Goal: Communication & Community: Share content

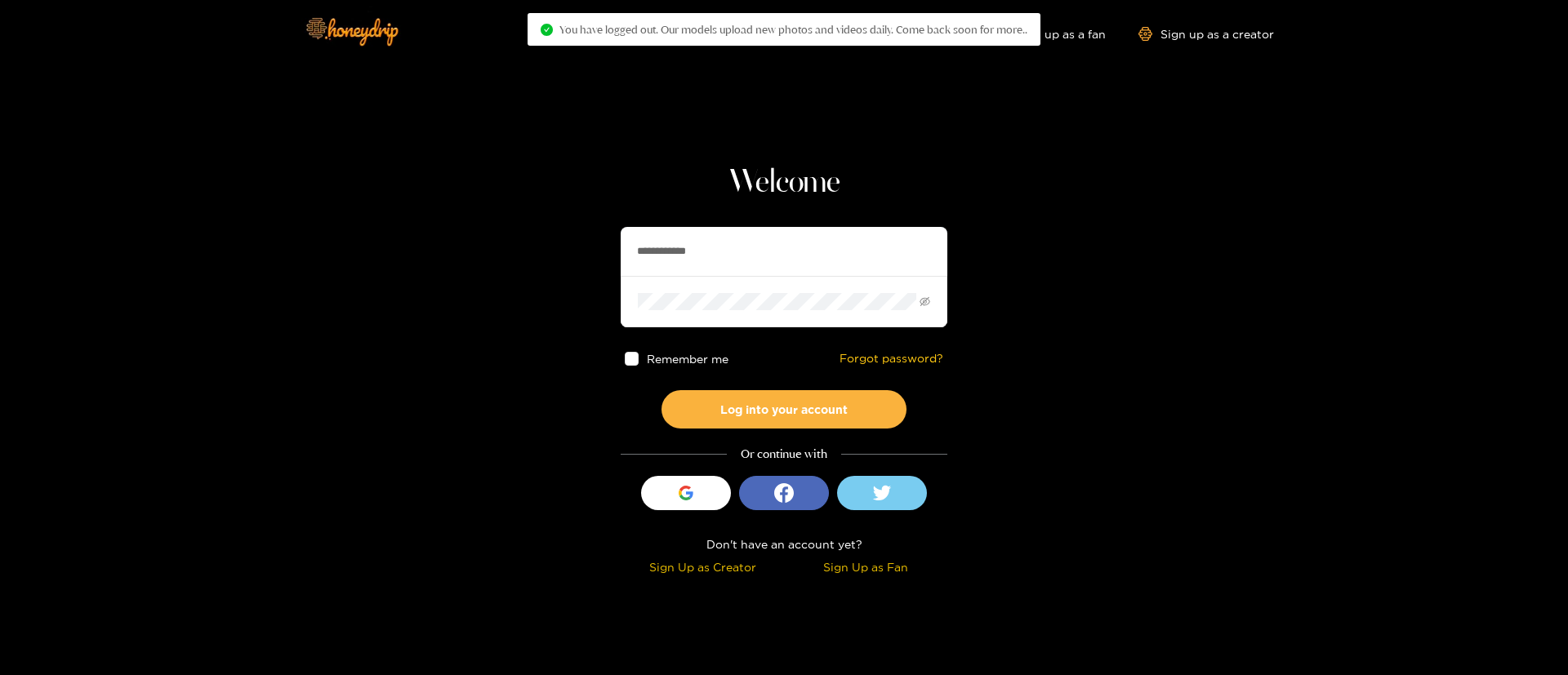
click at [646, 254] on input "**********" at bounding box center [784, 252] width 327 height 49
paste input "*********"
type input "**********"
click at [827, 402] on button "Log into your account" at bounding box center [784, 410] width 245 height 38
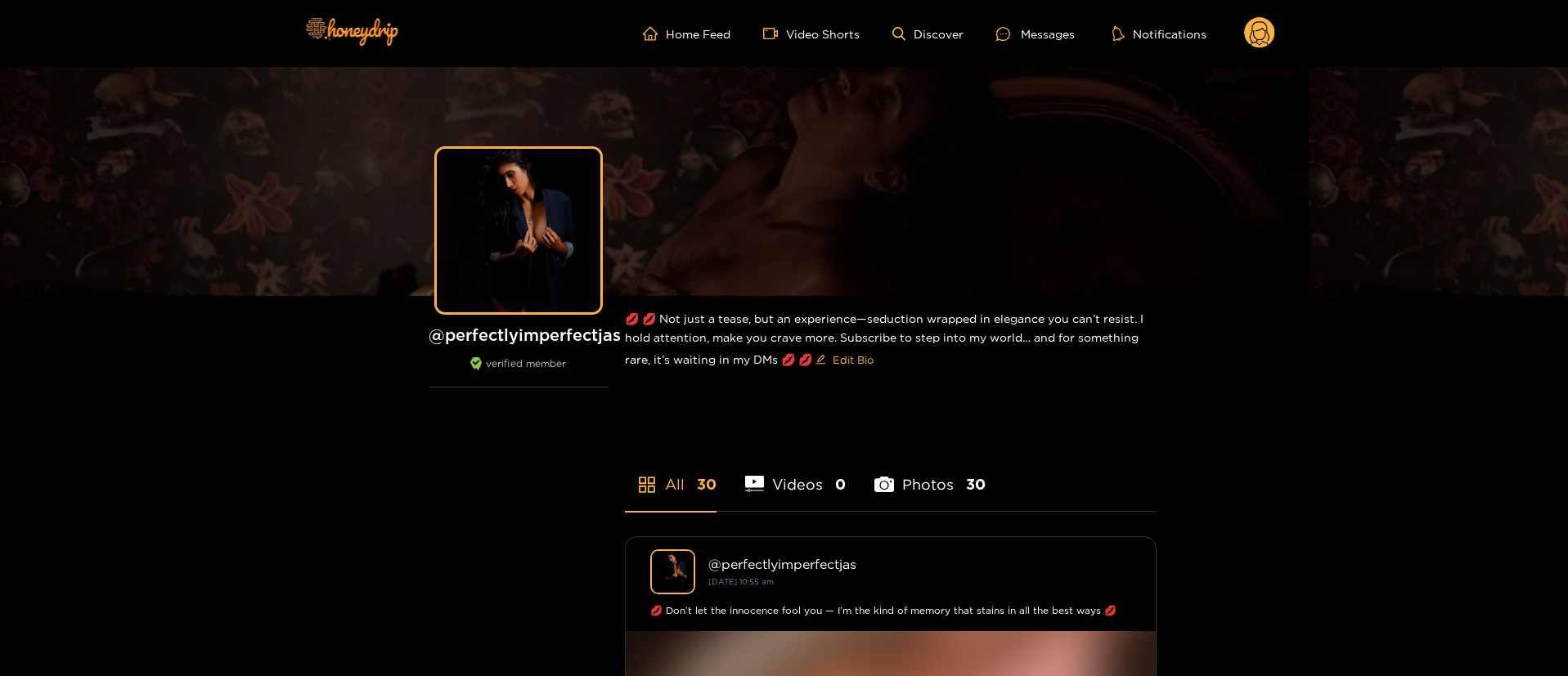
click at [1264, 38] on circle at bounding box center [1259, 32] width 31 height 31
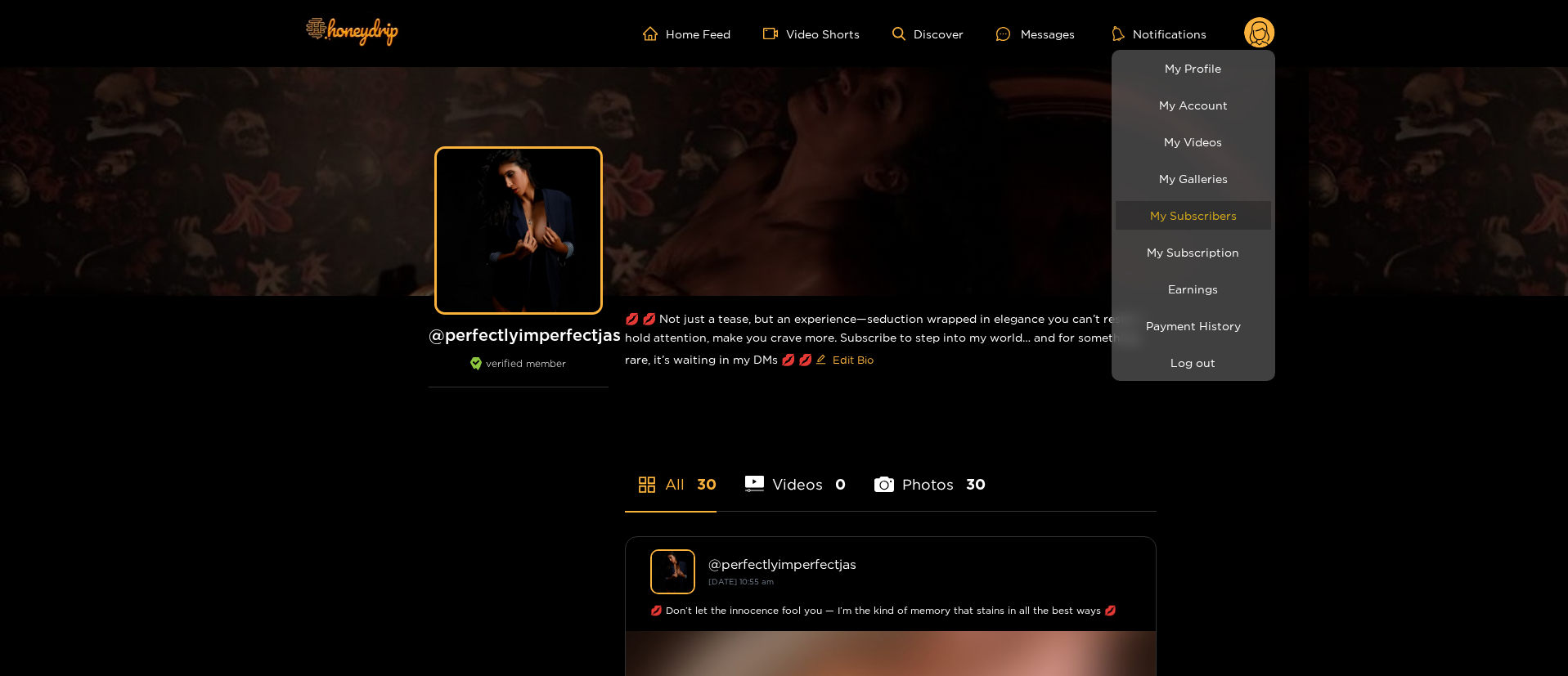
click at [1212, 215] on link "My Subscribers" at bounding box center [1193, 215] width 155 height 29
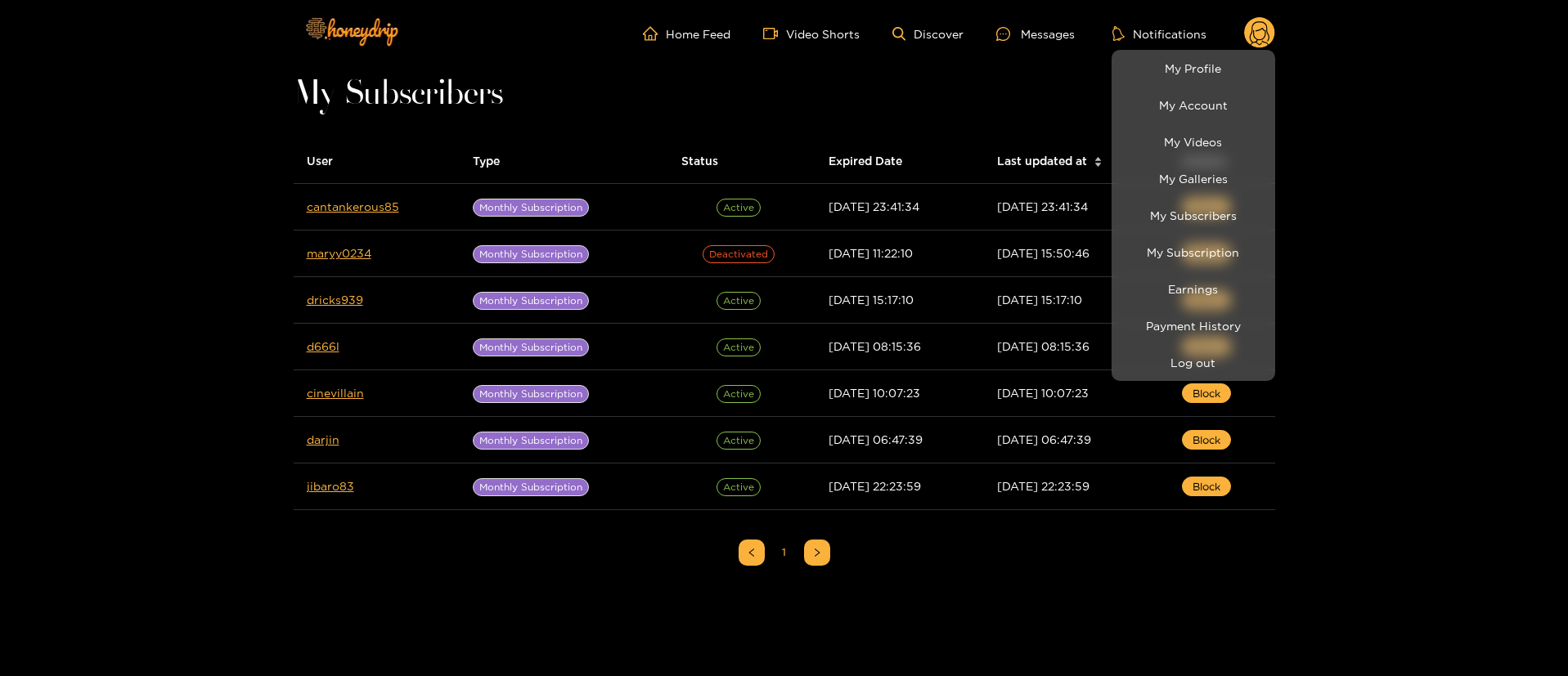
drag, startPoint x: 172, startPoint y: 404, endPoint x: 215, endPoint y: 347, distance: 71.4
click at [171, 404] on div at bounding box center [784, 338] width 1568 height 676
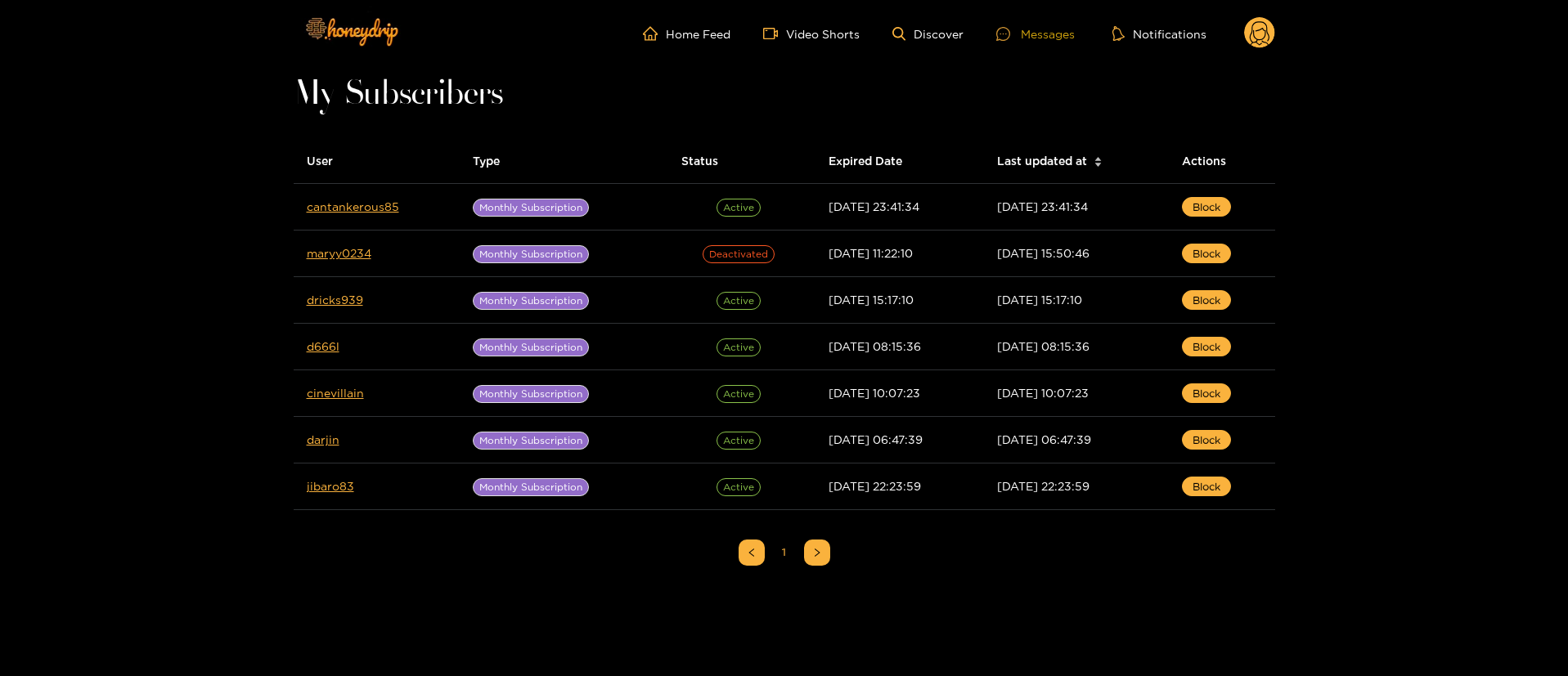
click at [1070, 39] on div "Messages" at bounding box center [1034, 34] width 78 height 19
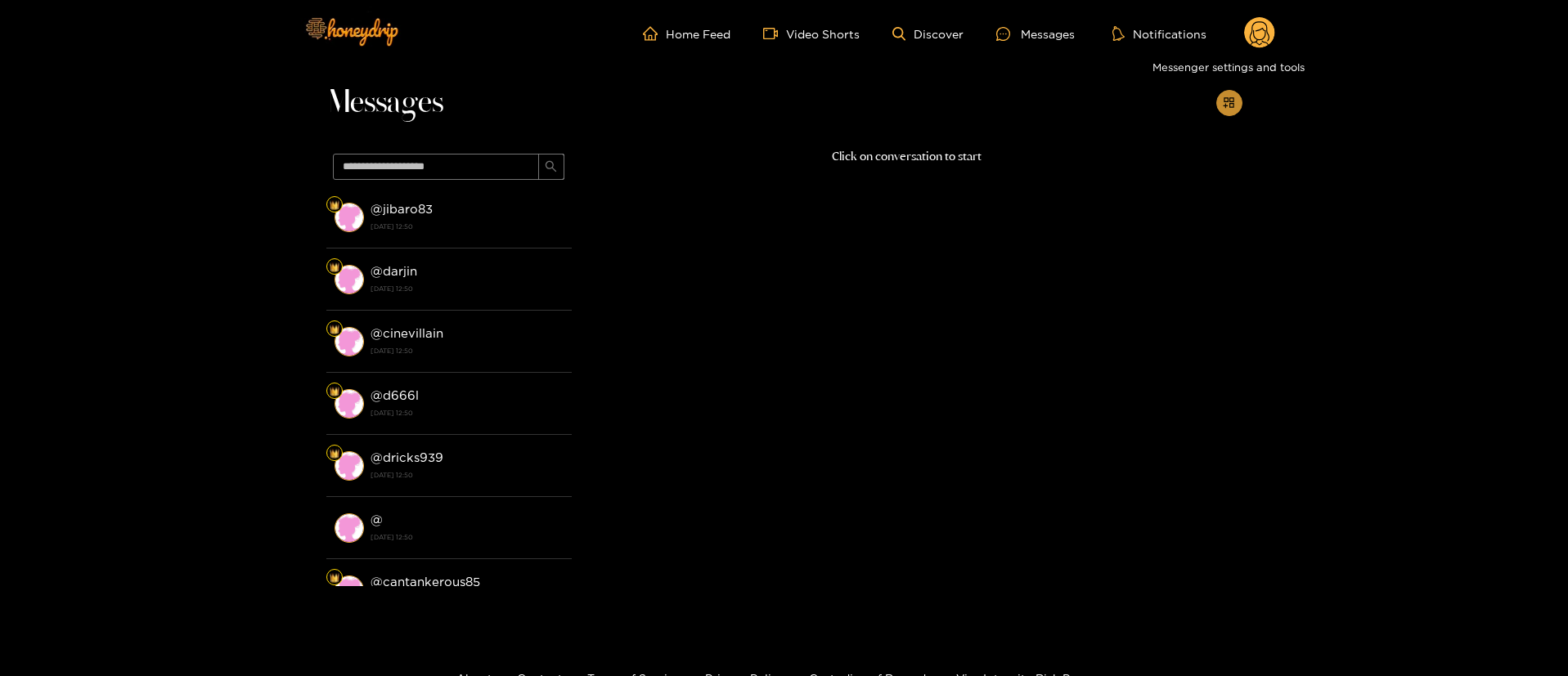
click at [1227, 105] on icon "appstore-add" at bounding box center [1228, 103] width 12 height 12
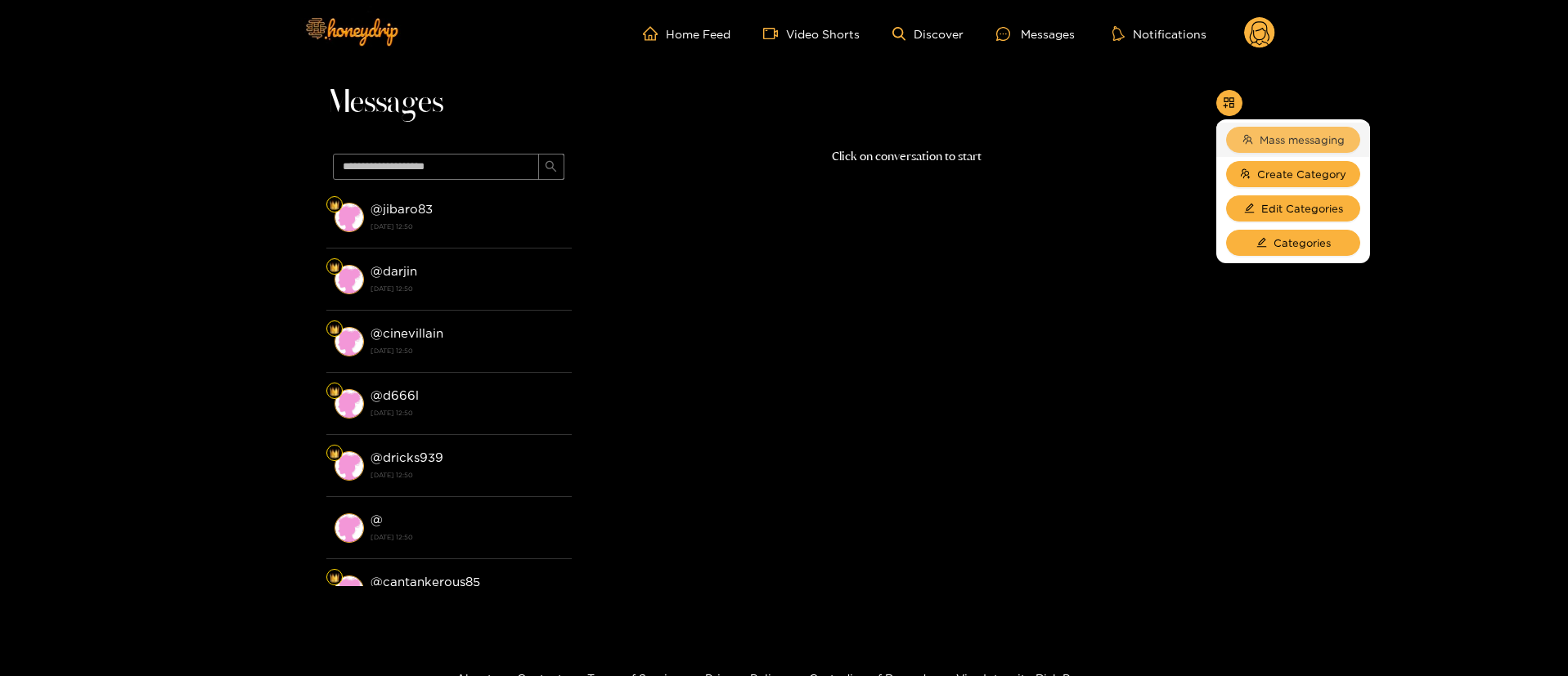
click at [1264, 139] on span "Mass messaging" at bounding box center [1301, 139] width 85 height 17
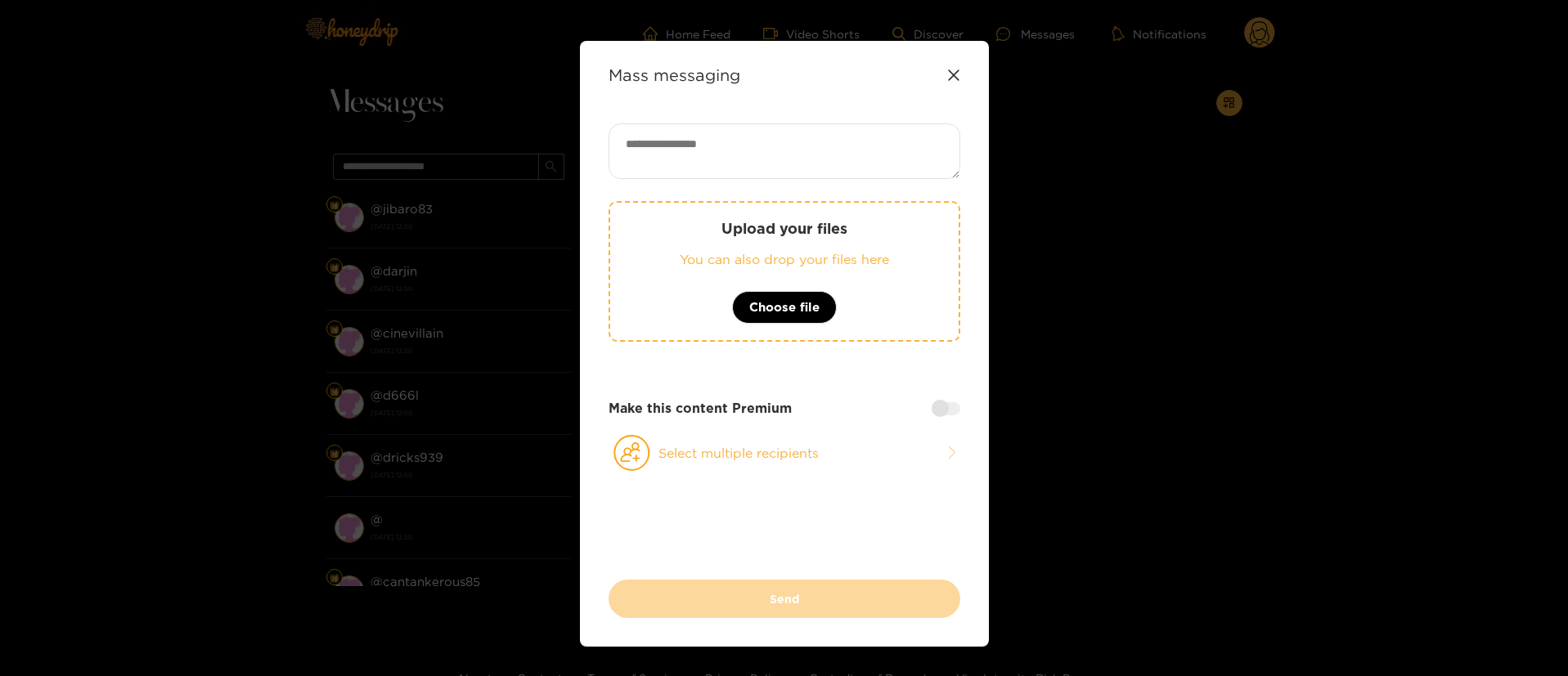
click at [869, 172] on textarea at bounding box center [784, 151] width 352 height 55
paste textarea "**********"
type textarea "**********"
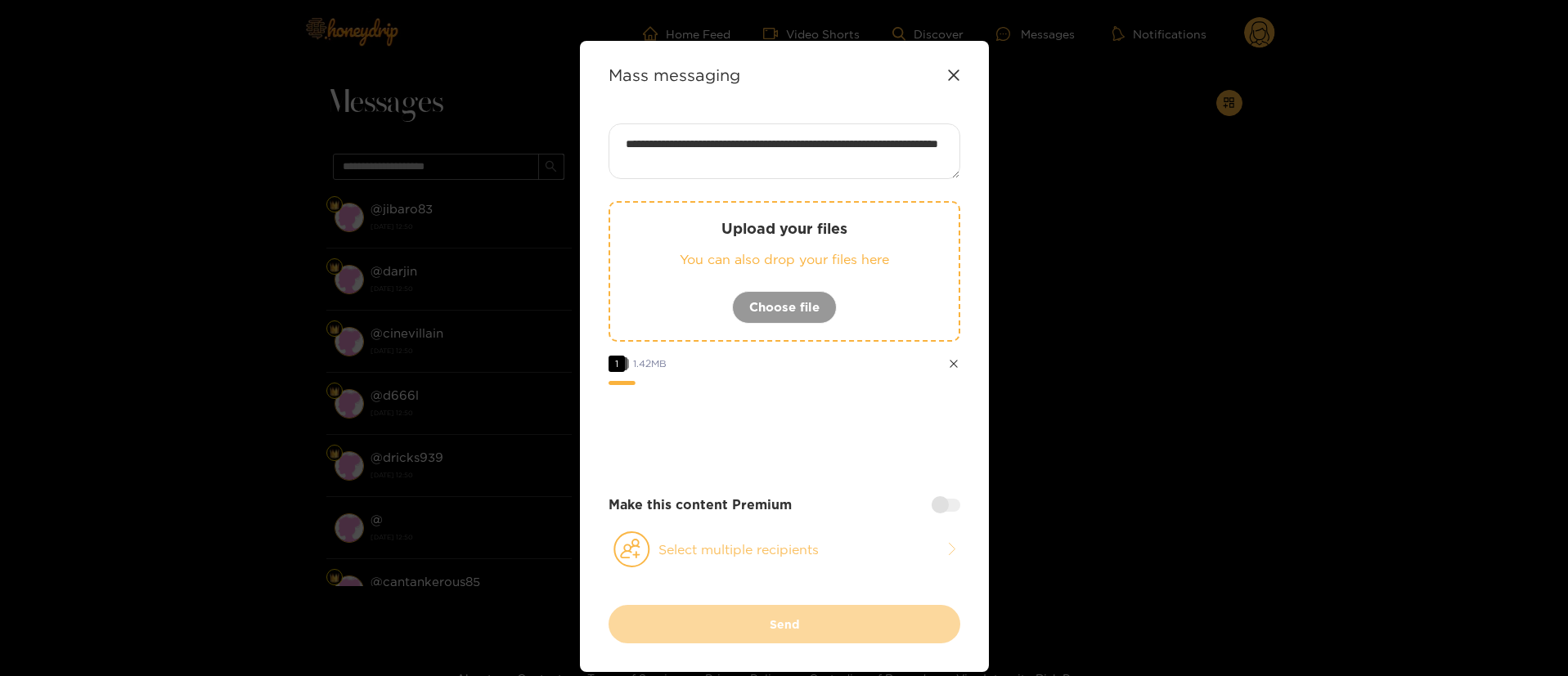
click at [823, 554] on button "Select multiple recipients" at bounding box center [784, 549] width 352 height 38
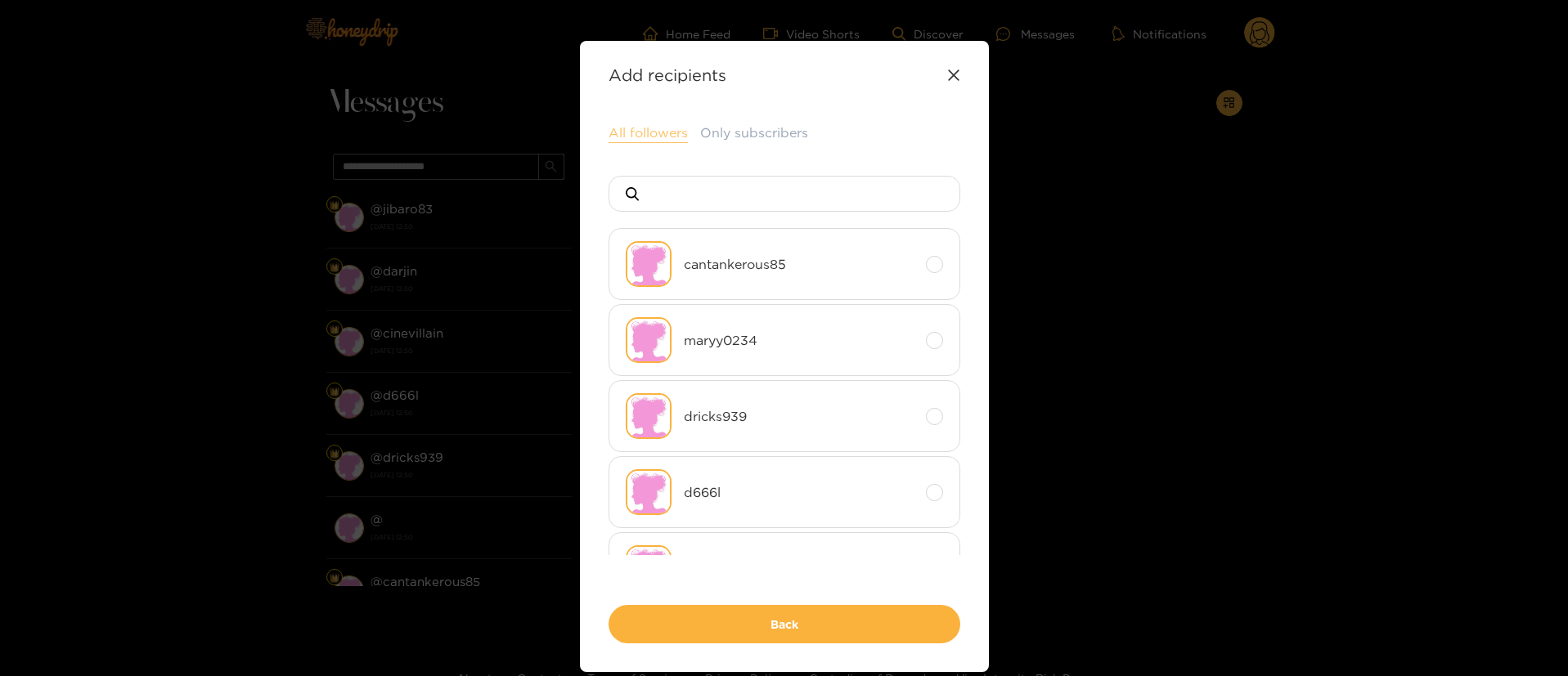
click at [648, 133] on button "All followers" at bounding box center [648, 133] width 79 height 20
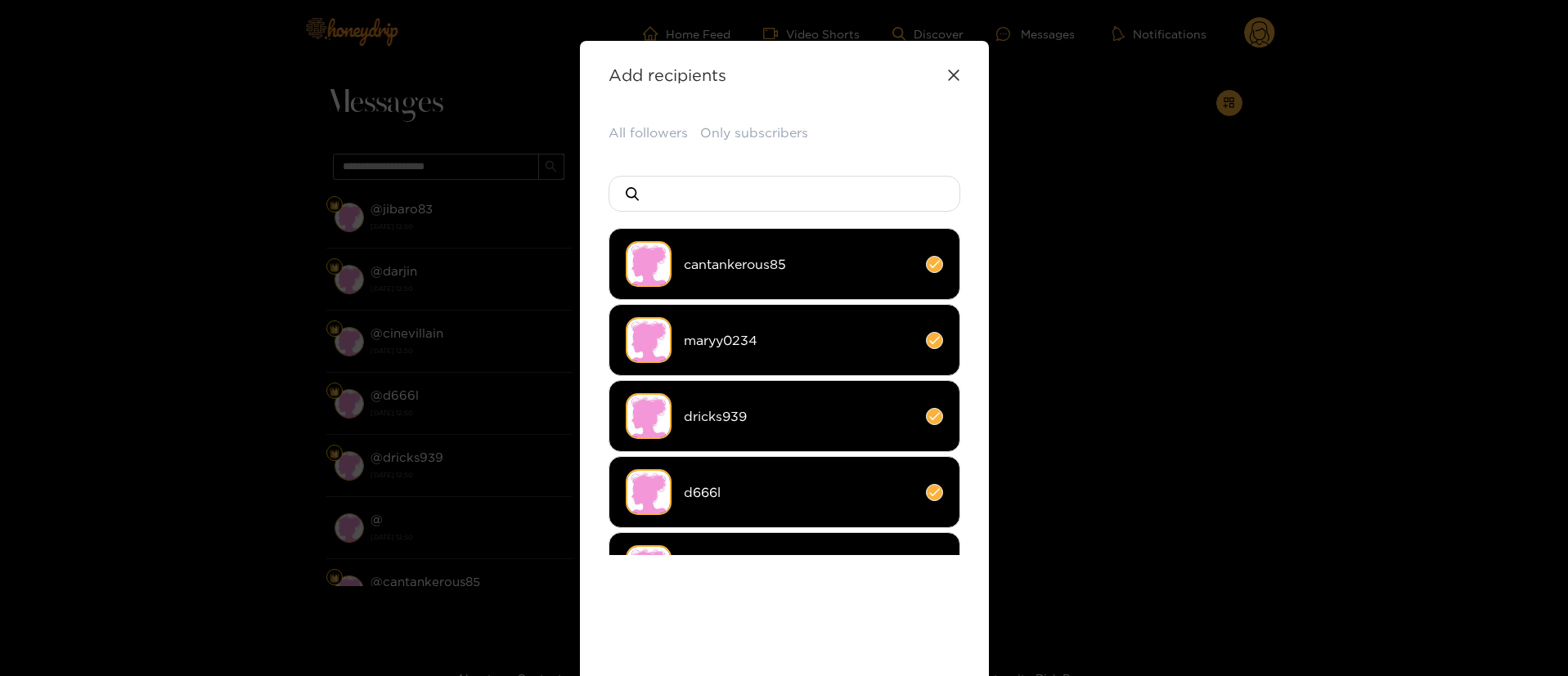
click at [806, 349] on li "maryy0234" at bounding box center [784, 340] width 352 height 72
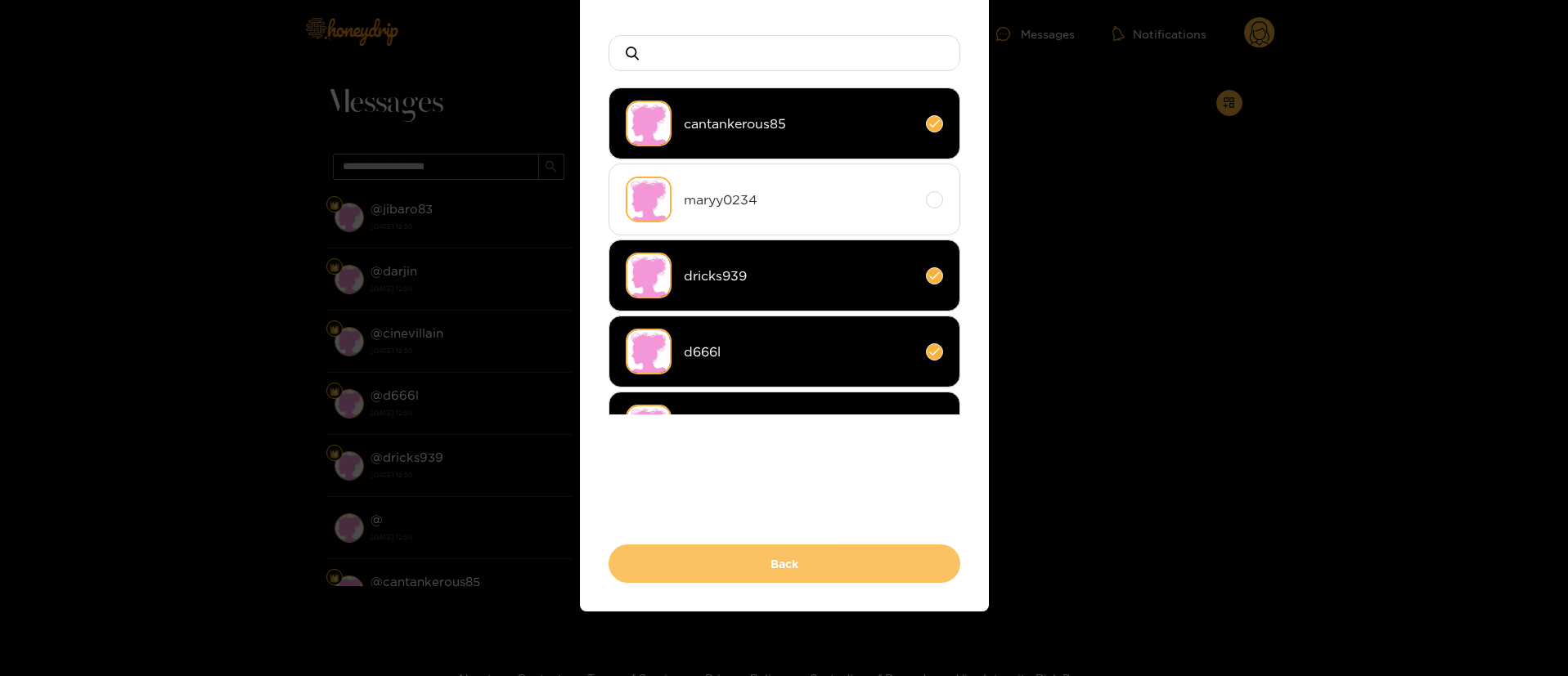
scroll to position [141, 0]
click at [807, 555] on button "Back" at bounding box center [784, 562] width 352 height 39
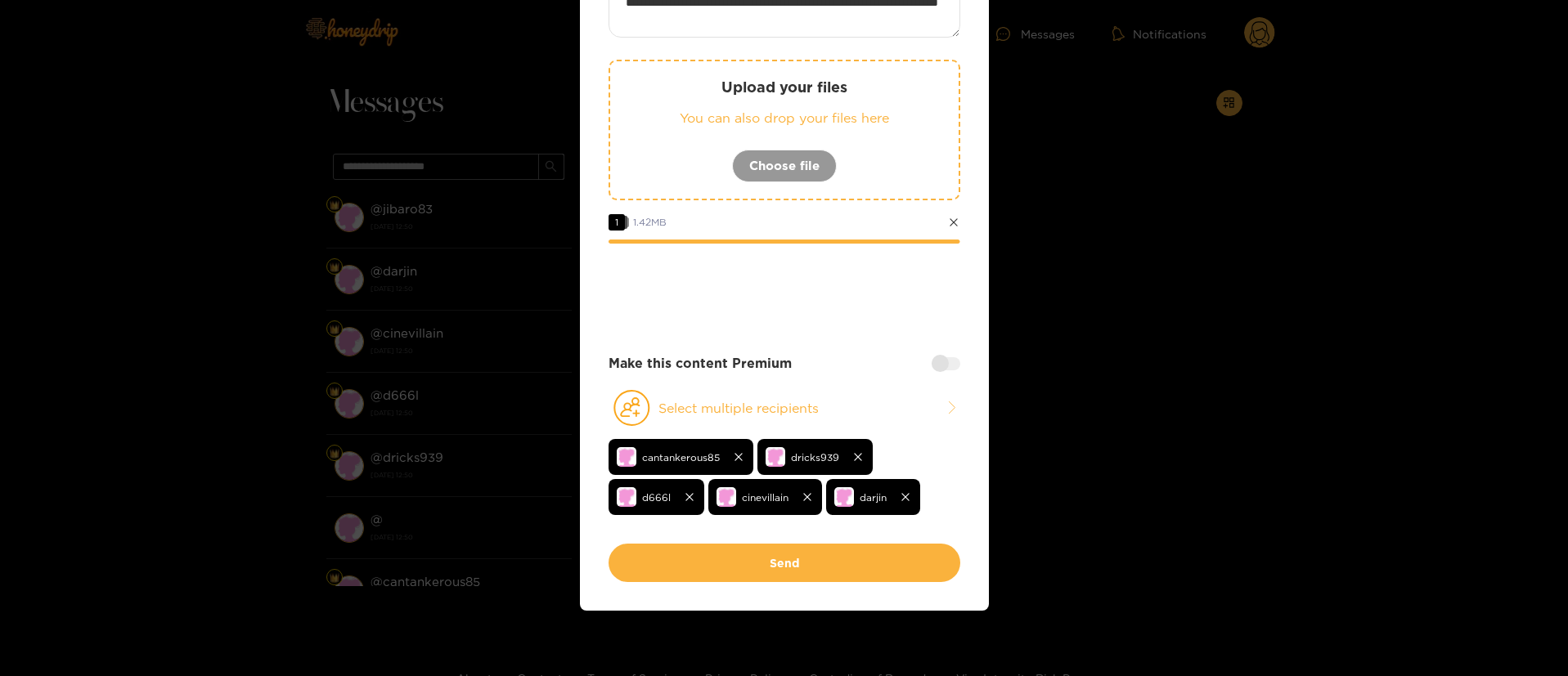
click at [932, 363] on div at bounding box center [946, 364] width 29 height 13
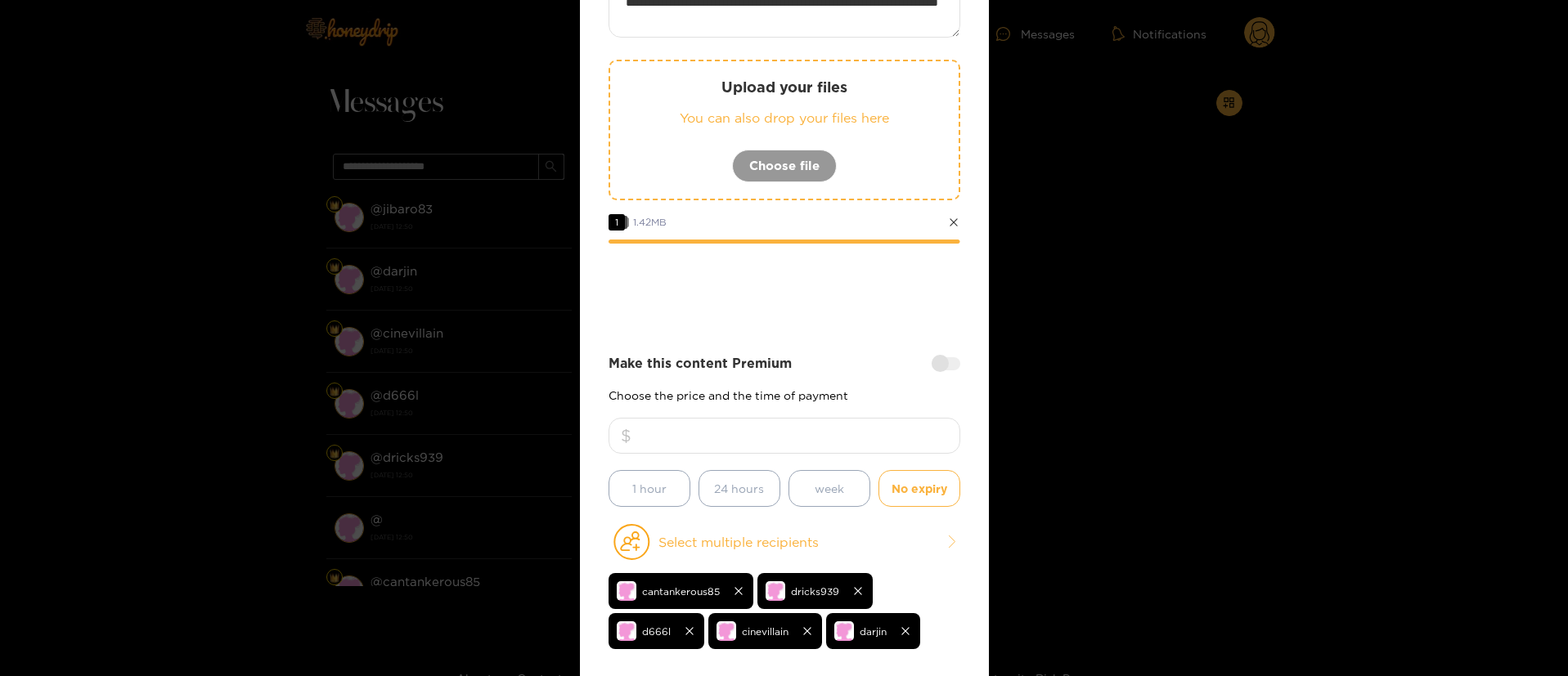
click at [877, 465] on div at bounding box center [784, 444] width 352 height 52
click at [872, 447] on input "number" at bounding box center [784, 436] width 352 height 36
type input "**"
click at [895, 380] on div "Make this content Premium Choose the price and the time of payment ** 1 hour 24…" at bounding box center [784, 430] width 352 height 153
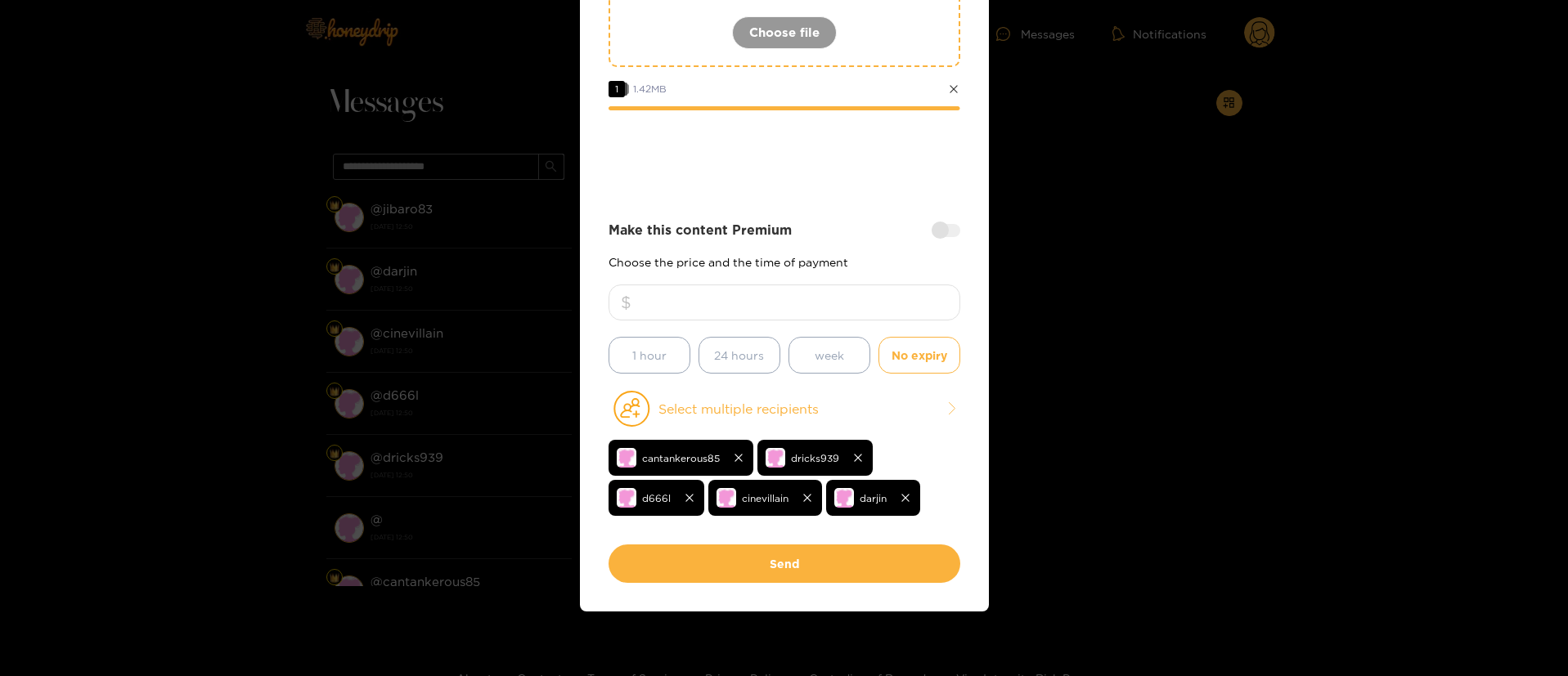
scroll to position [276, 0]
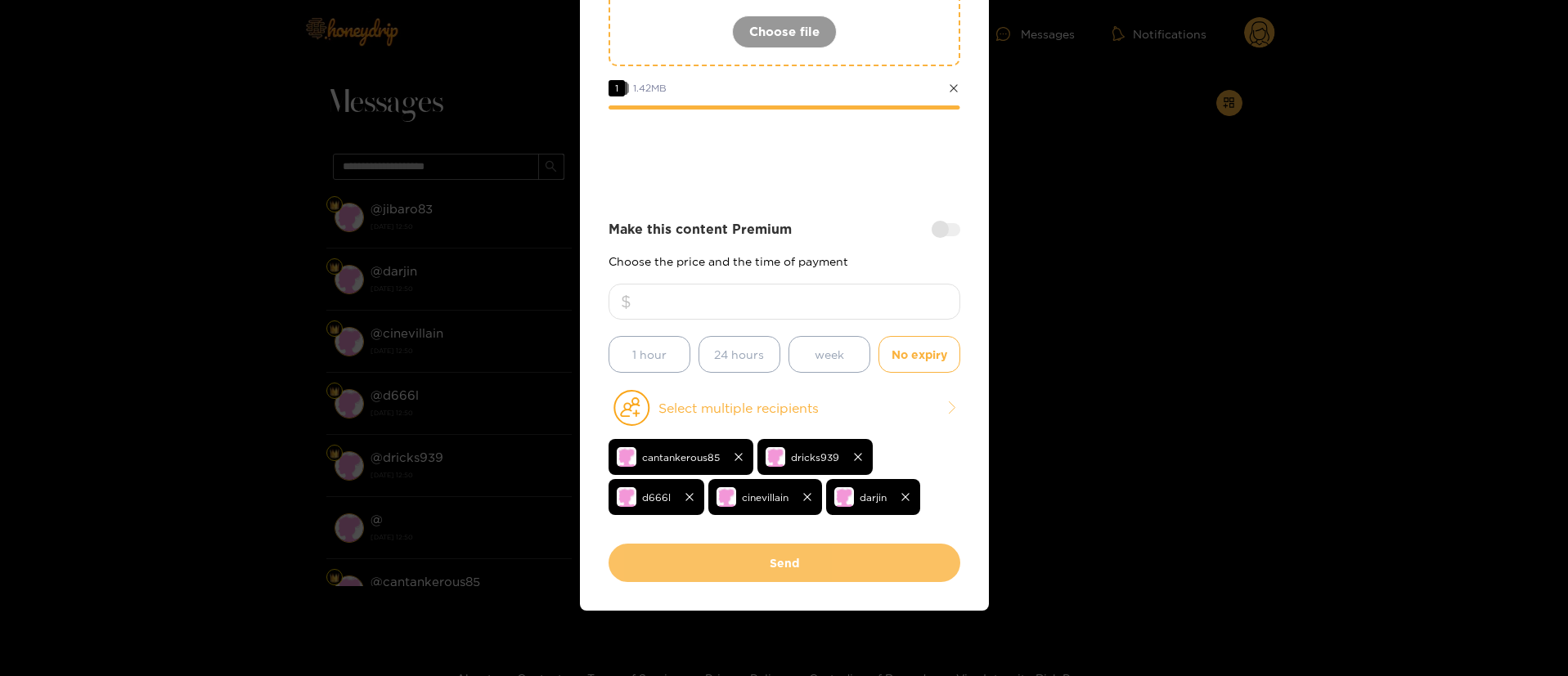
click at [844, 549] on button "Send" at bounding box center [784, 562] width 352 height 39
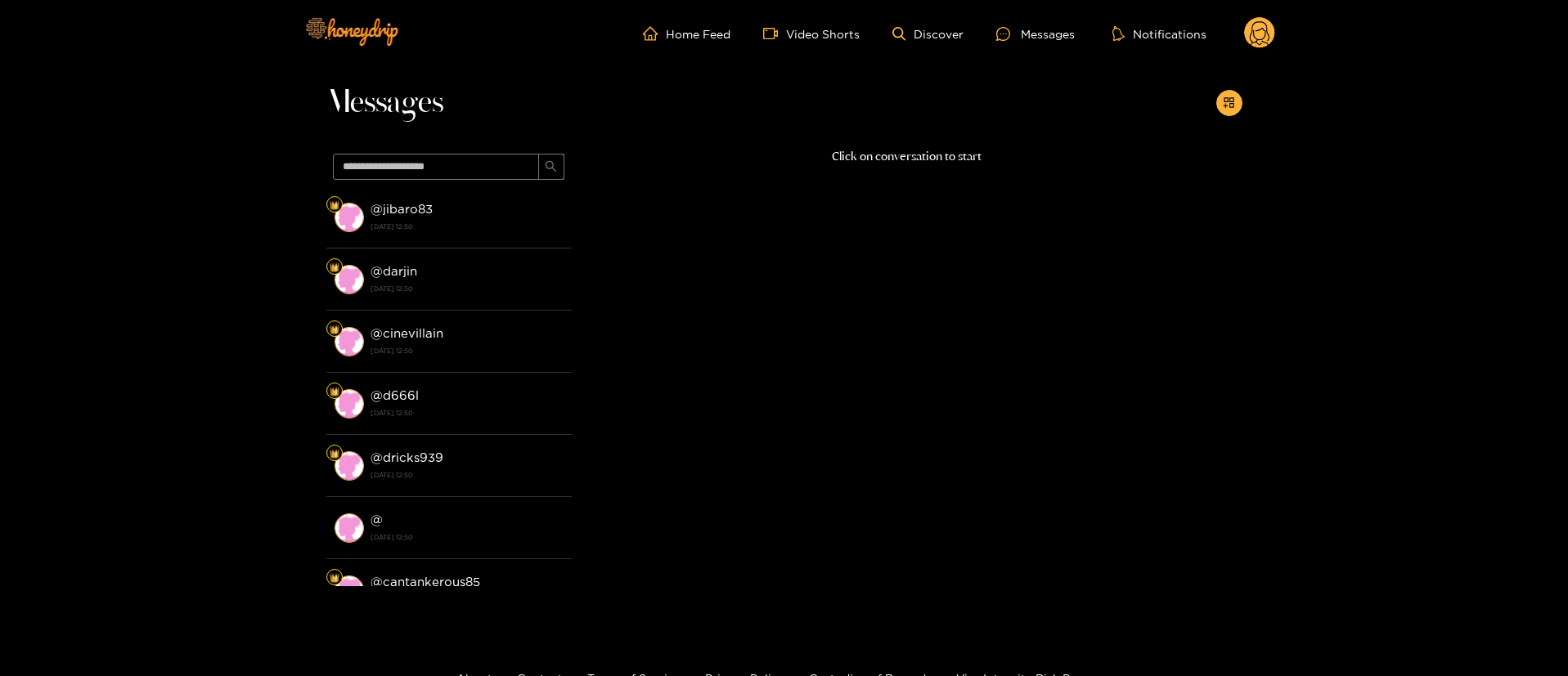
scroll to position [0, 0]
click at [1247, 35] on circle at bounding box center [1259, 32] width 31 height 31
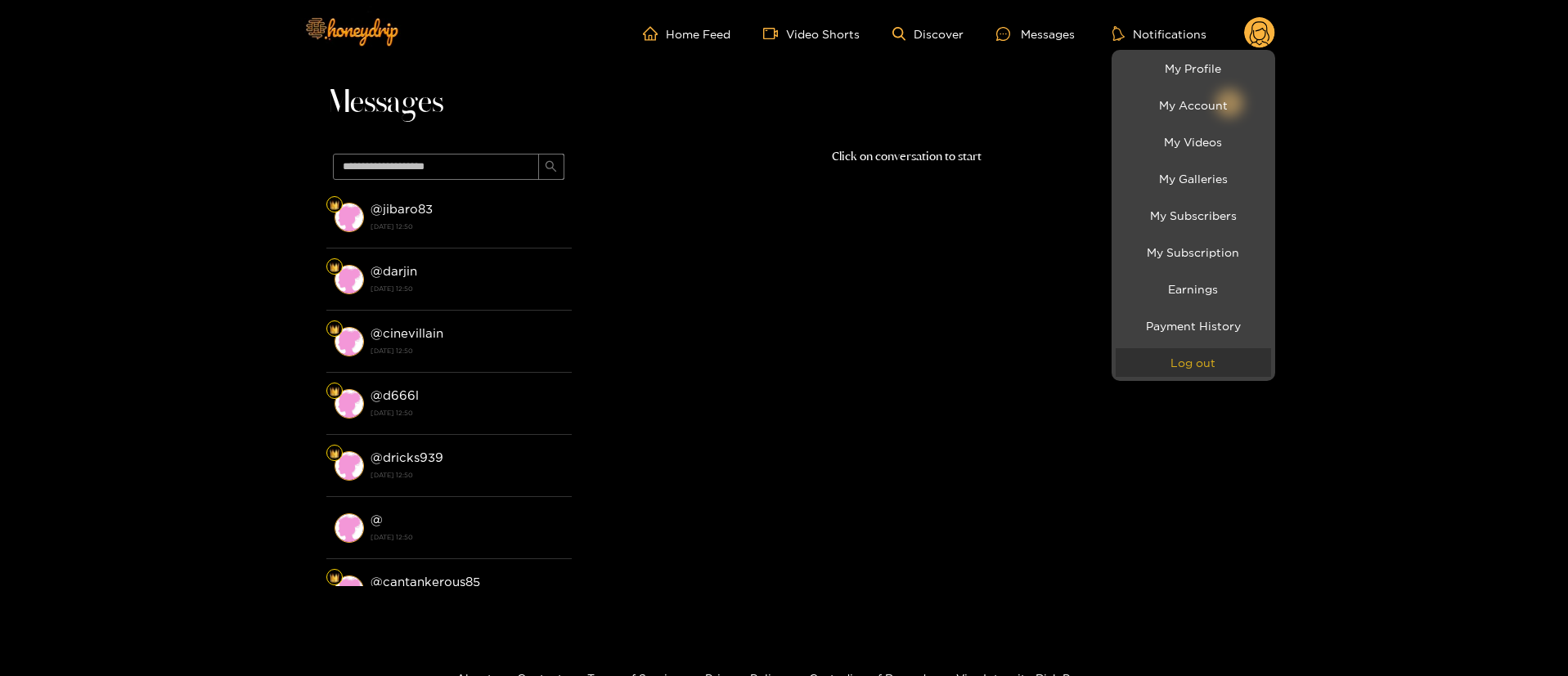
click at [1209, 368] on button "Log out" at bounding box center [1193, 363] width 155 height 29
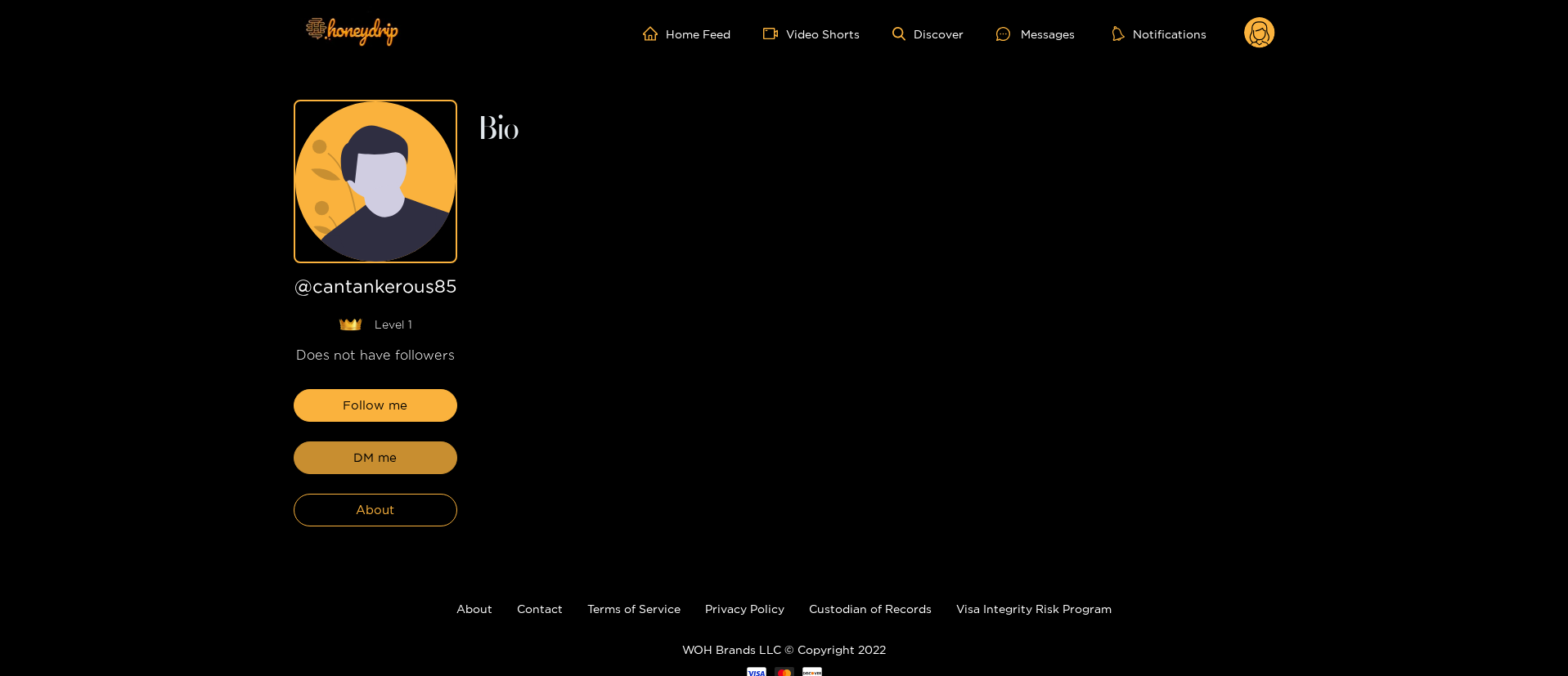
click at [429, 470] on button "DM me" at bounding box center [375, 458] width 164 height 33
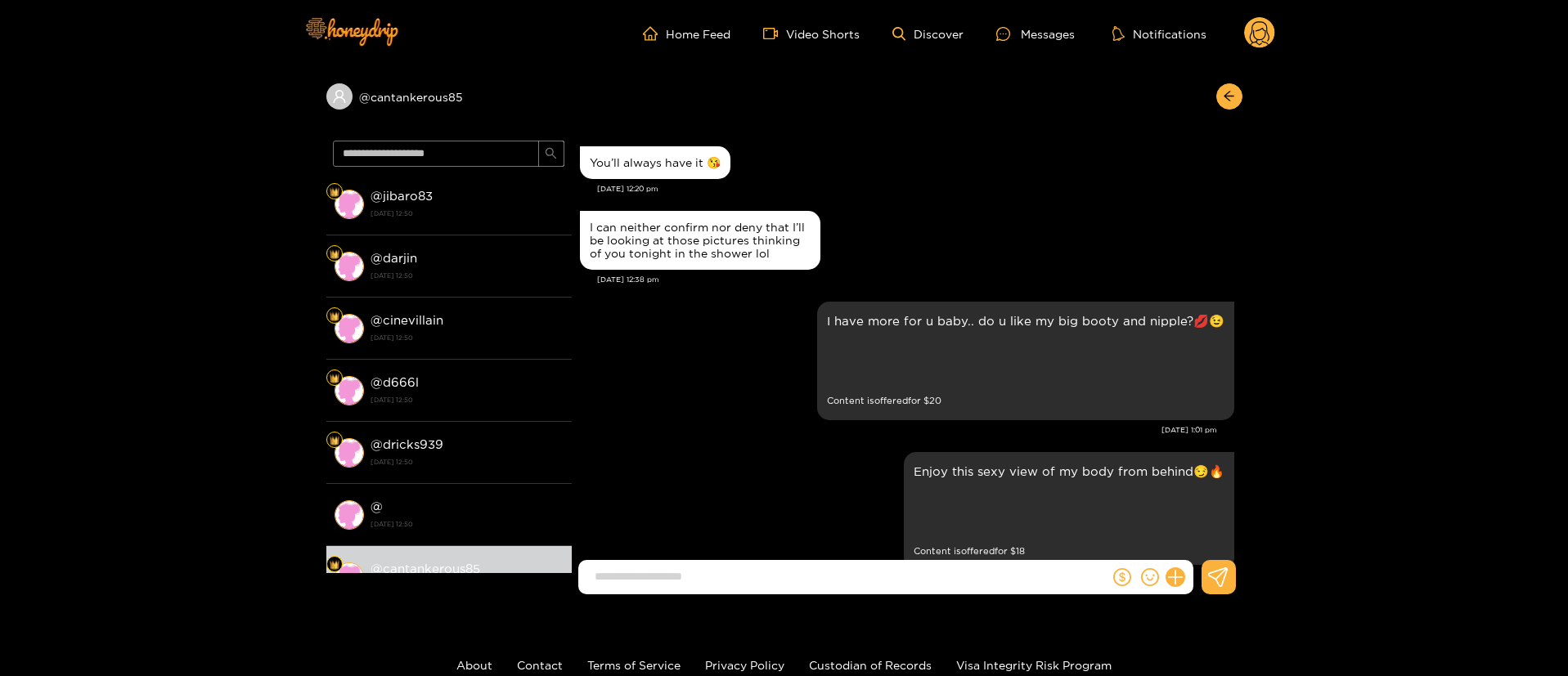
scroll to position [2657, 0]
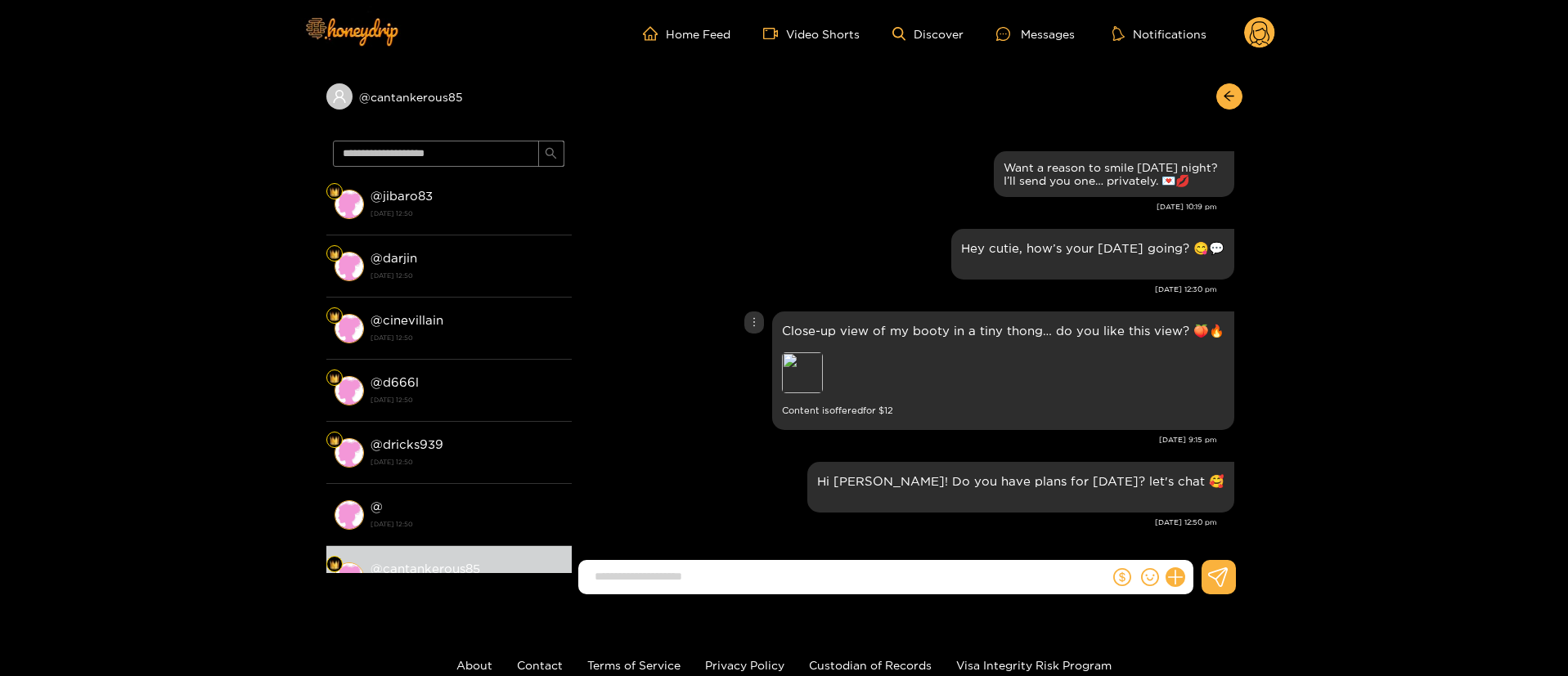
click at [742, 415] on div "Close-up view of my booty in a tiny thong… do you like this view? 🍑🔥 Preview Co…" at bounding box center [907, 371] width 654 height 127
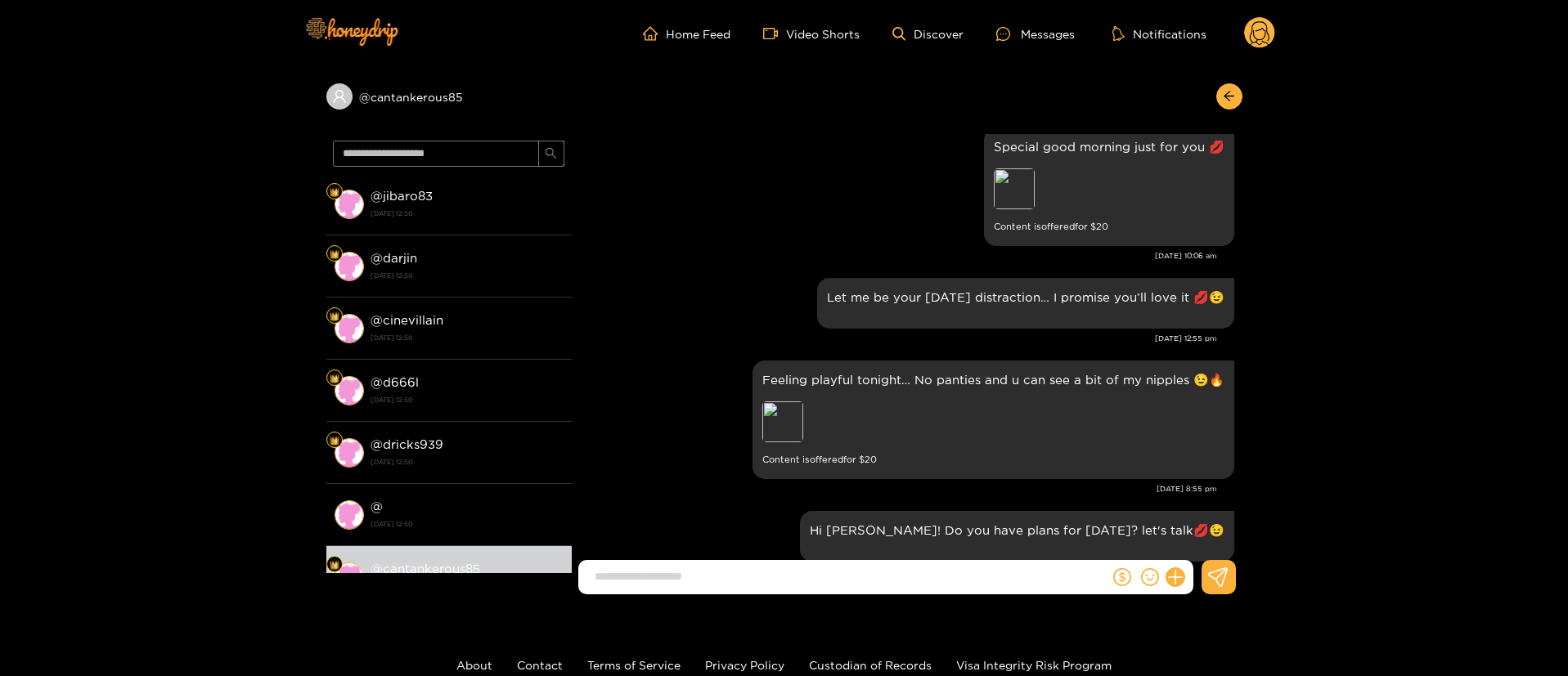
scroll to position [1184, 0]
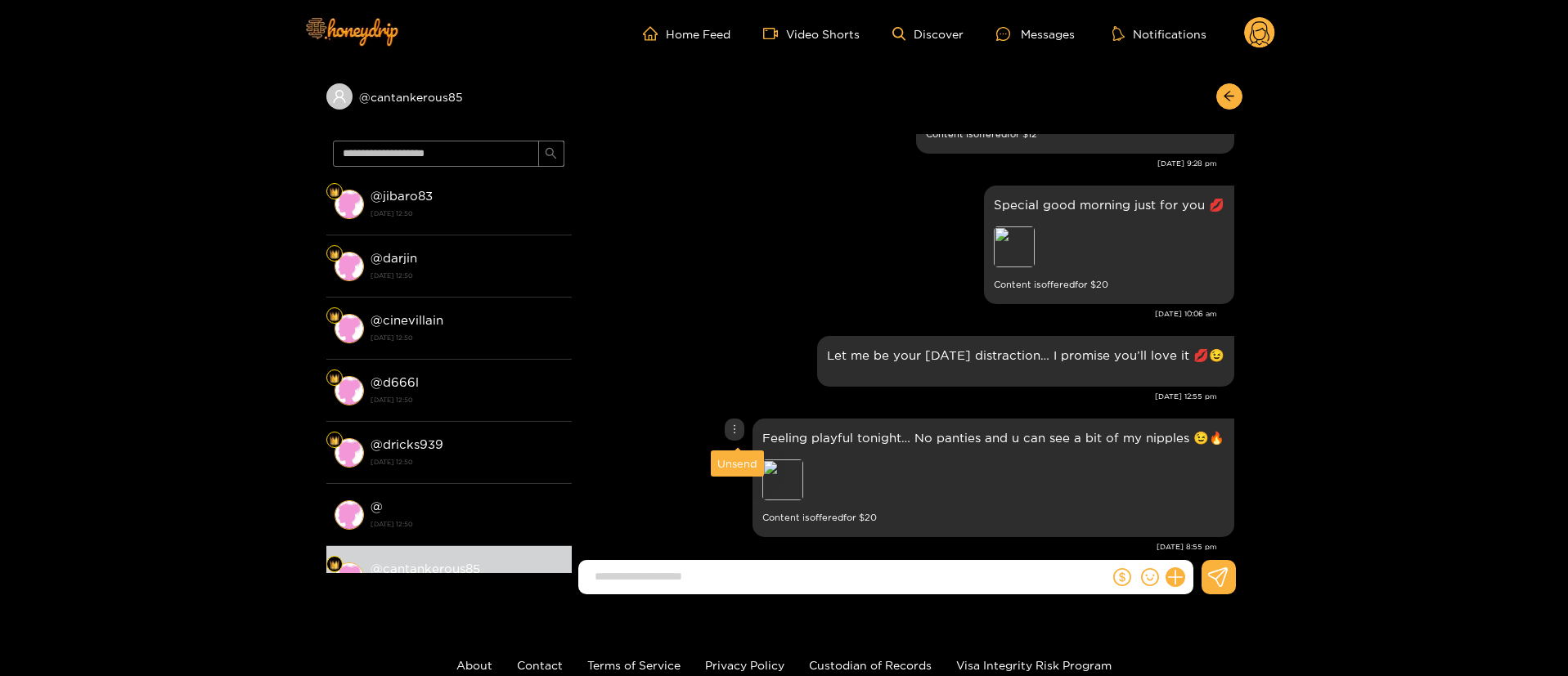
click at [740, 424] on icon "more" at bounding box center [734, 430] width 12 height 12
click at [738, 467] on div "Unsend" at bounding box center [737, 464] width 41 height 17
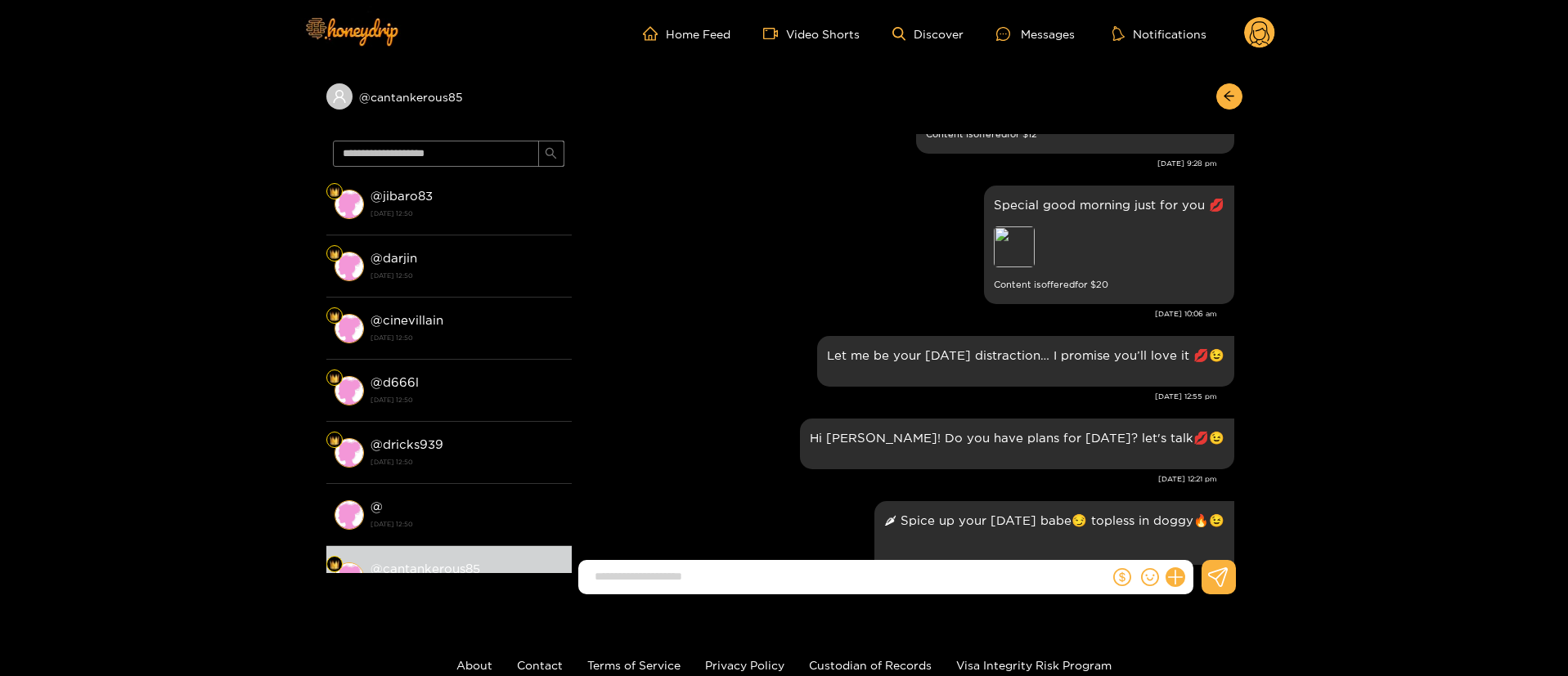
scroll to position [2506, 0]
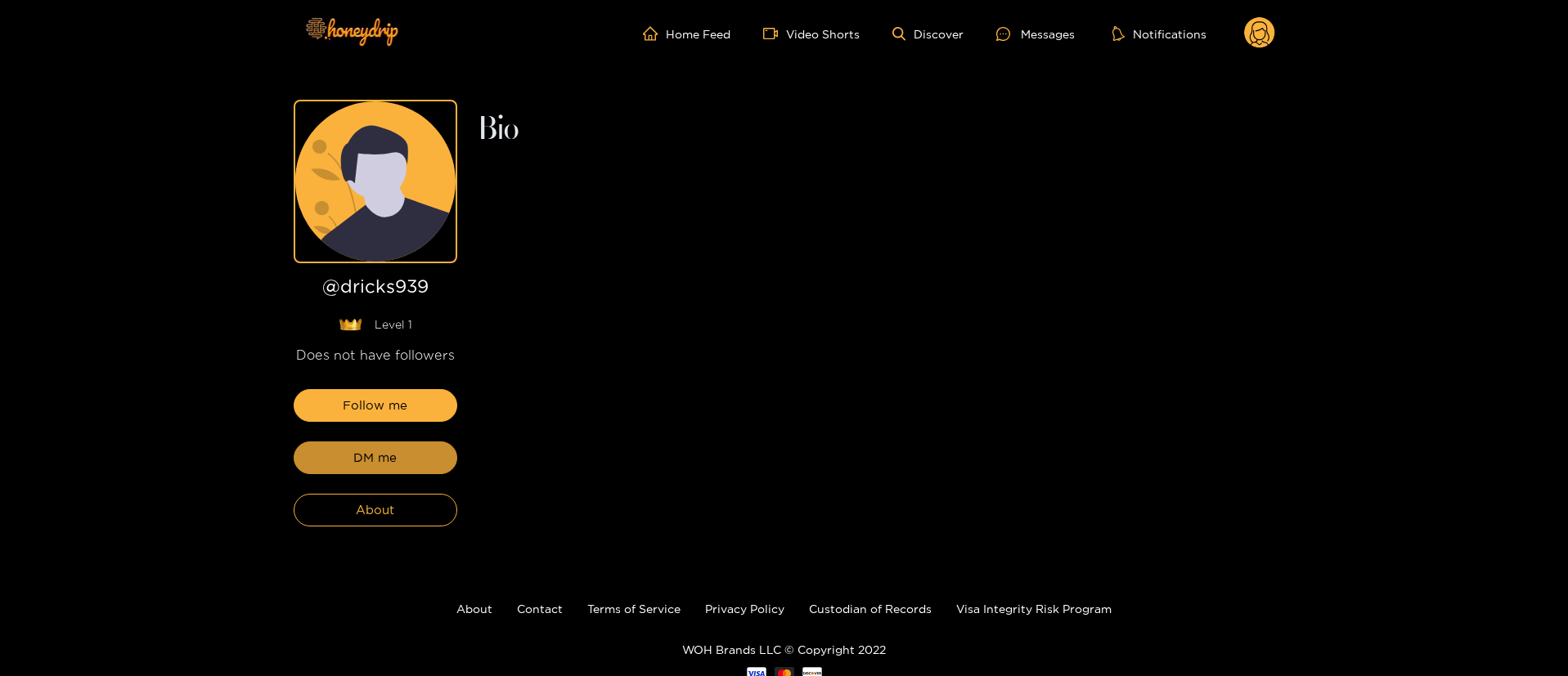
click at [410, 456] on button "DM me" at bounding box center [375, 458] width 164 height 33
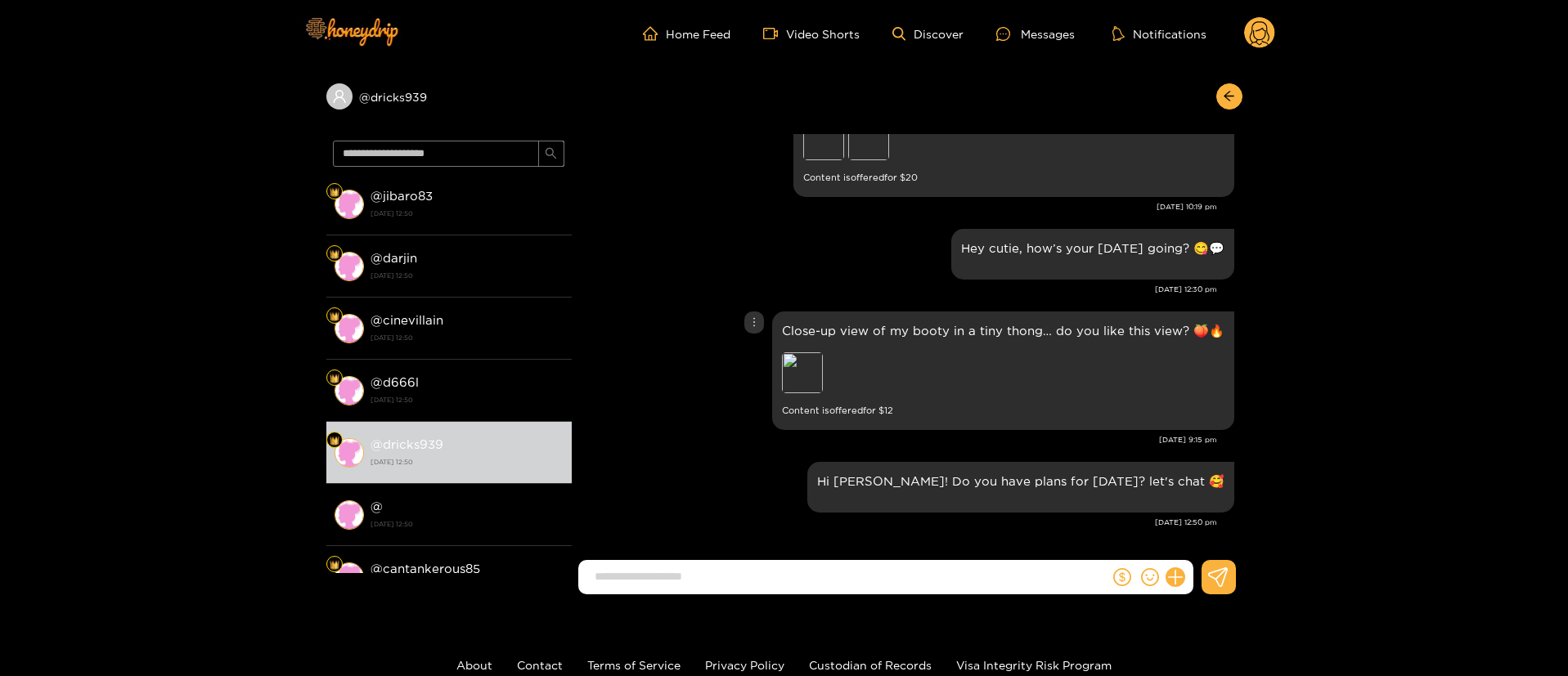
click at [652, 423] on div "Close-up view of my booty in a tiny thong… do you like this view? 🍑🔥 Preview Co…" at bounding box center [907, 371] width 654 height 127
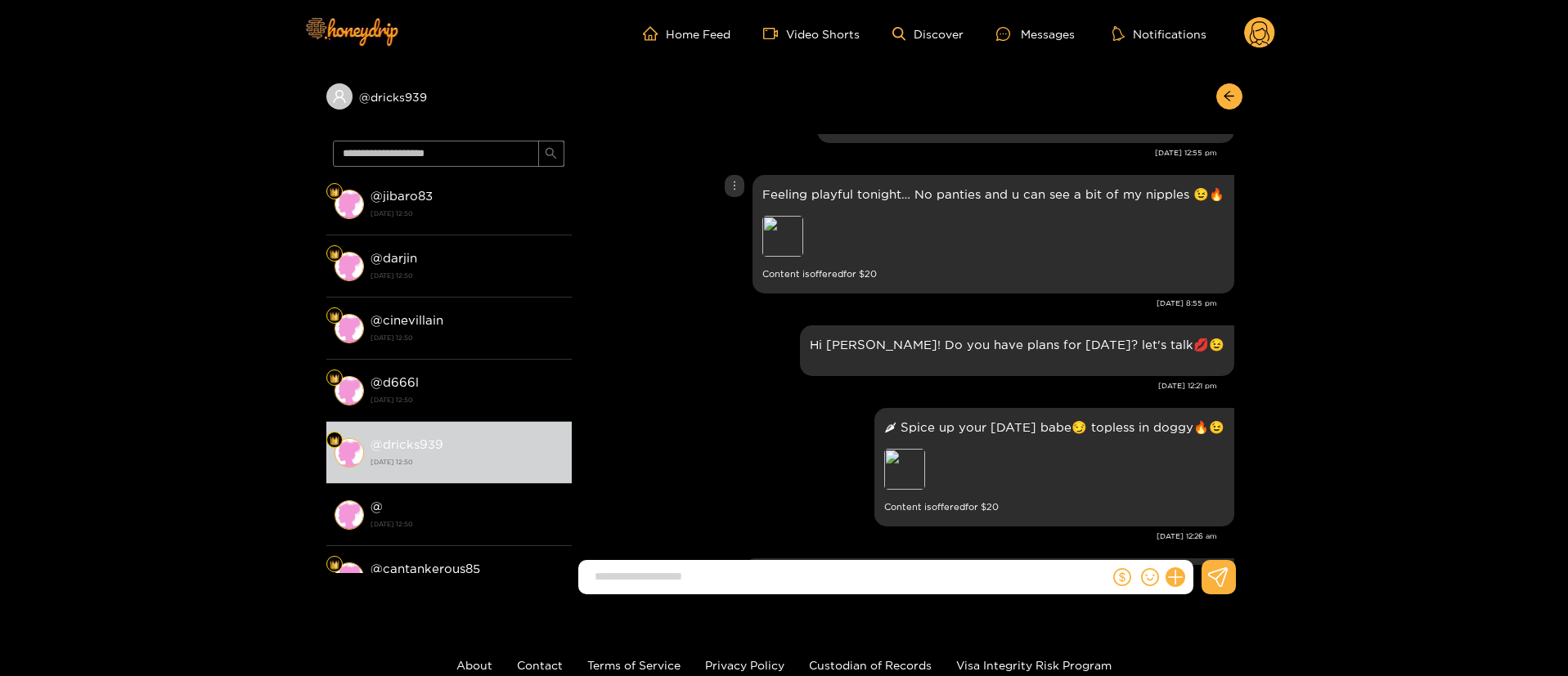
scroll to position [1108, 0]
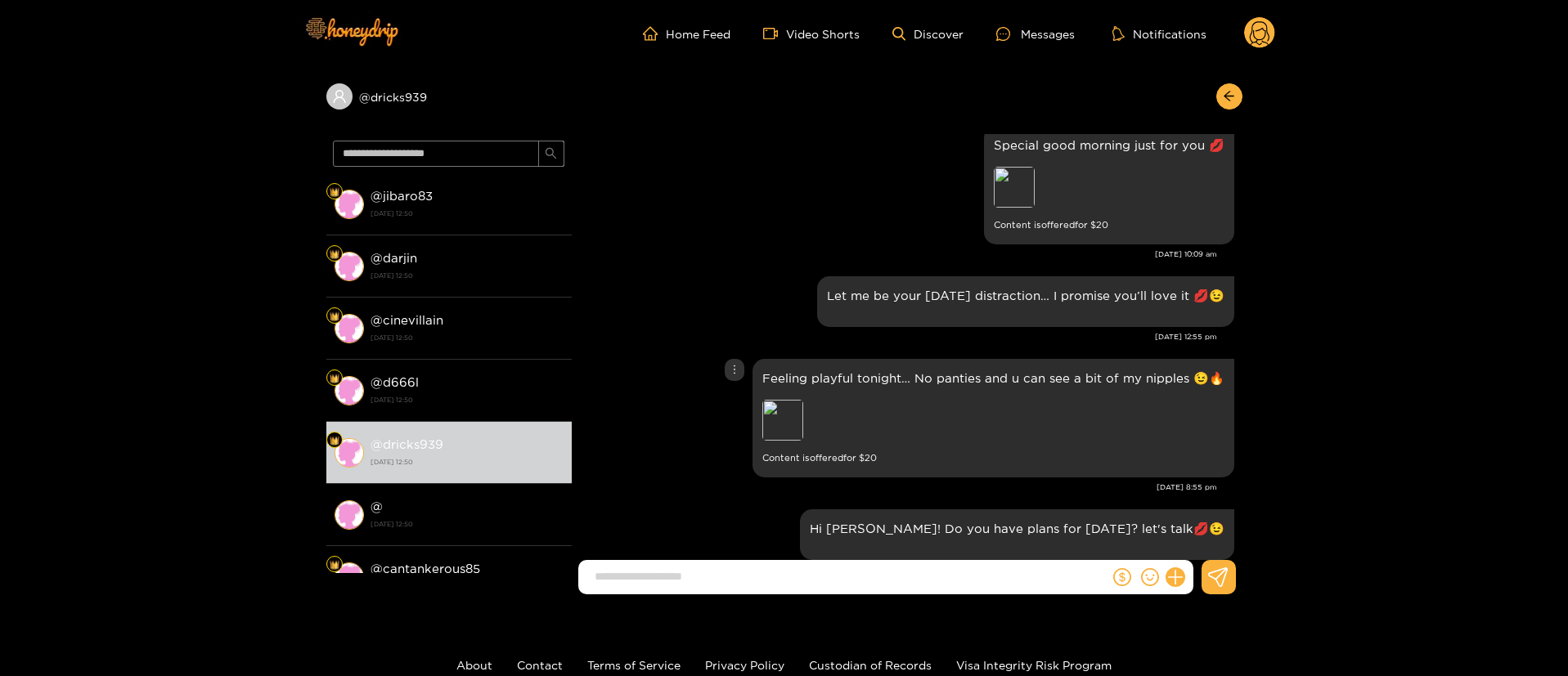
click at [726, 368] on div "Feeling playful tonight… No panties and u can see a bit of my nipples 😉🔥 Previe…" at bounding box center [907, 418] width 654 height 127
click at [729, 368] on div at bounding box center [734, 370] width 20 height 22
click at [737, 408] on div "Unsend" at bounding box center [737, 404] width 41 height 17
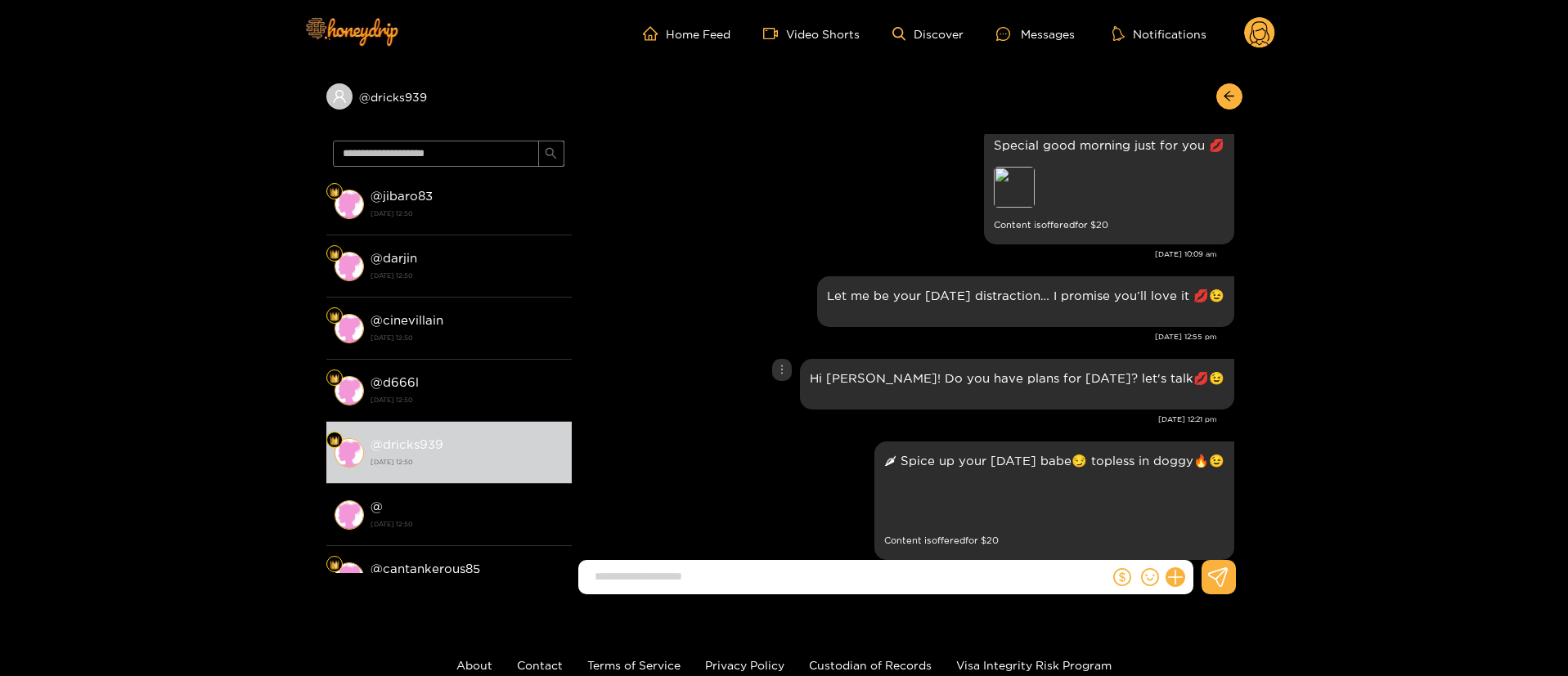
scroll to position [2429, 0]
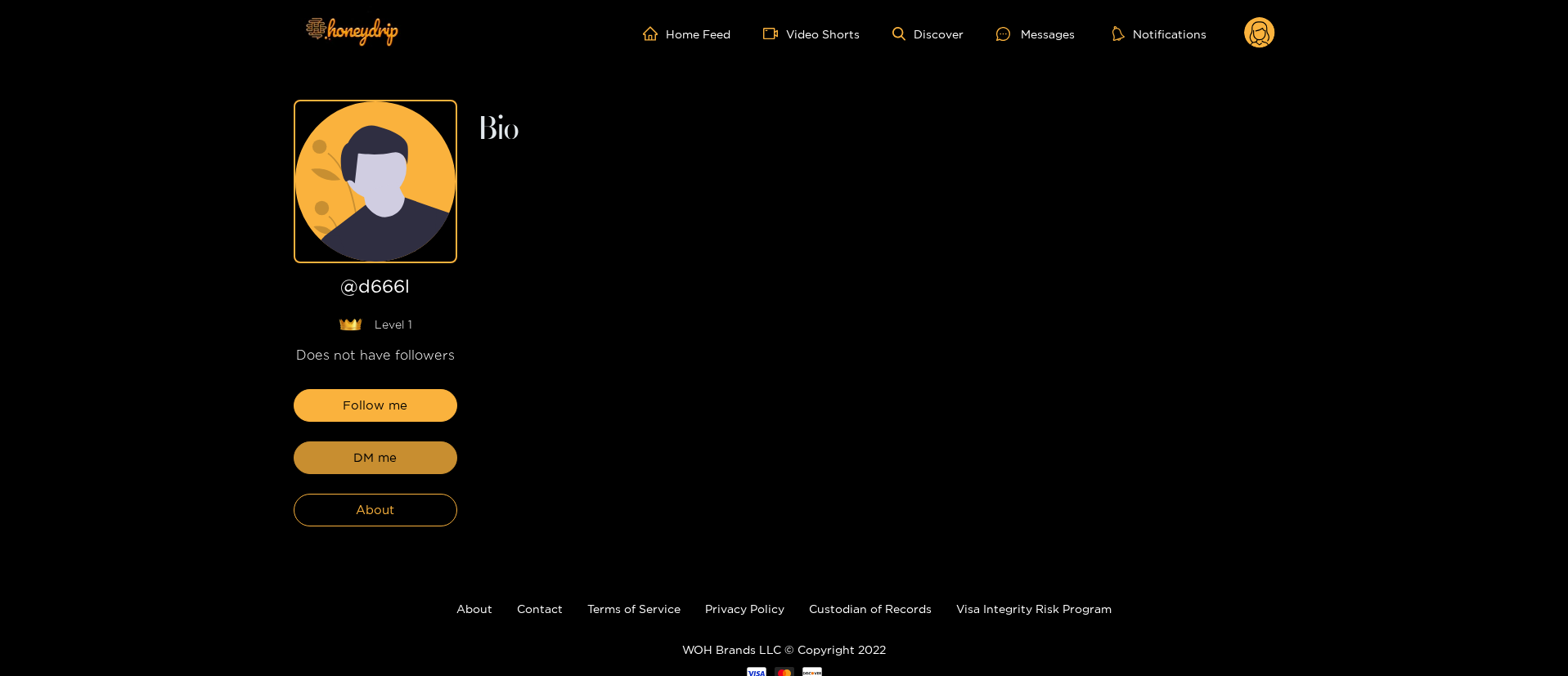
click at [410, 456] on button "DM me" at bounding box center [375, 458] width 164 height 33
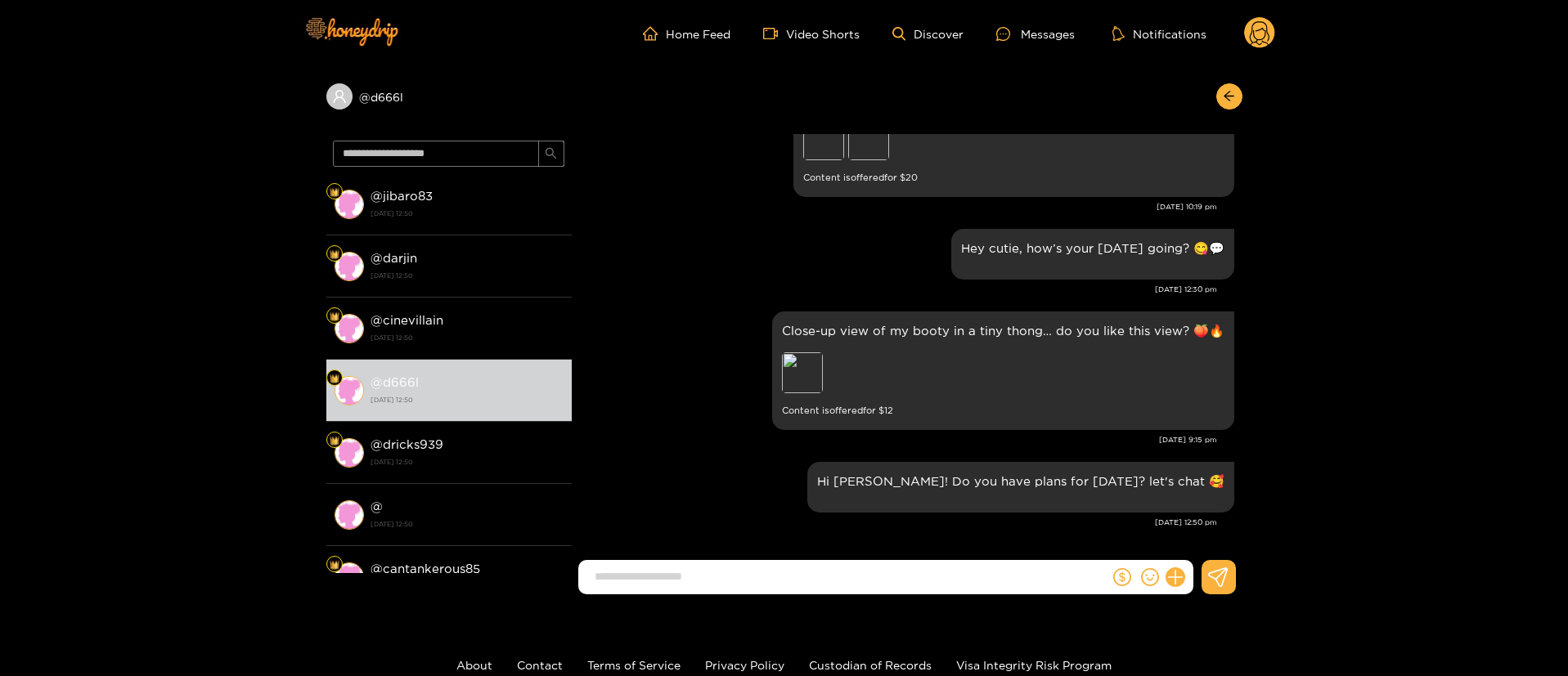
click at [679, 344] on div "Close-up view of my booty in a tiny thong… do you like this view? 🍑🔥 Preview Co…" at bounding box center [907, 371] width 654 height 127
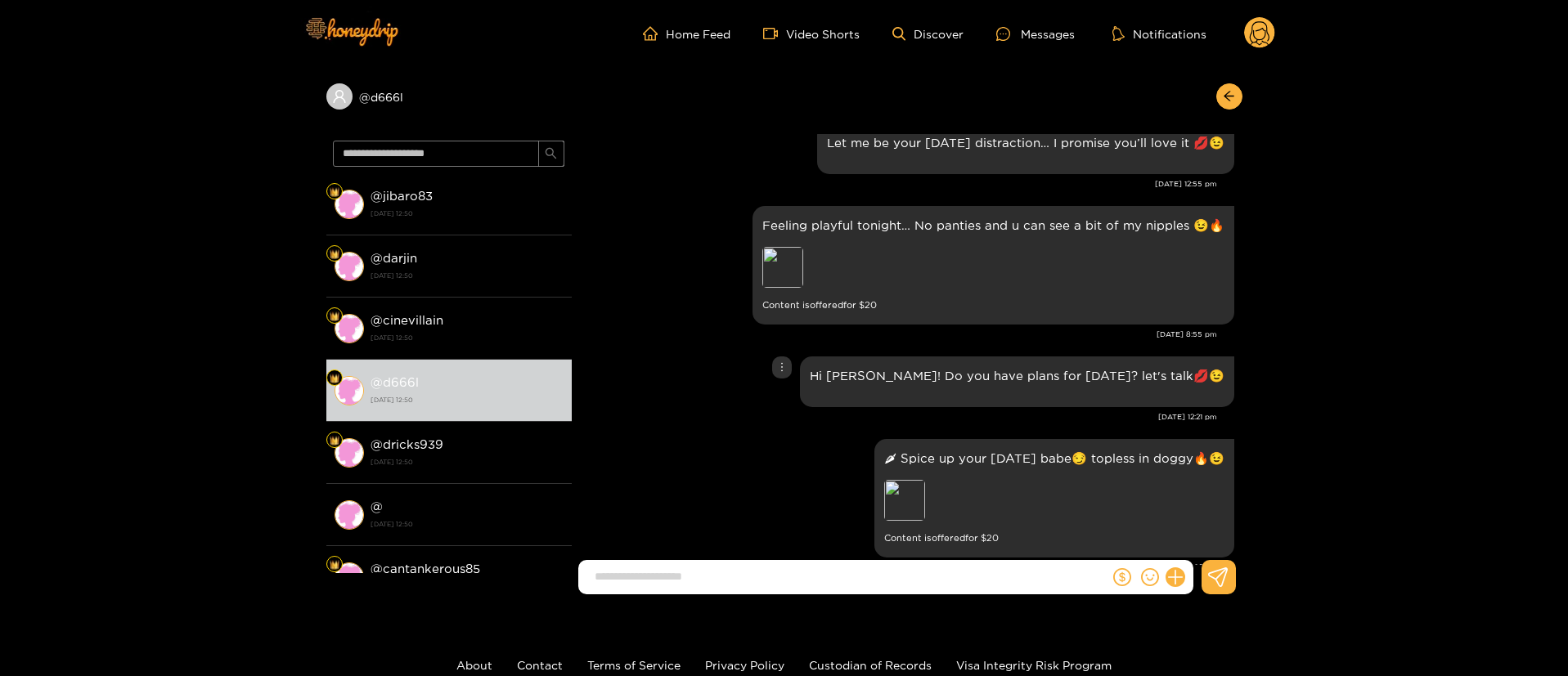
scroll to position [1272, 0]
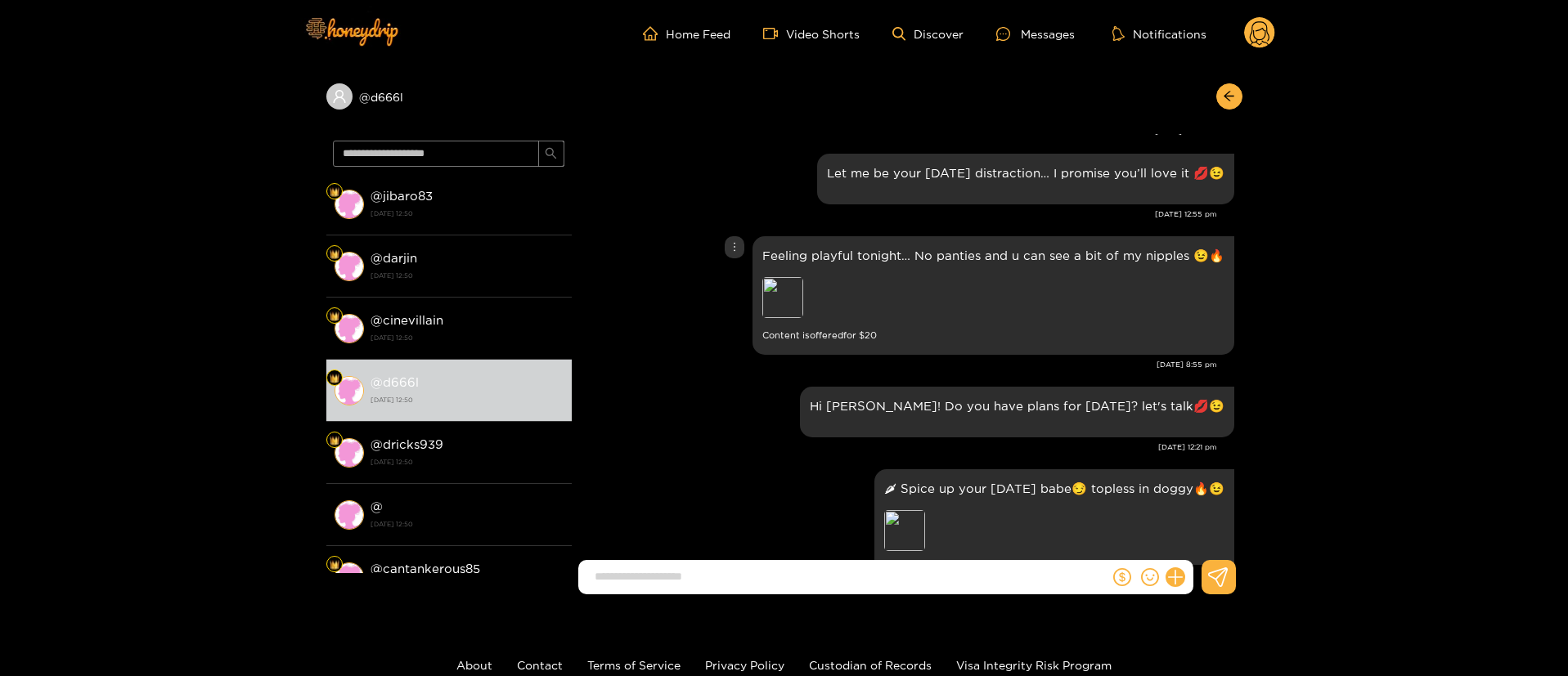
click at [743, 247] on div at bounding box center [734, 247] width 20 height 22
click at [735, 278] on div "Unsend" at bounding box center [737, 281] width 41 height 17
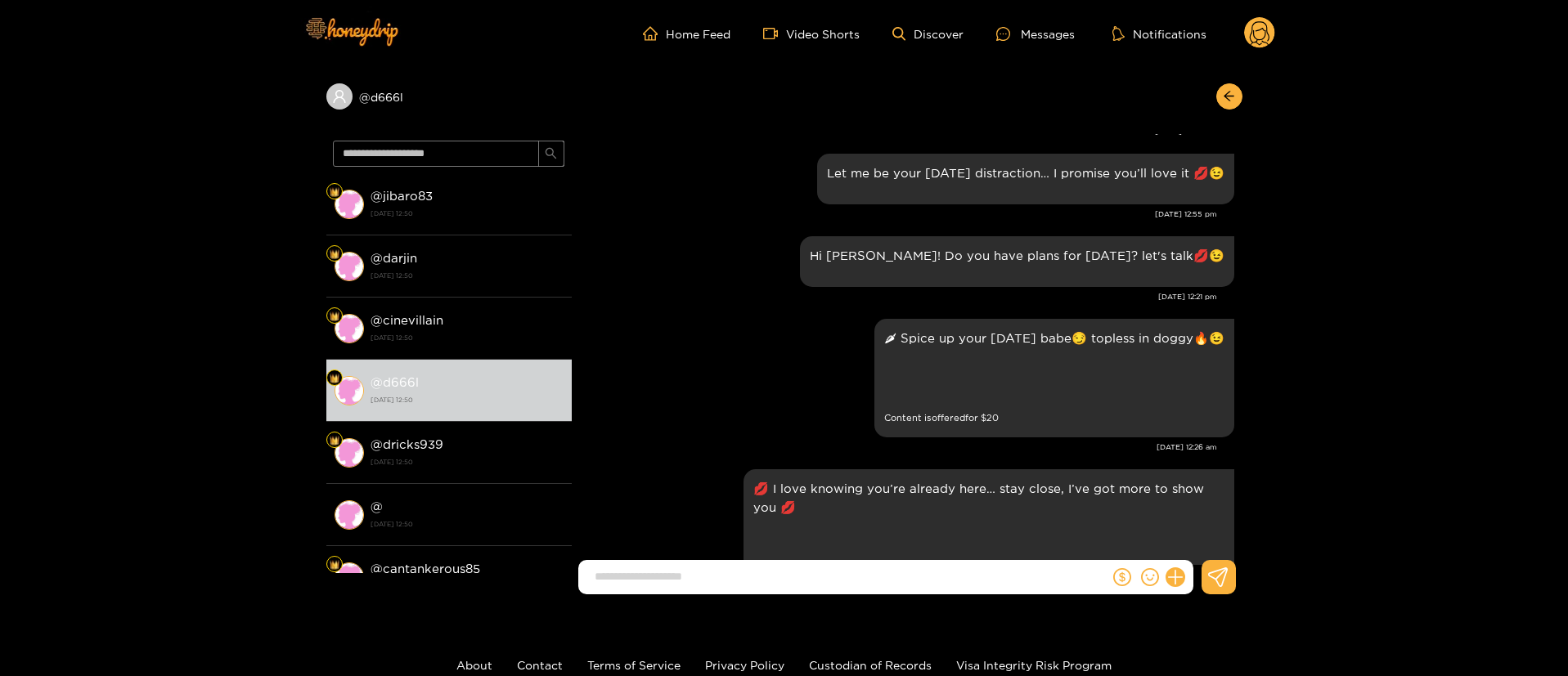
scroll to position [2471, 0]
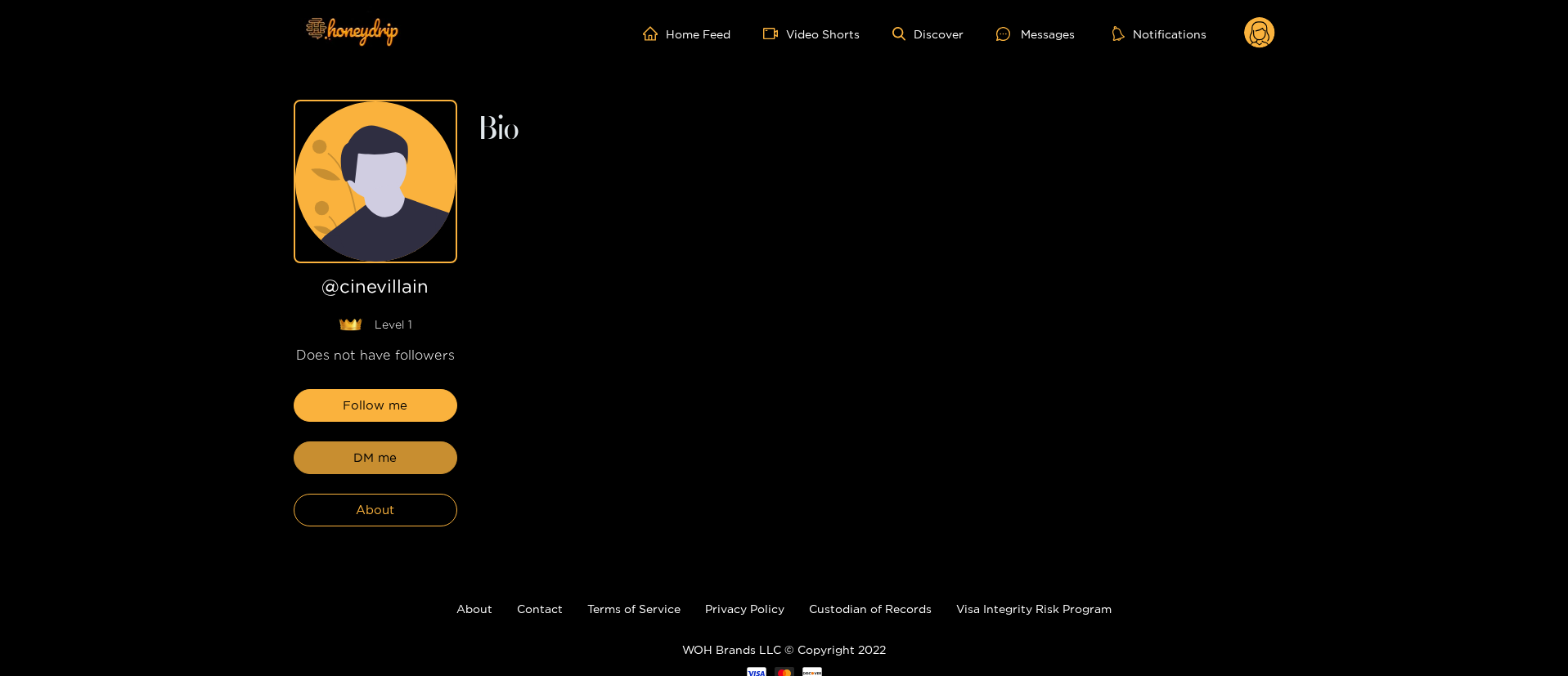
click at [410, 456] on button "DM me" at bounding box center [375, 458] width 164 height 33
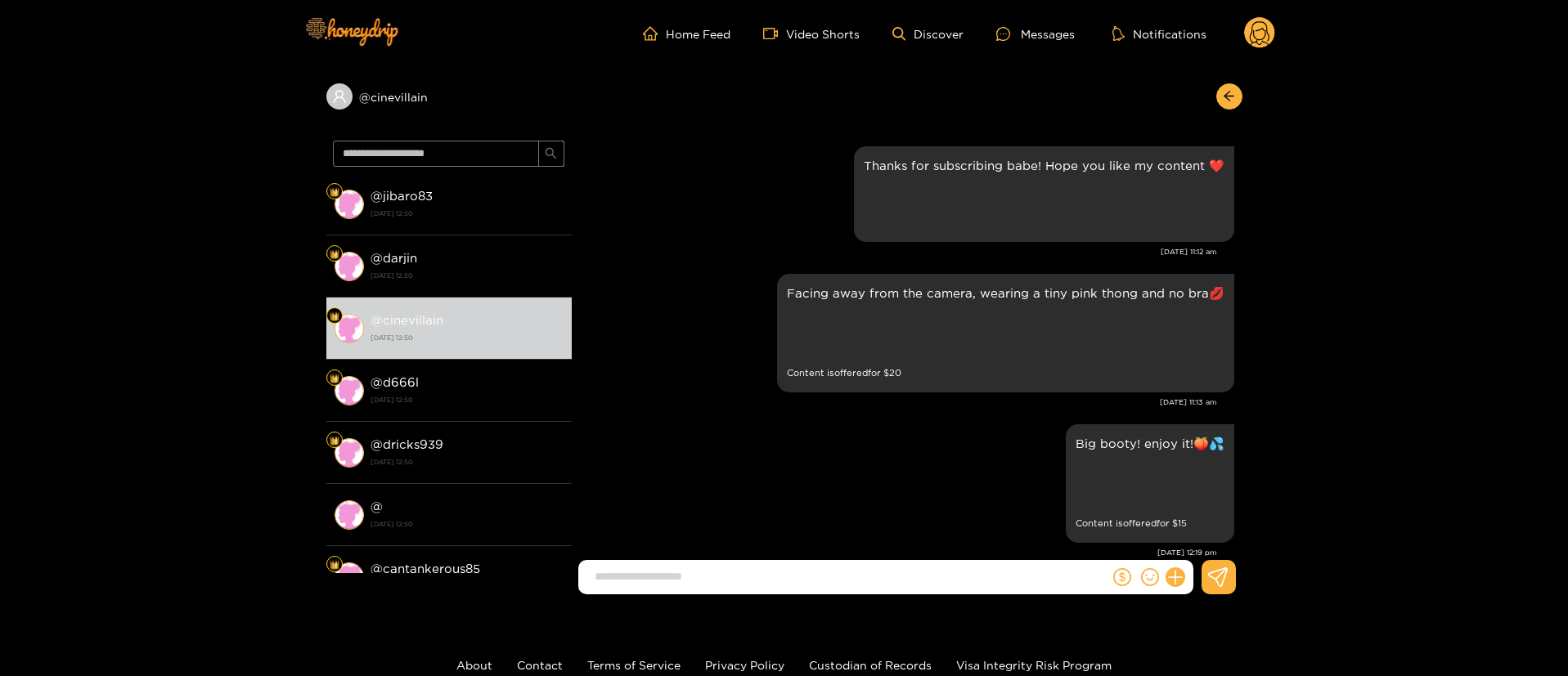
scroll to position [2283, 0]
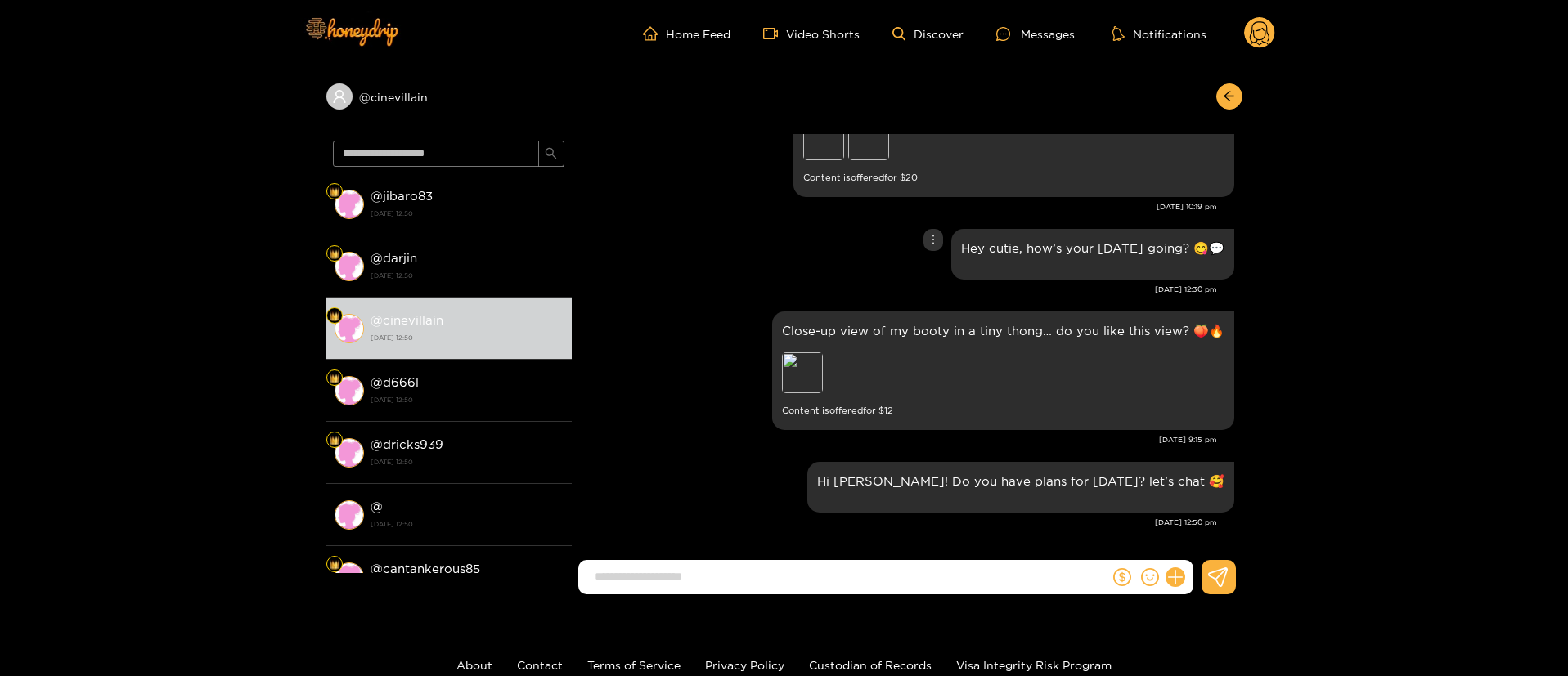
click at [670, 328] on div "Close-up view of my booty in a tiny thong… do you like this view? 🍑🔥 Preview Co…" at bounding box center [907, 371] width 654 height 127
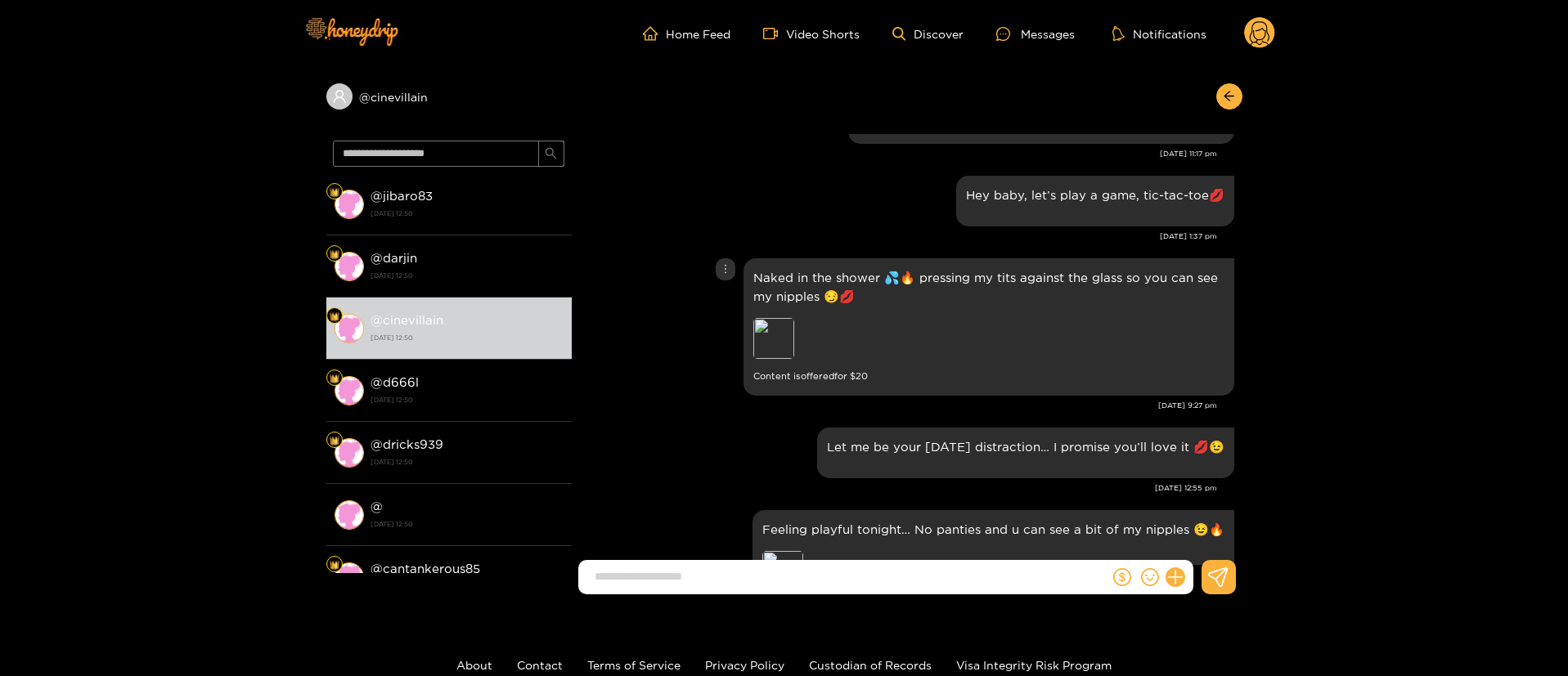
scroll to position [1302, 0]
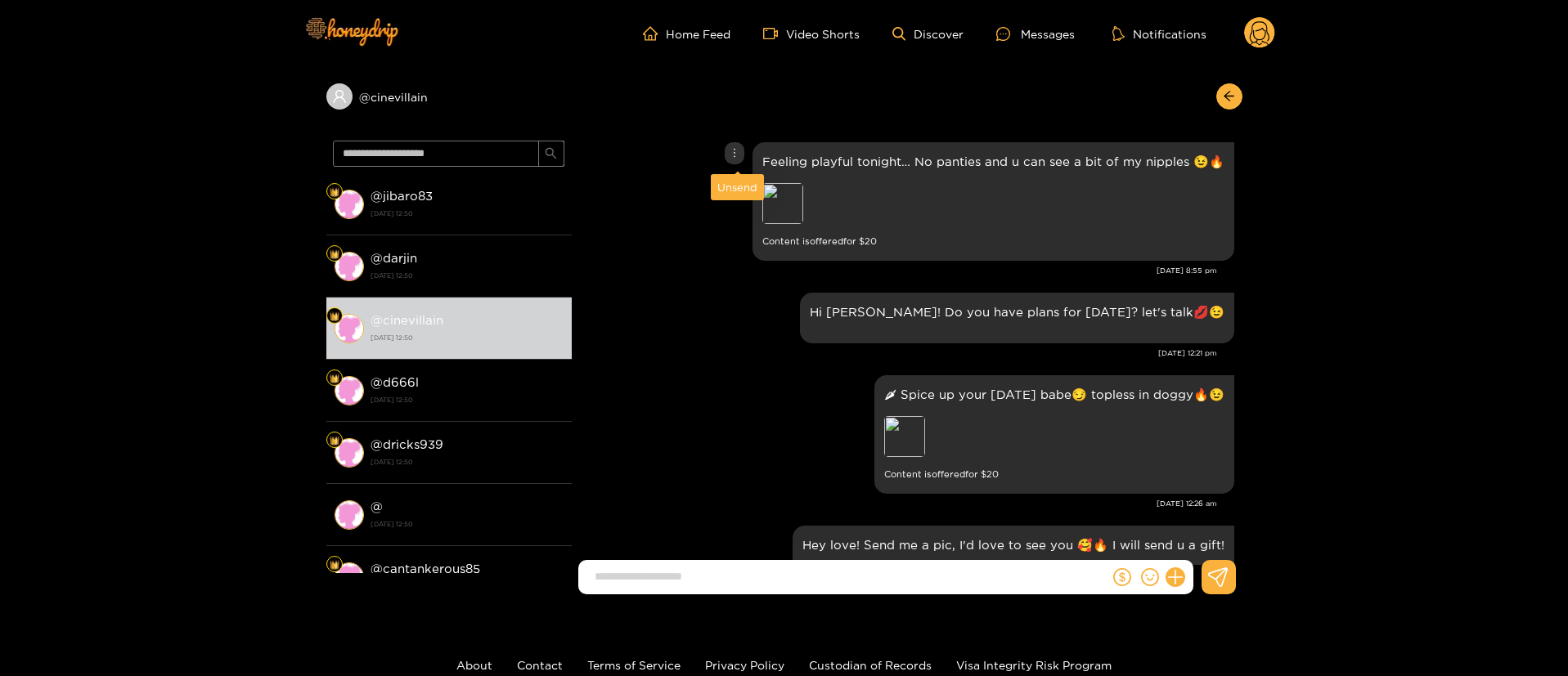
click at [735, 155] on icon "more" at bounding box center [734, 153] width 12 height 12
click at [737, 180] on div "Unsend" at bounding box center [737, 187] width 41 height 17
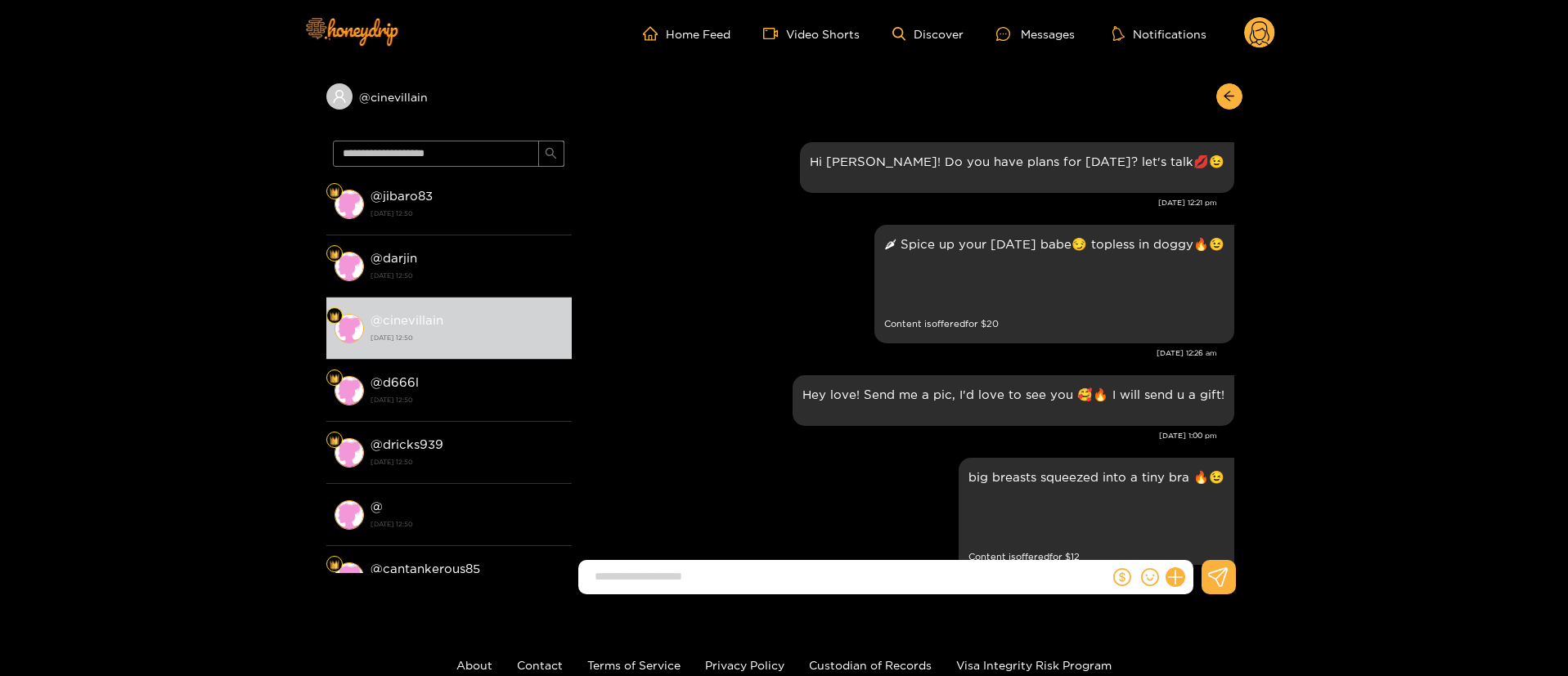
scroll to position [2133, 0]
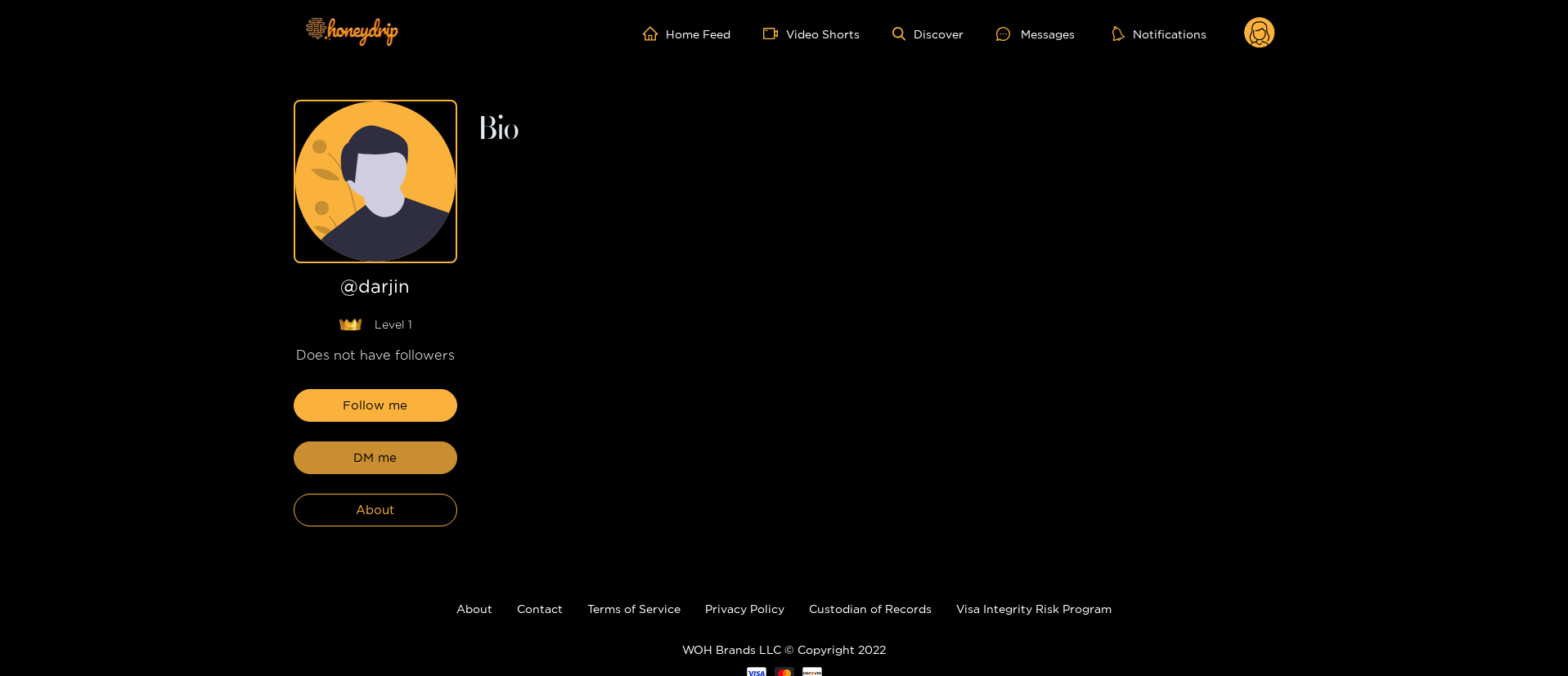
click at [410, 456] on button "DM me" at bounding box center [375, 458] width 164 height 33
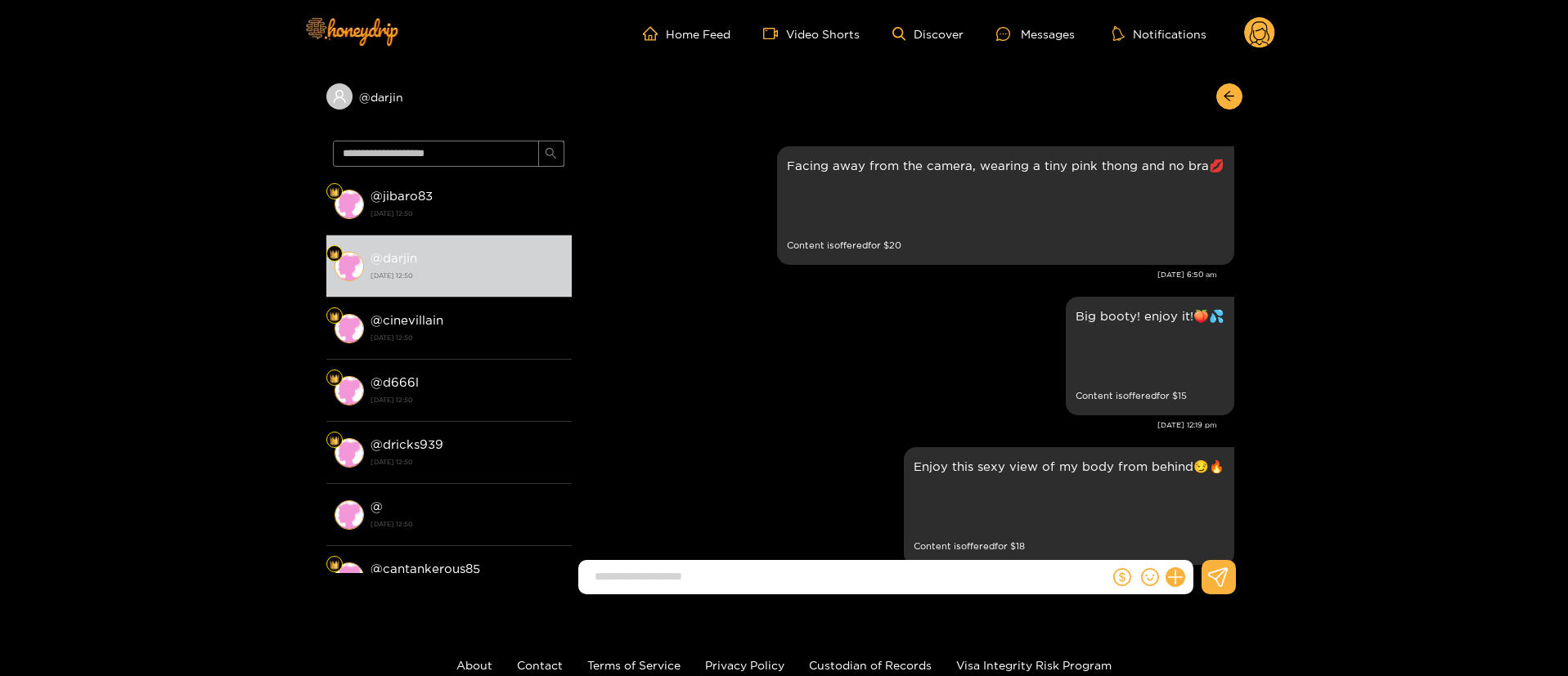
scroll to position [2881, 0]
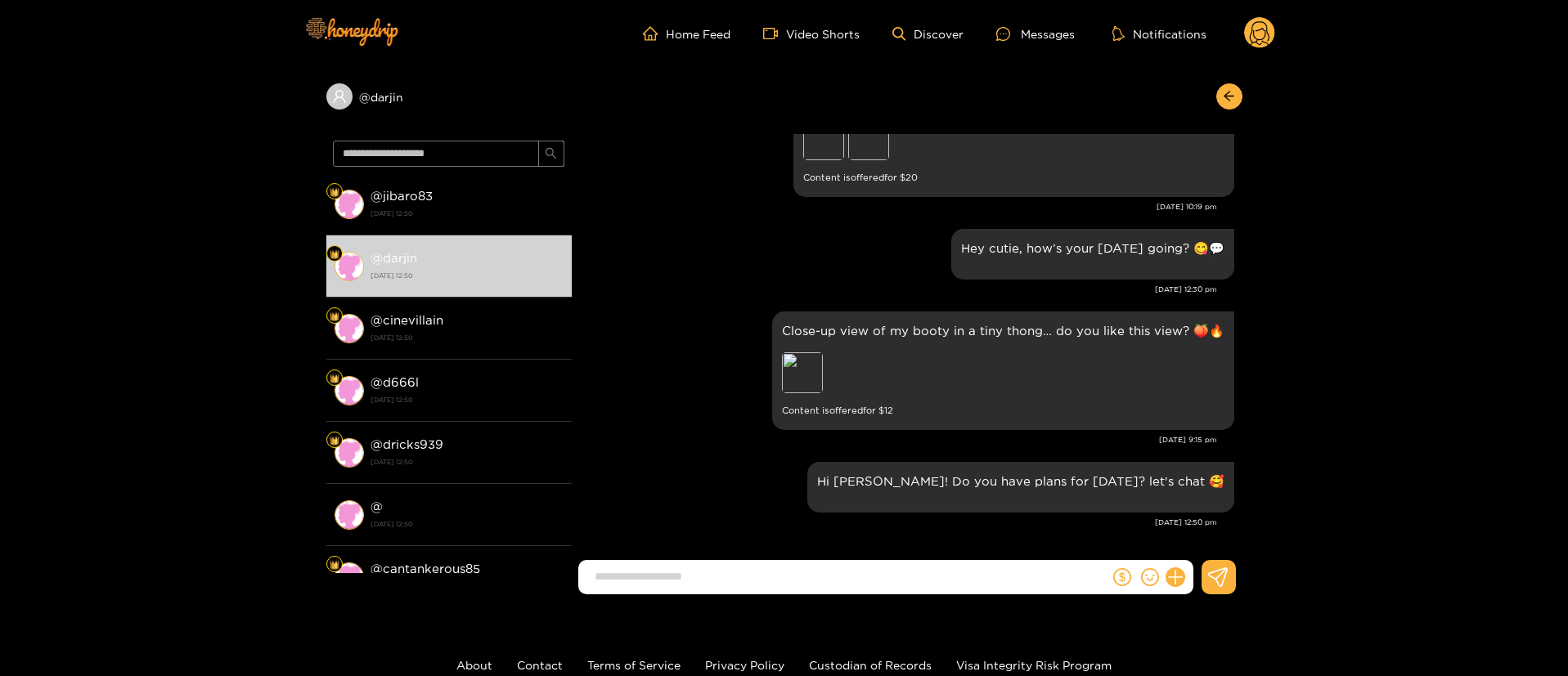
click at [738, 296] on div "Hey cutie, how’s your Monday going? 😋💬 Oct. 13, 12:30 pm" at bounding box center [907, 267] width 654 height 83
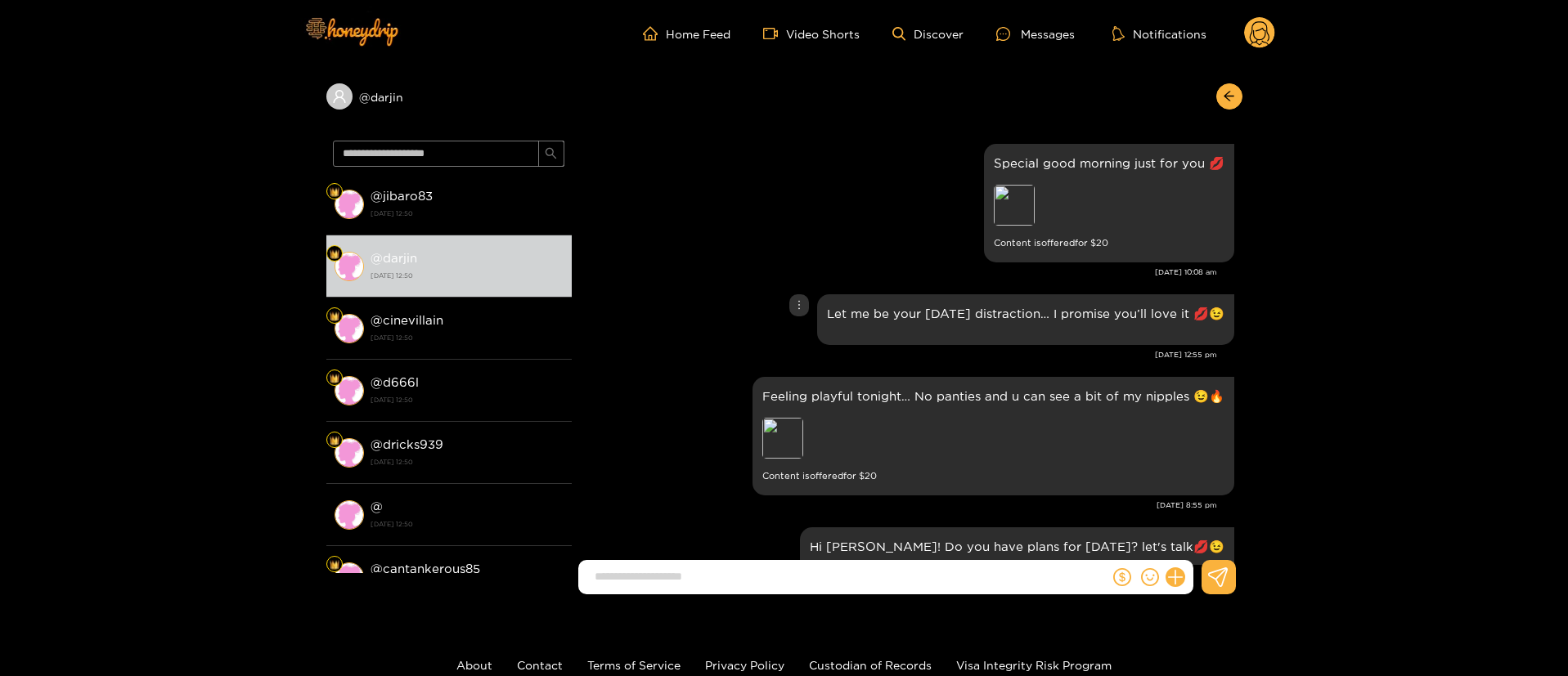
scroll to position [1408, 0]
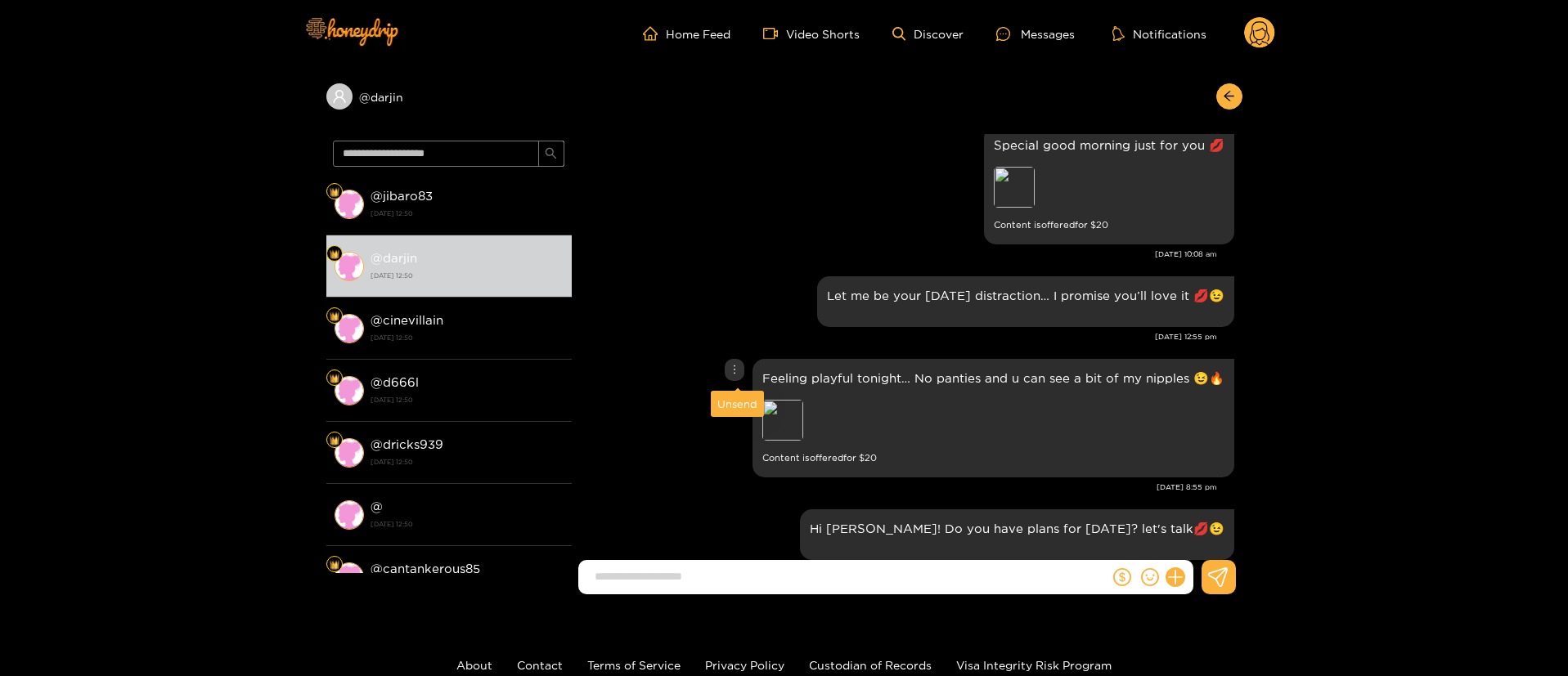
click at [737, 375] on icon "more" at bounding box center [734, 370] width 12 height 12
click at [728, 405] on div "Unsend" at bounding box center [737, 404] width 41 height 17
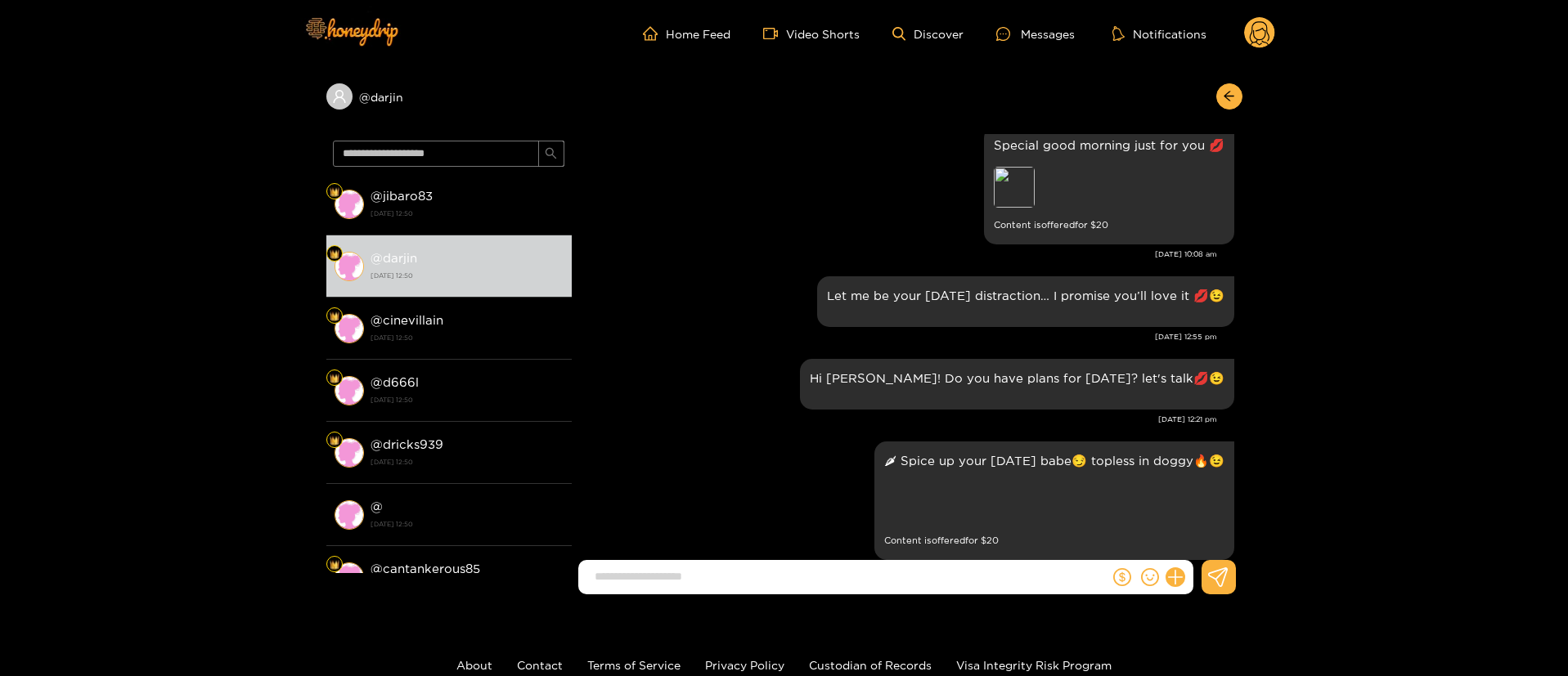
scroll to position [2731, 0]
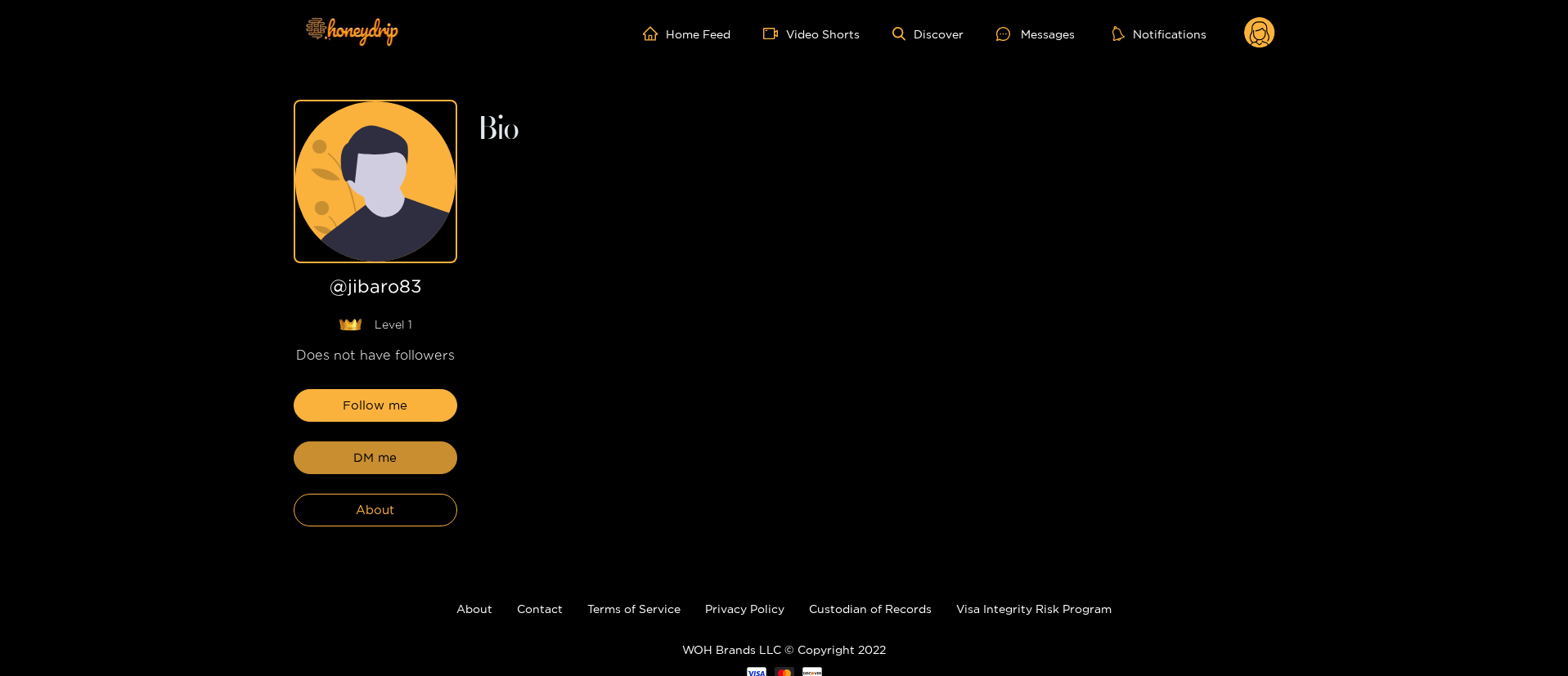
click at [410, 456] on button "DM me" at bounding box center [375, 458] width 164 height 33
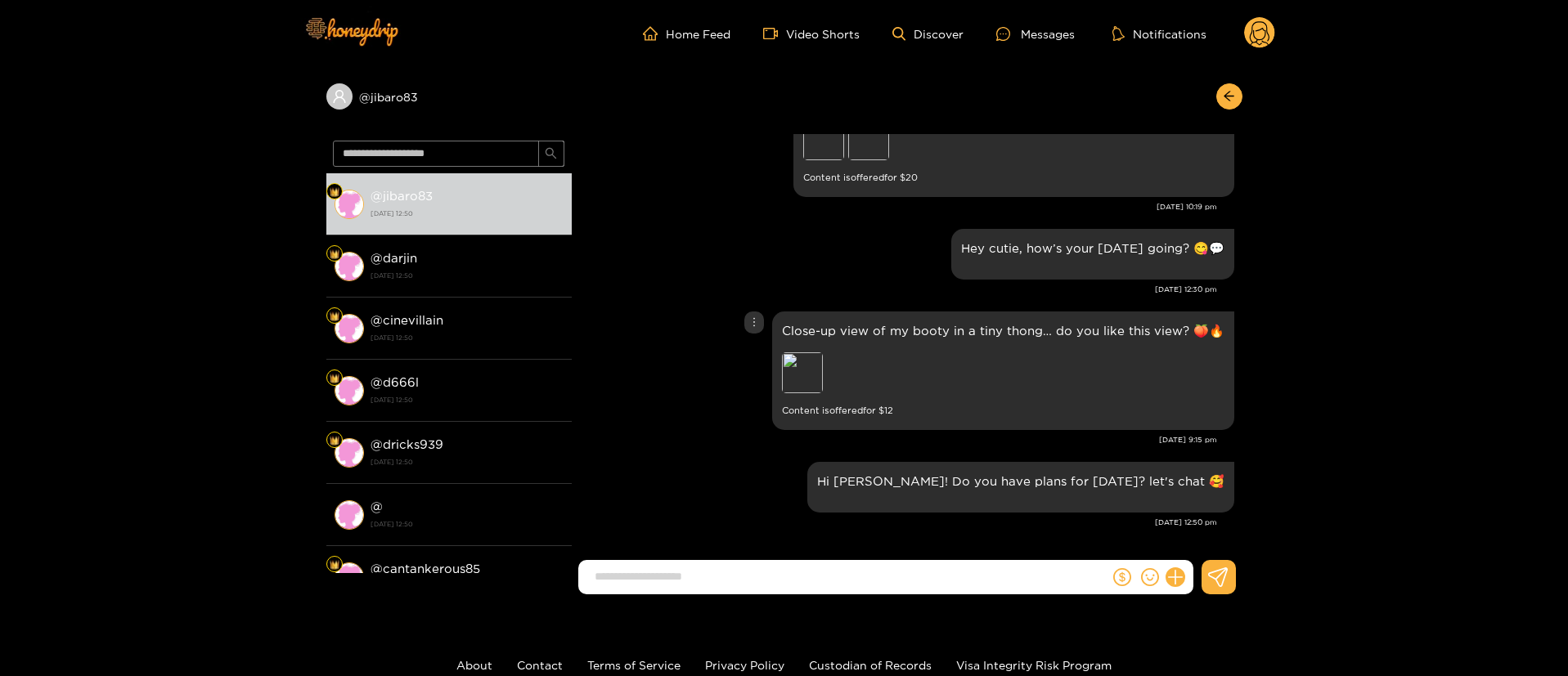
click at [711, 362] on div "Close-up view of my booty in a tiny thong… do you like this view? 🍑🔥 Preview Co…" at bounding box center [907, 371] width 654 height 127
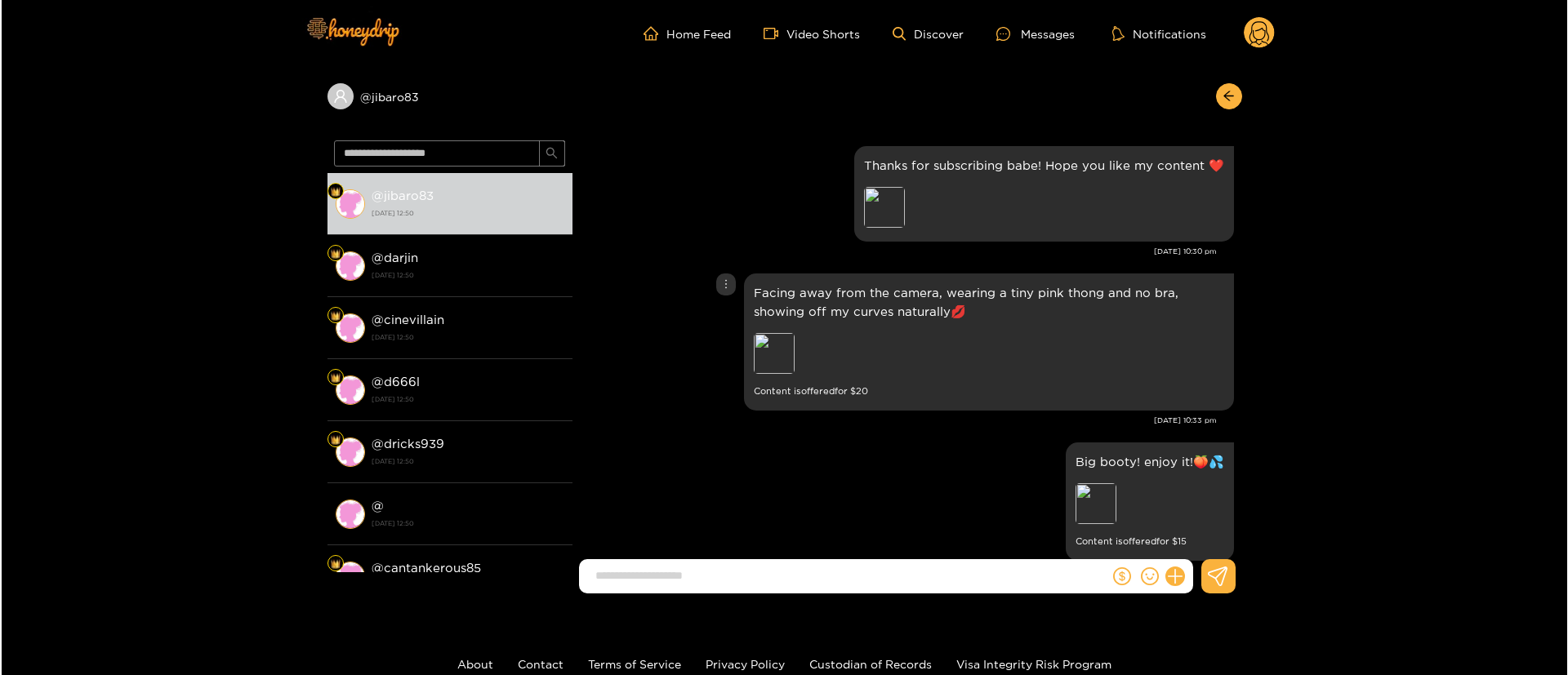
scroll to position [122, 0]
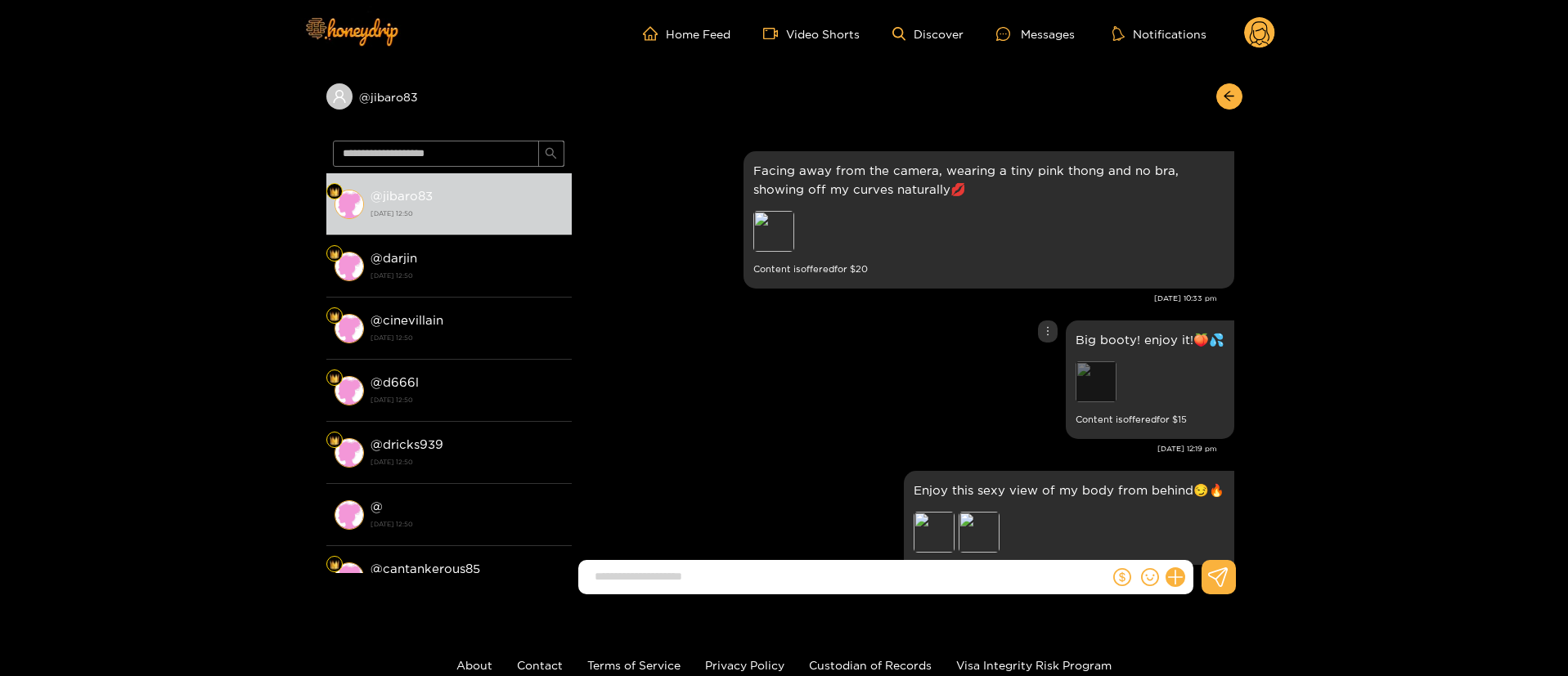
click at [1075, 383] on div "Preview" at bounding box center [1095, 381] width 41 height 41
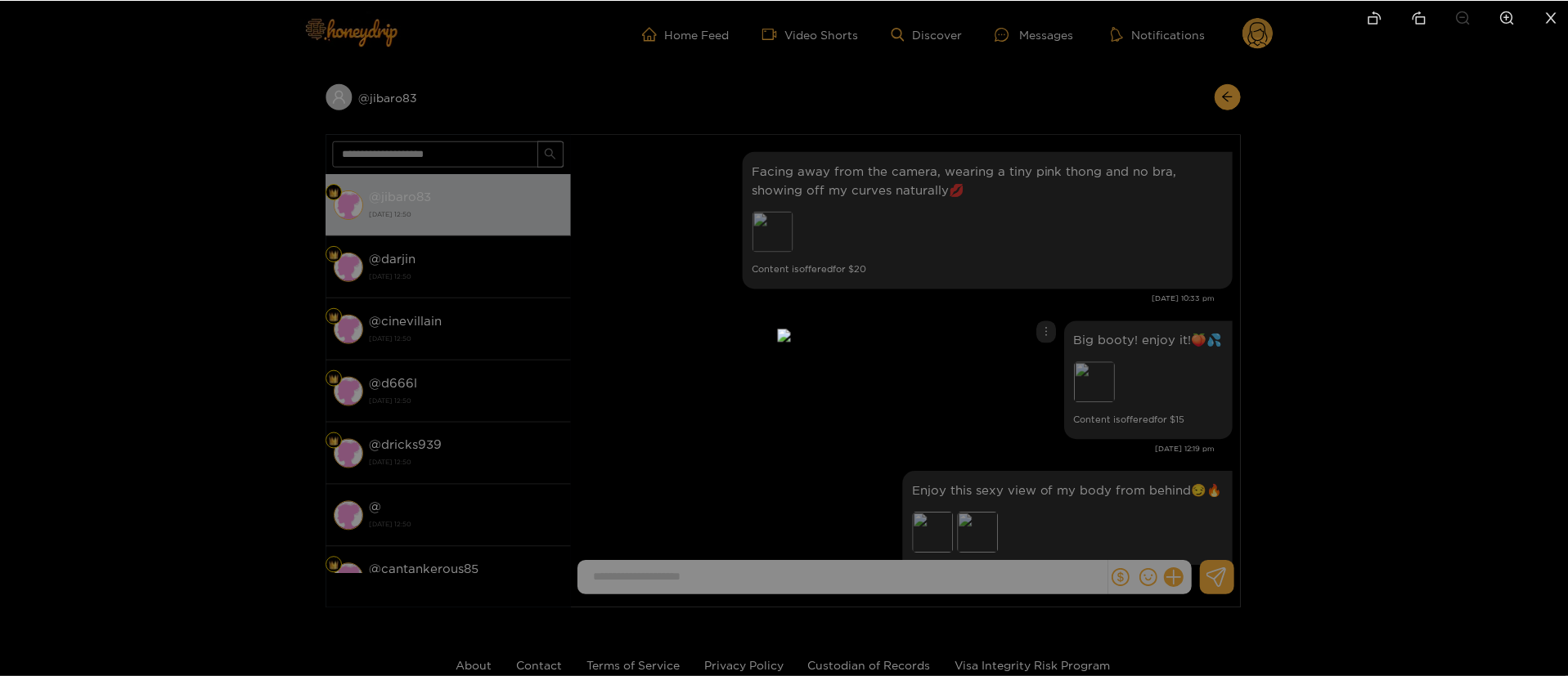
scroll to position [2452, 0]
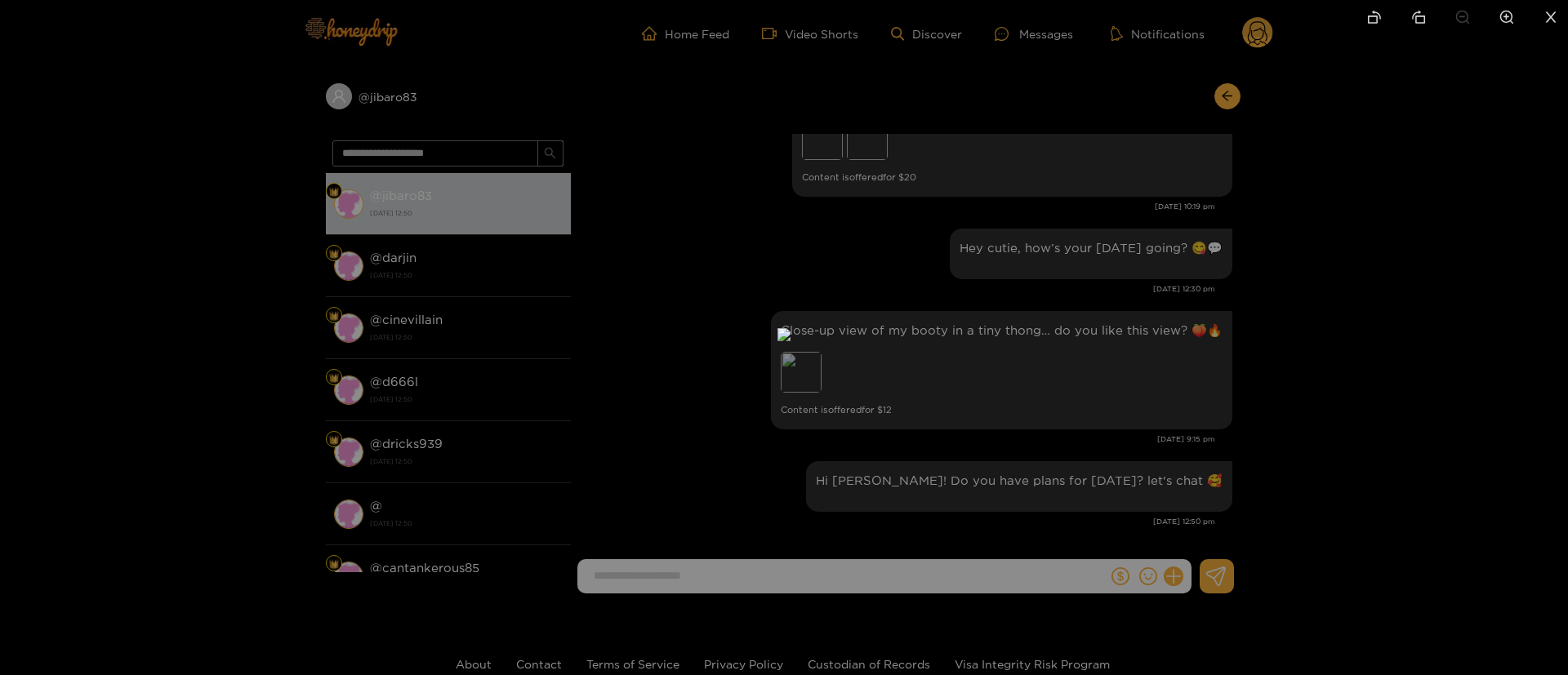
click at [689, 283] on div at bounding box center [784, 338] width 1568 height 675
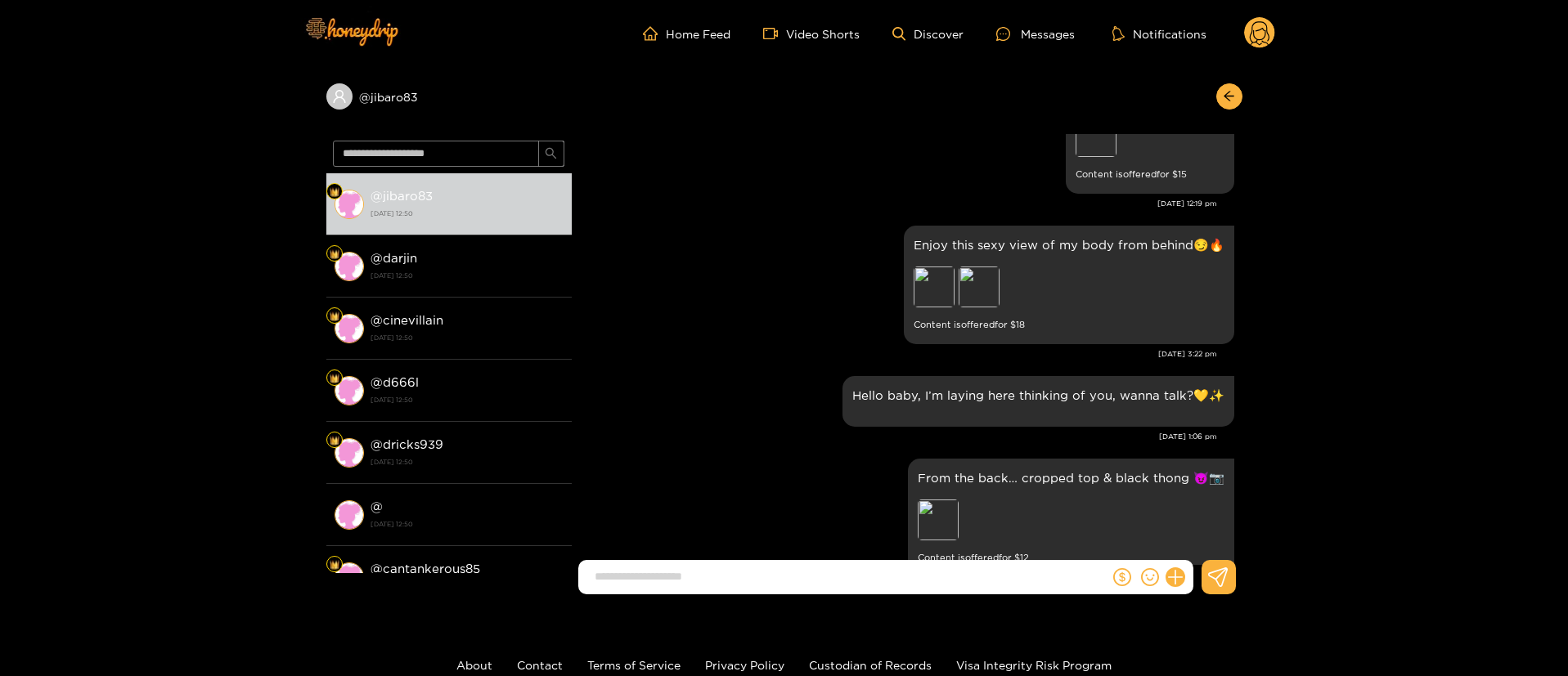
scroll to position [123, 0]
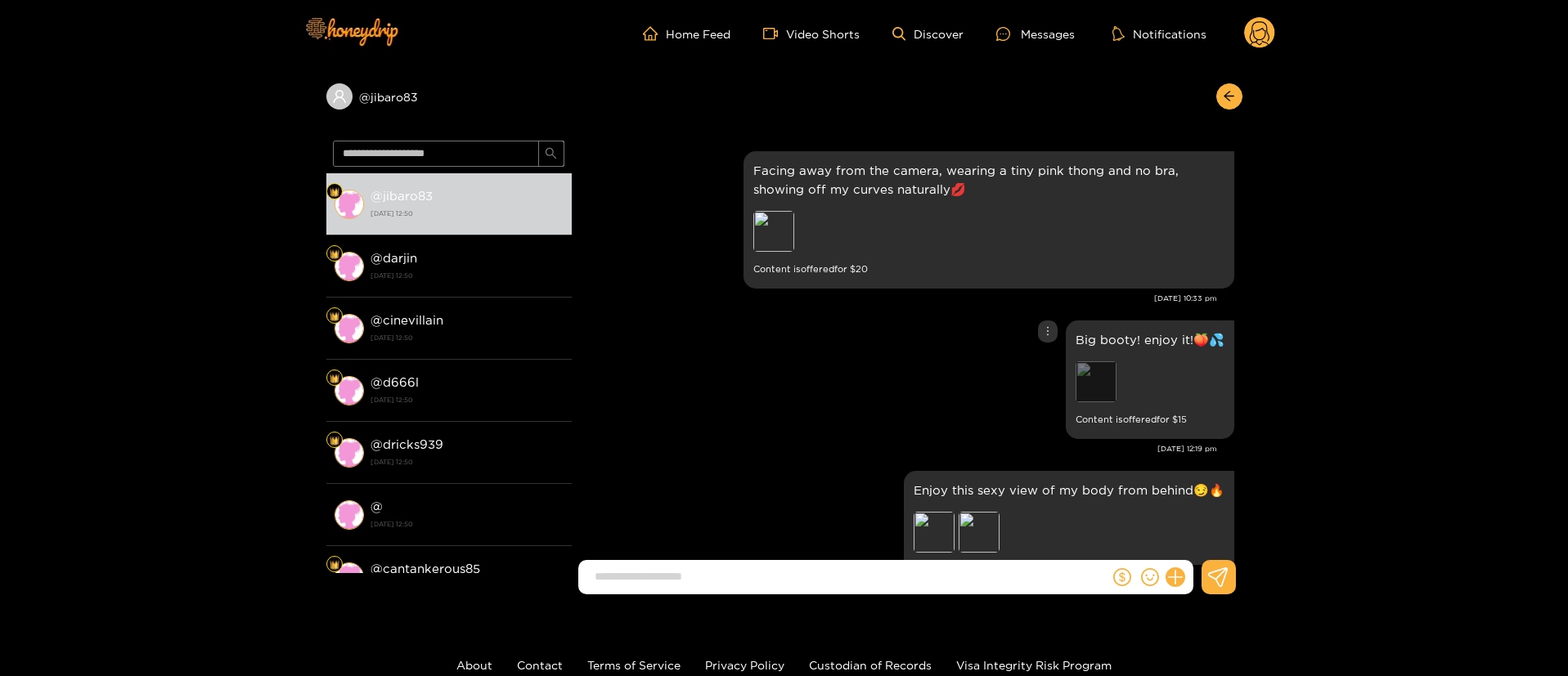
click at [1098, 396] on div "Preview" at bounding box center [1095, 381] width 41 height 41
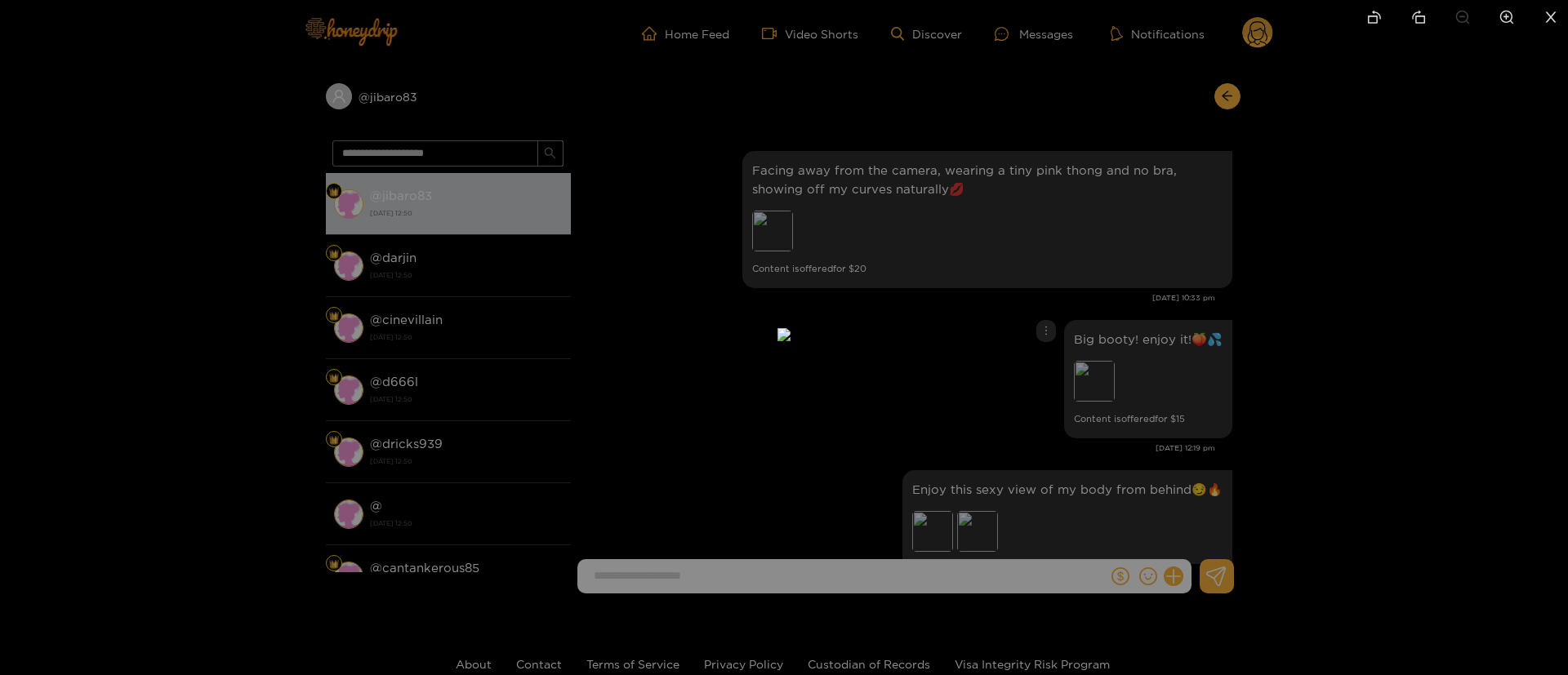
click at [1371, 381] on div at bounding box center [784, 338] width 1568 height 675
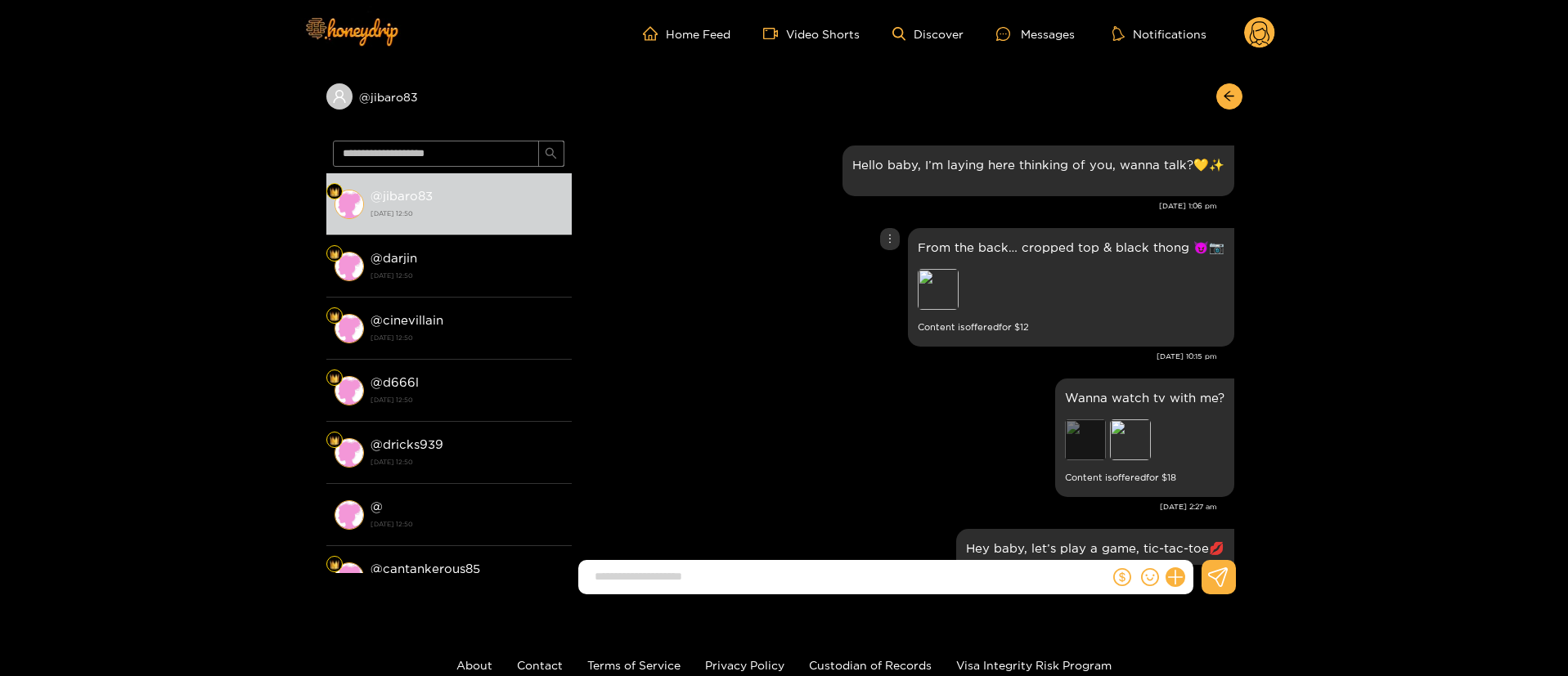
scroll to position [614, 0]
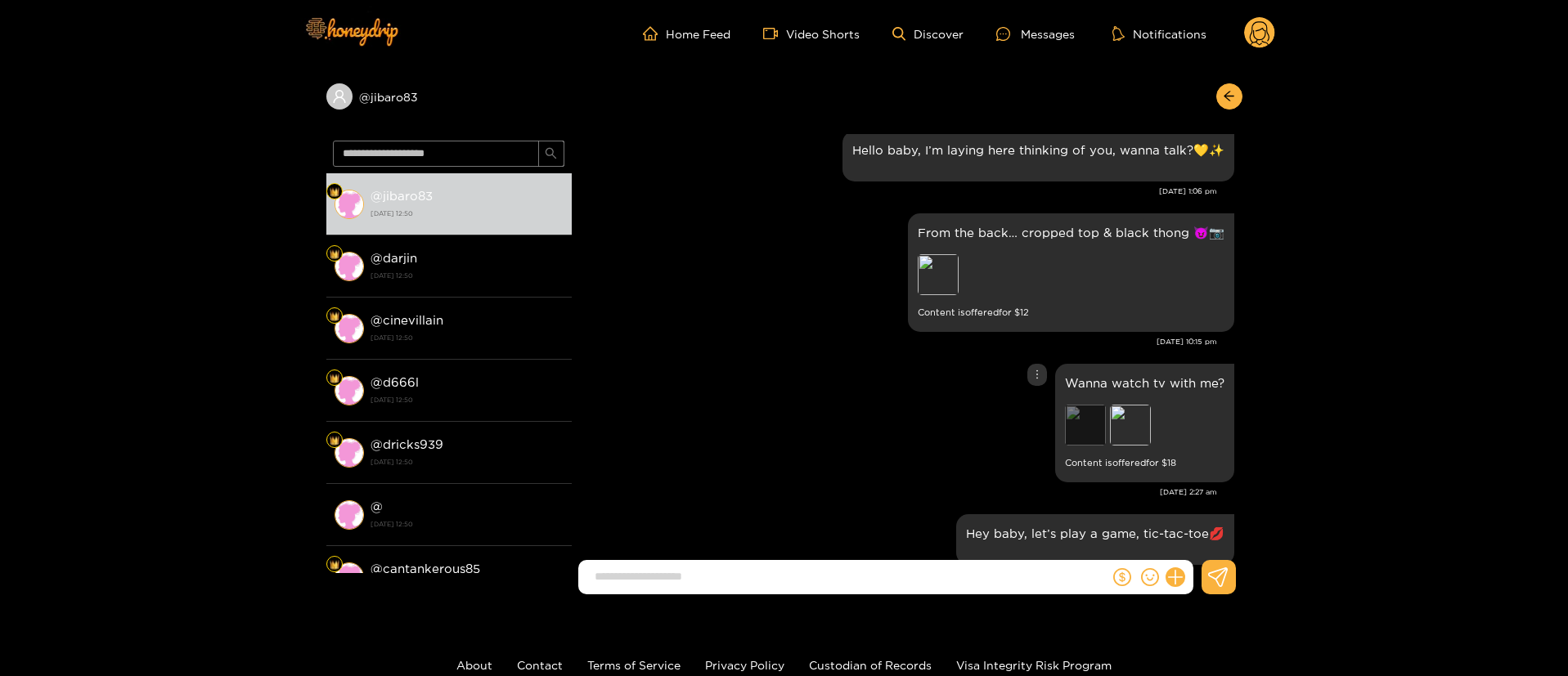
click at [1104, 435] on div "Preview" at bounding box center [1085, 425] width 41 height 41
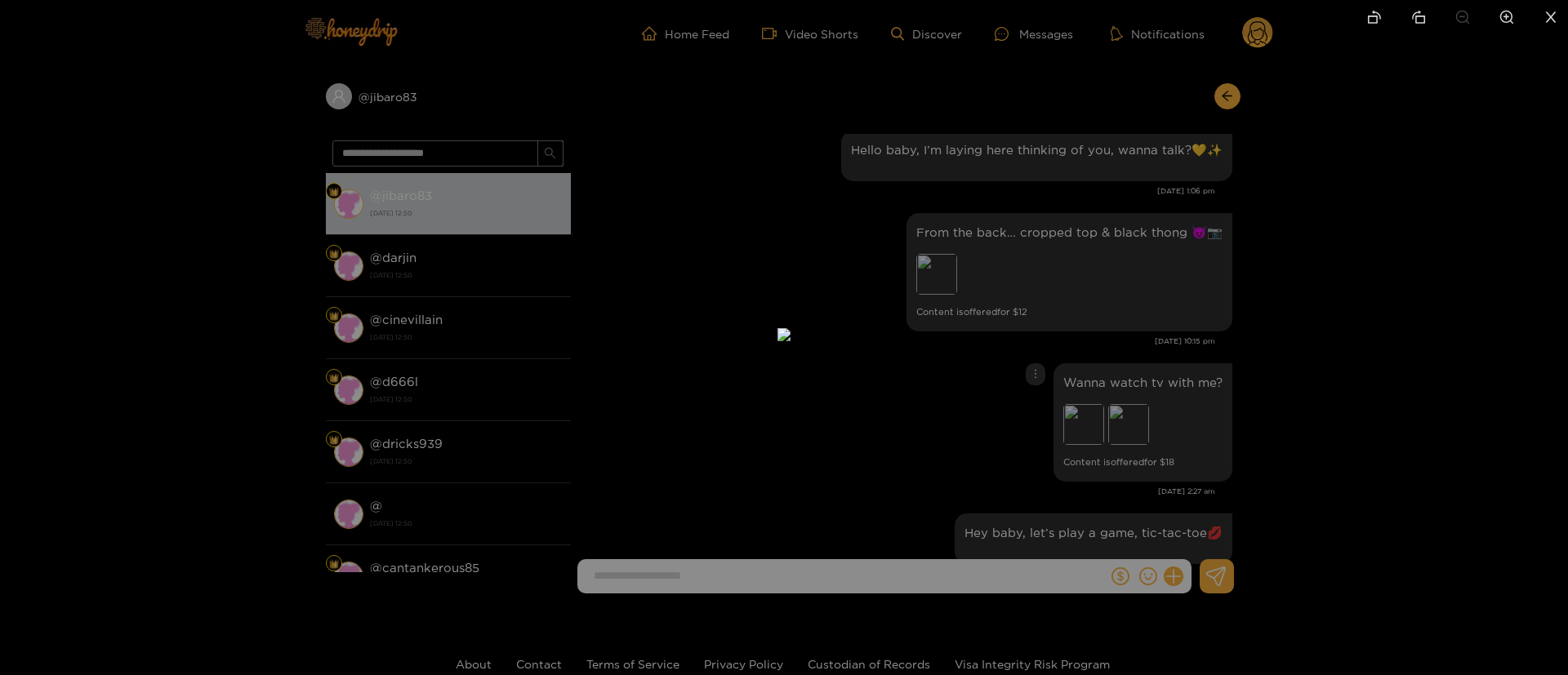
click at [1263, 396] on div at bounding box center [784, 338] width 1568 height 675
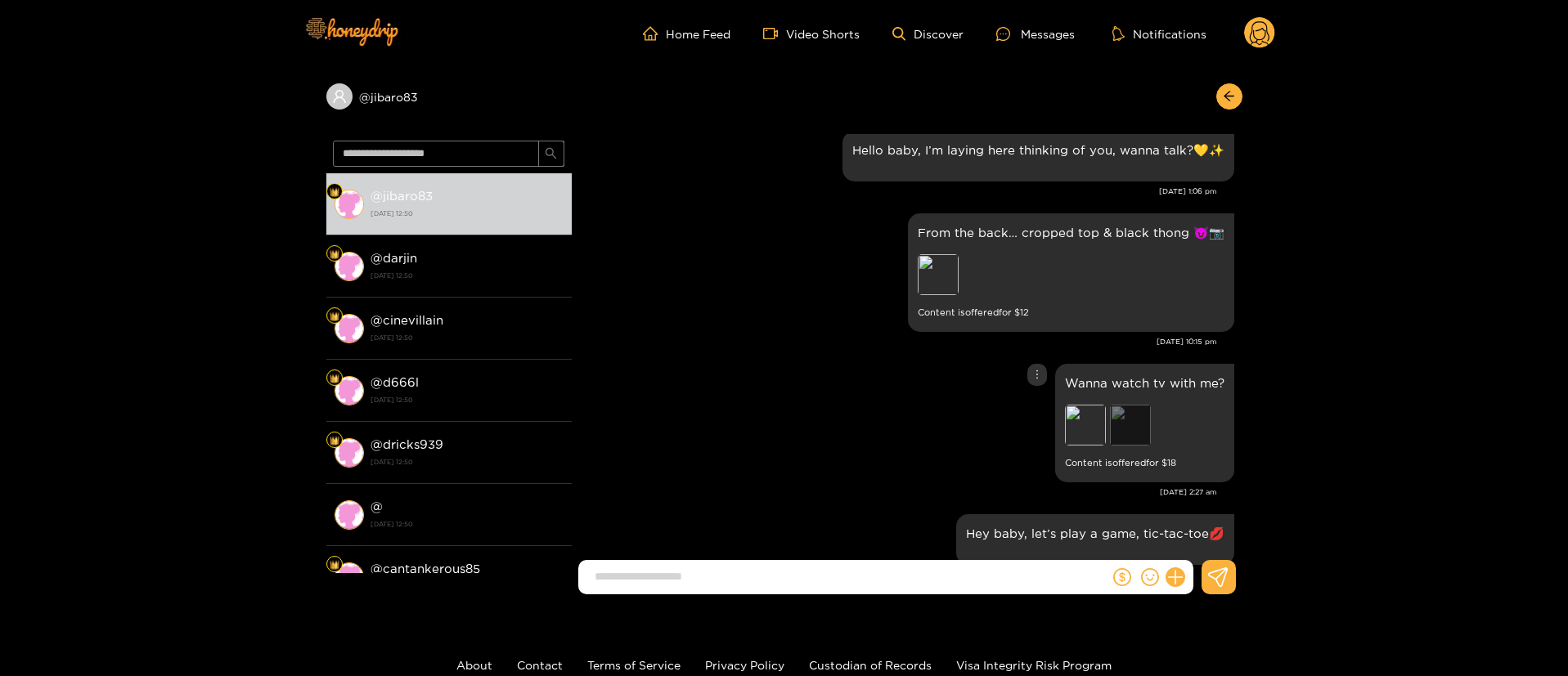
click at [1132, 409] on div "Preview" at bounding box center [1129, 425] width 41 height 41
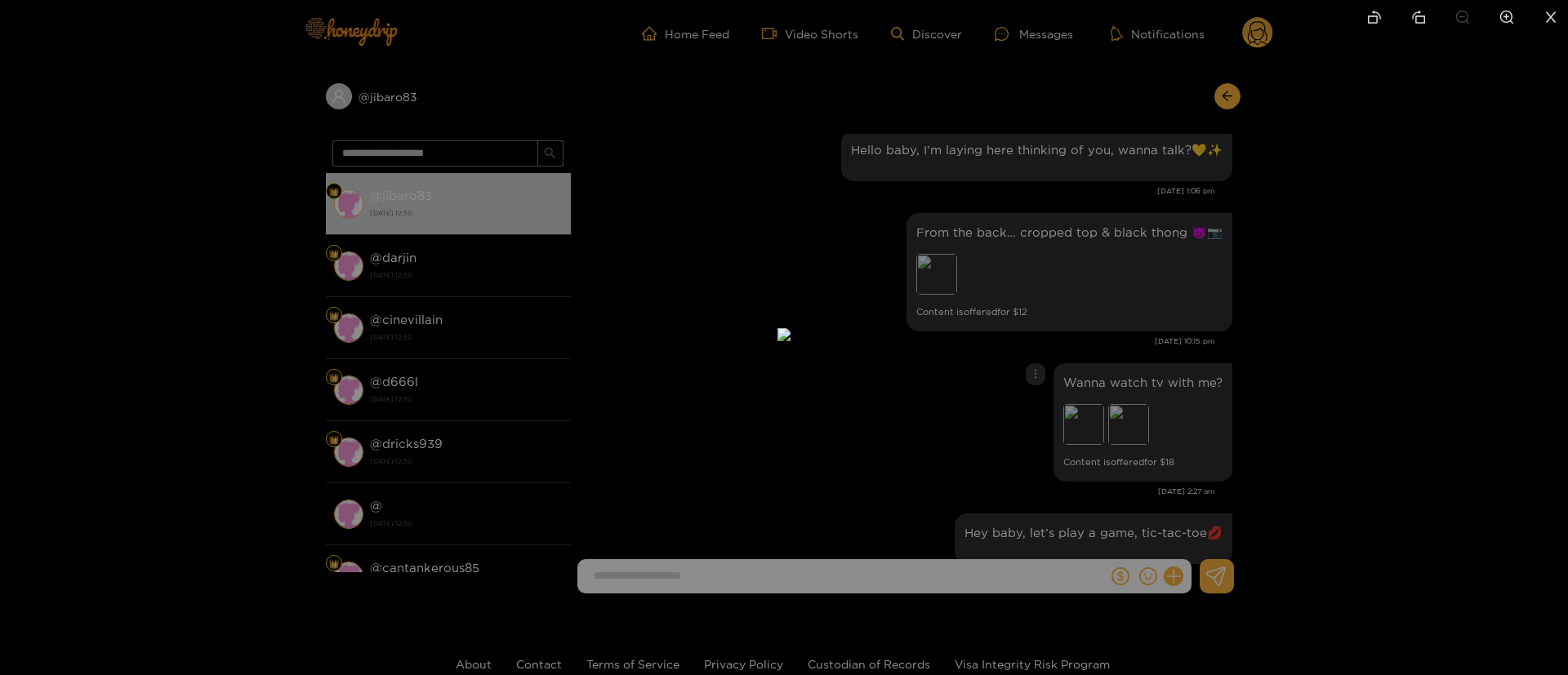
click at [1357, 365] on div at bounding box center [784, 338] width 1568 height 675
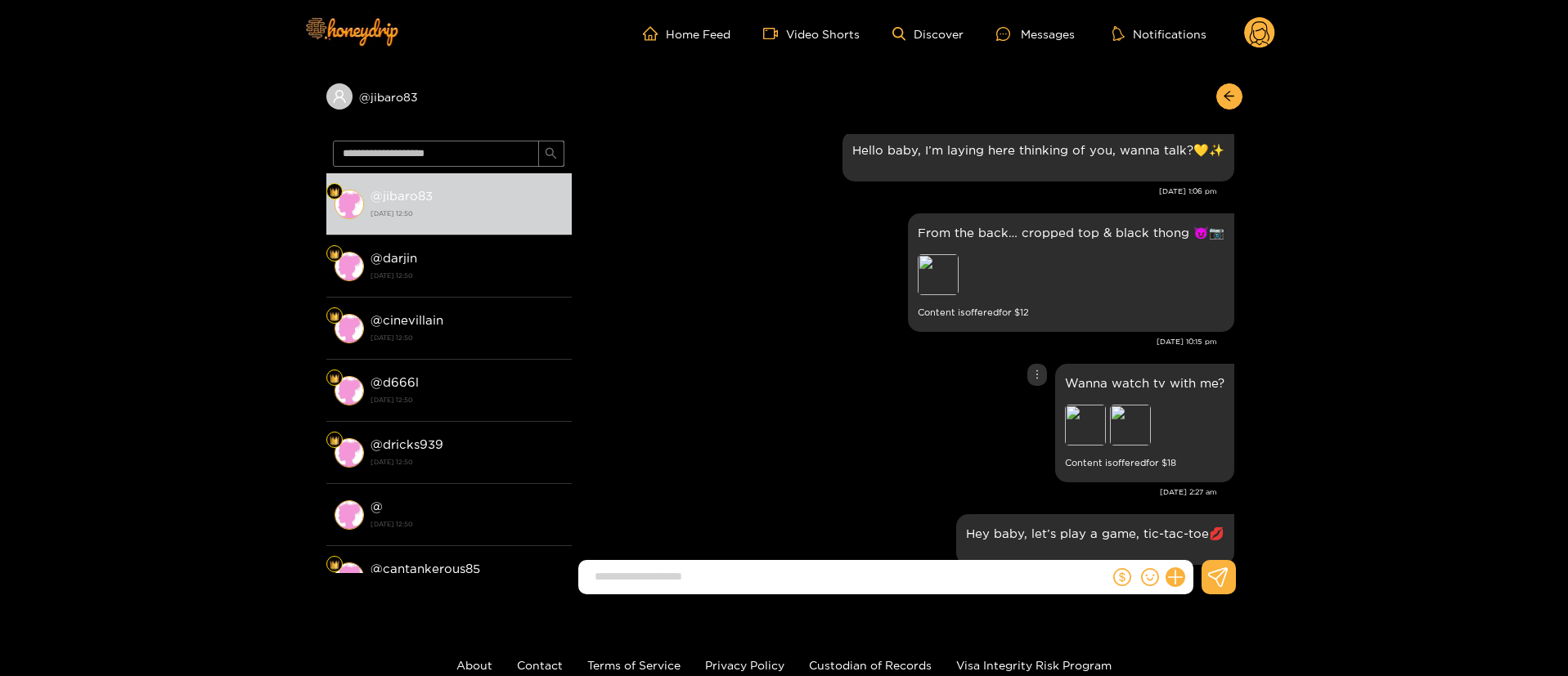
click at [762, 426] on div "Wanna watch tv with me? Preview Preview Content is offered for $ 18" at bounding box center [907, 423] width 654 height 127
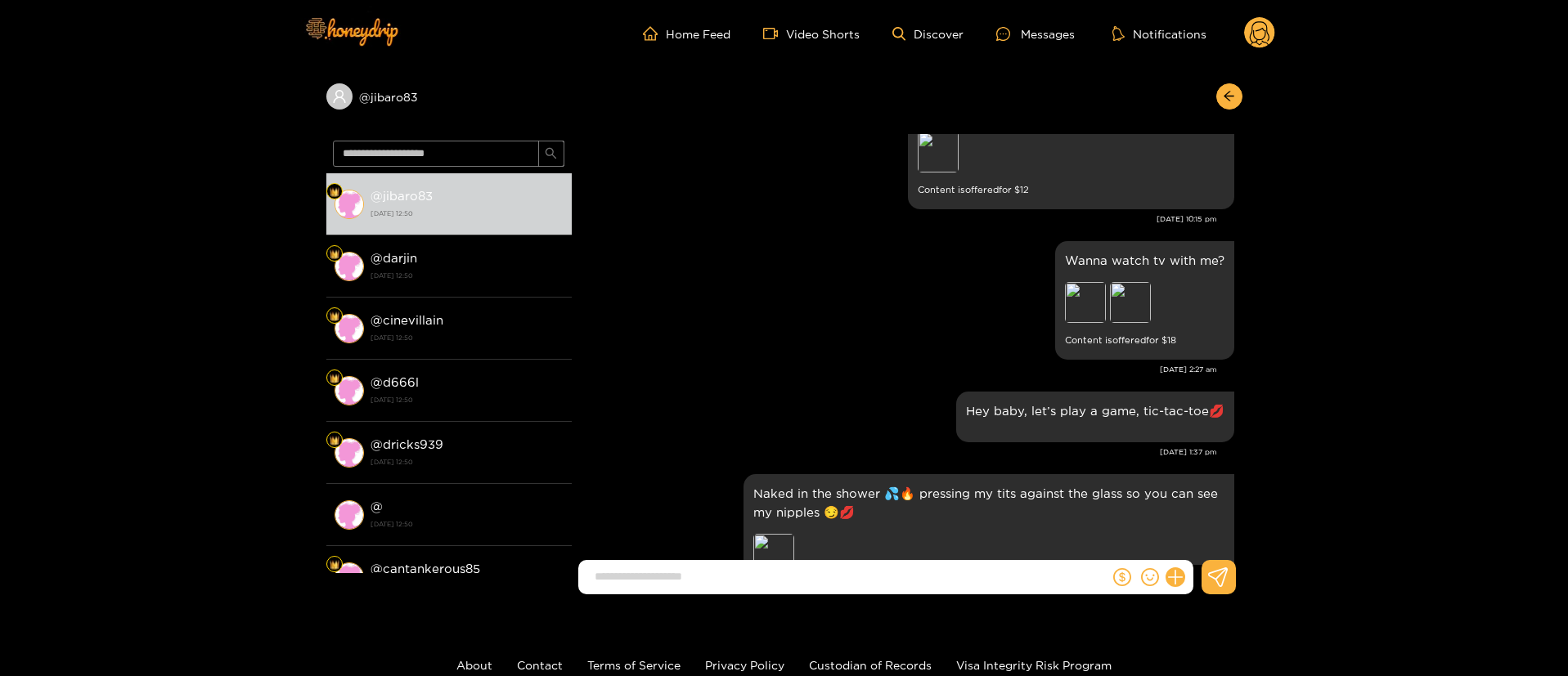
scroll to position [981, 0]
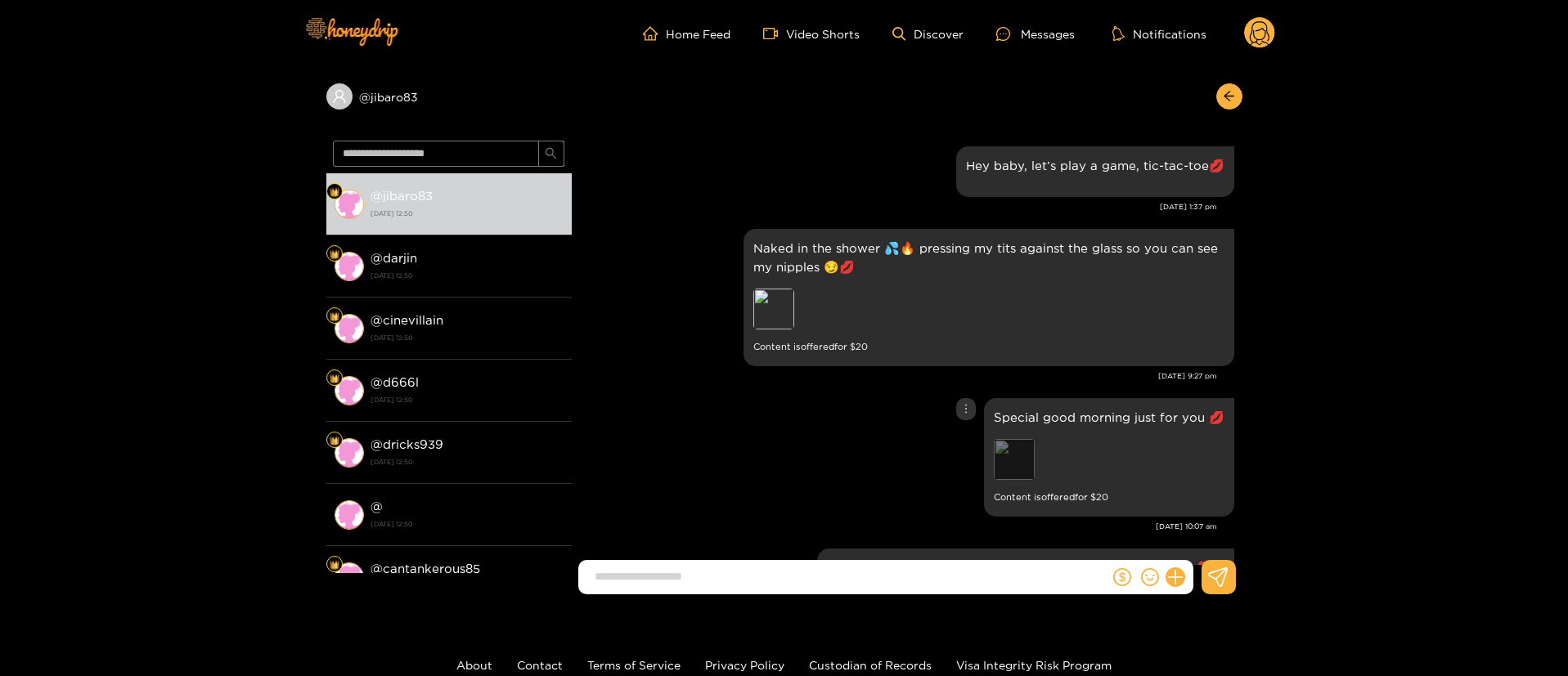
click at [1018, 468] on div "Preview" at bounding box center [1014, 459] width 41 height 41
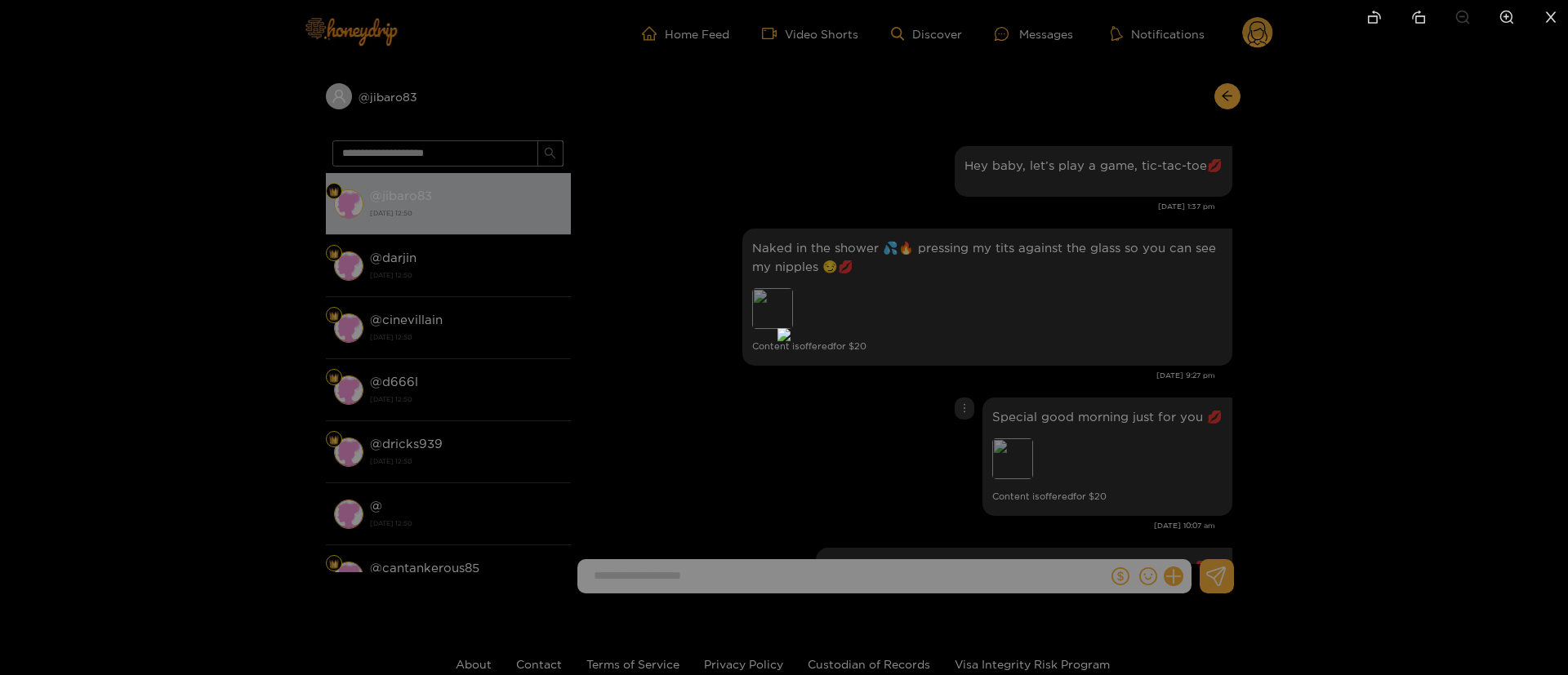
click at [1343, 386] on div at bounding box center [784, 338] width 1568 height 675
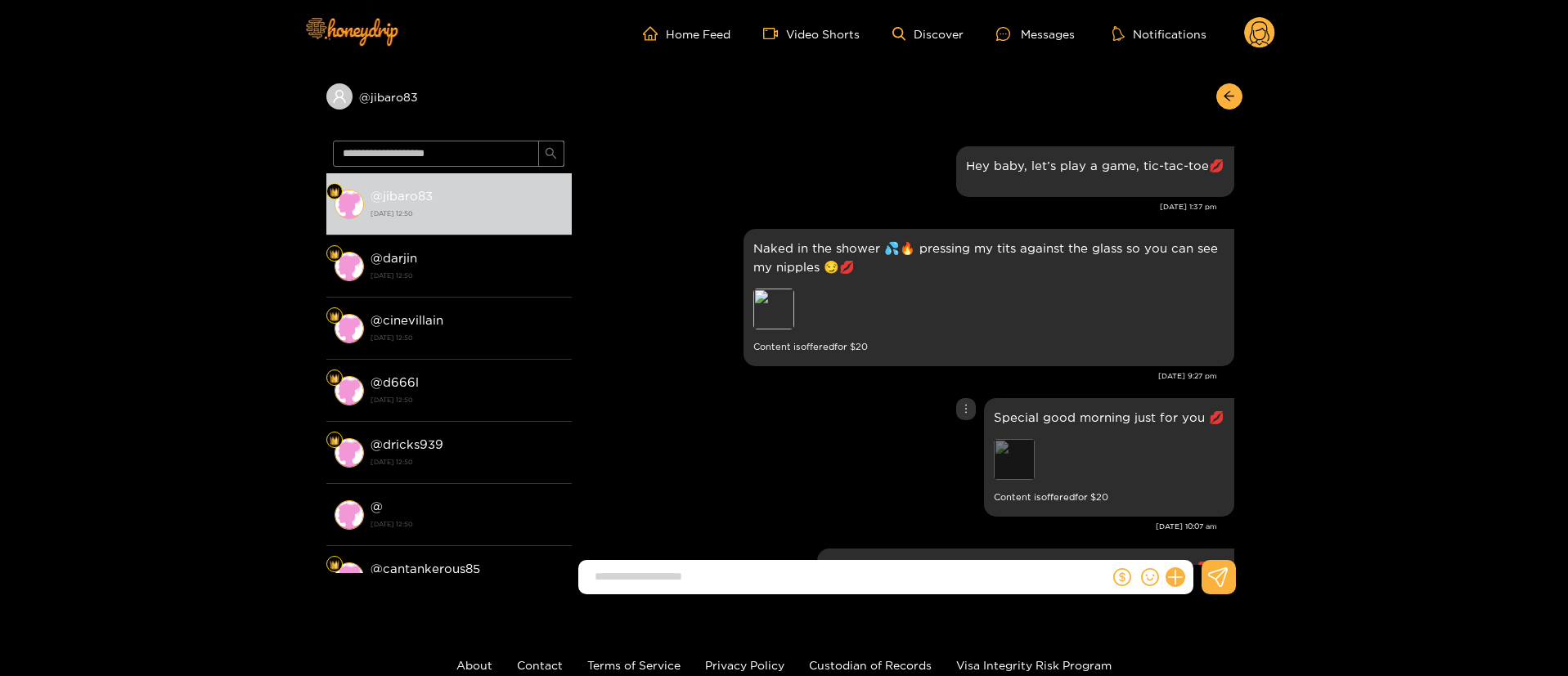
click at [1000, 463] on div "Preview" at bounding box center [1014, 459] width 41 height 41
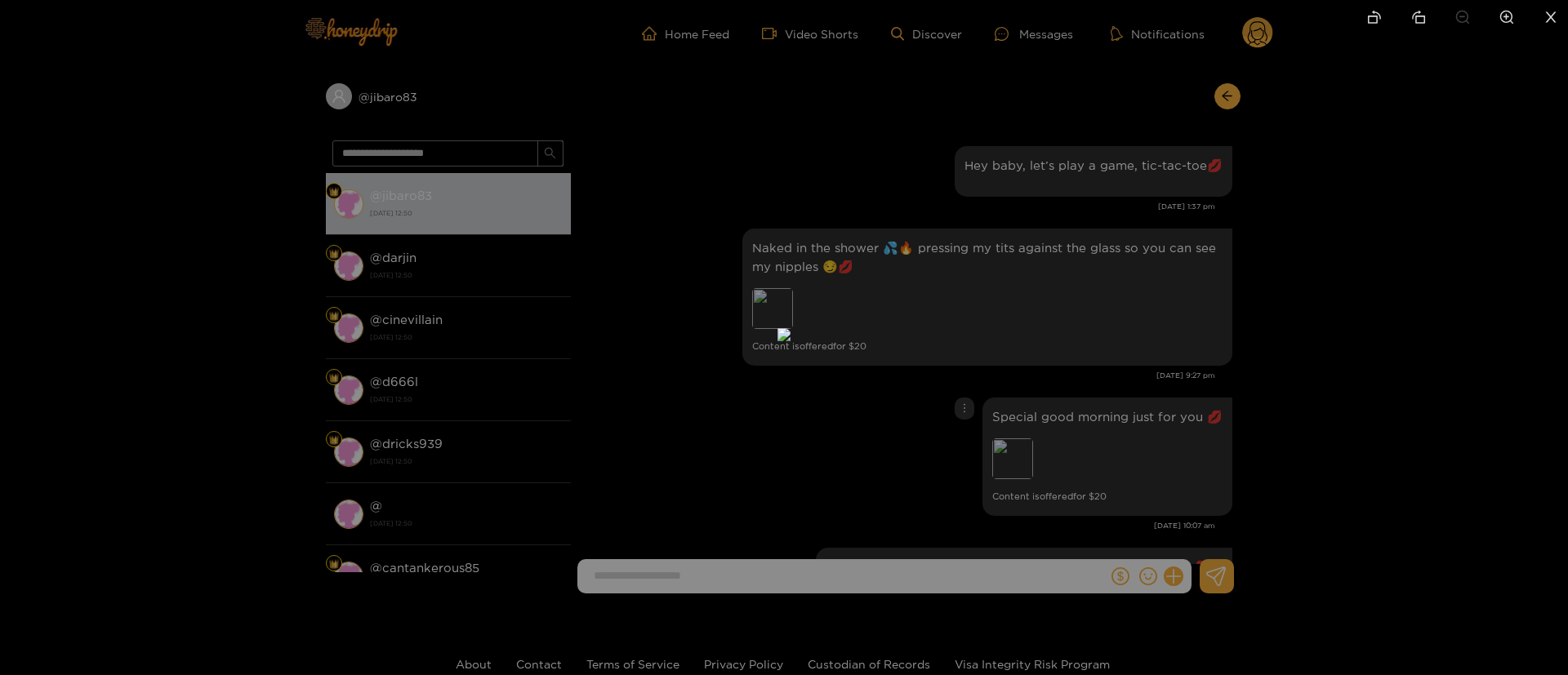
click at [1201, 405] on div at bounding box center [784, 338] width 1568 height 675
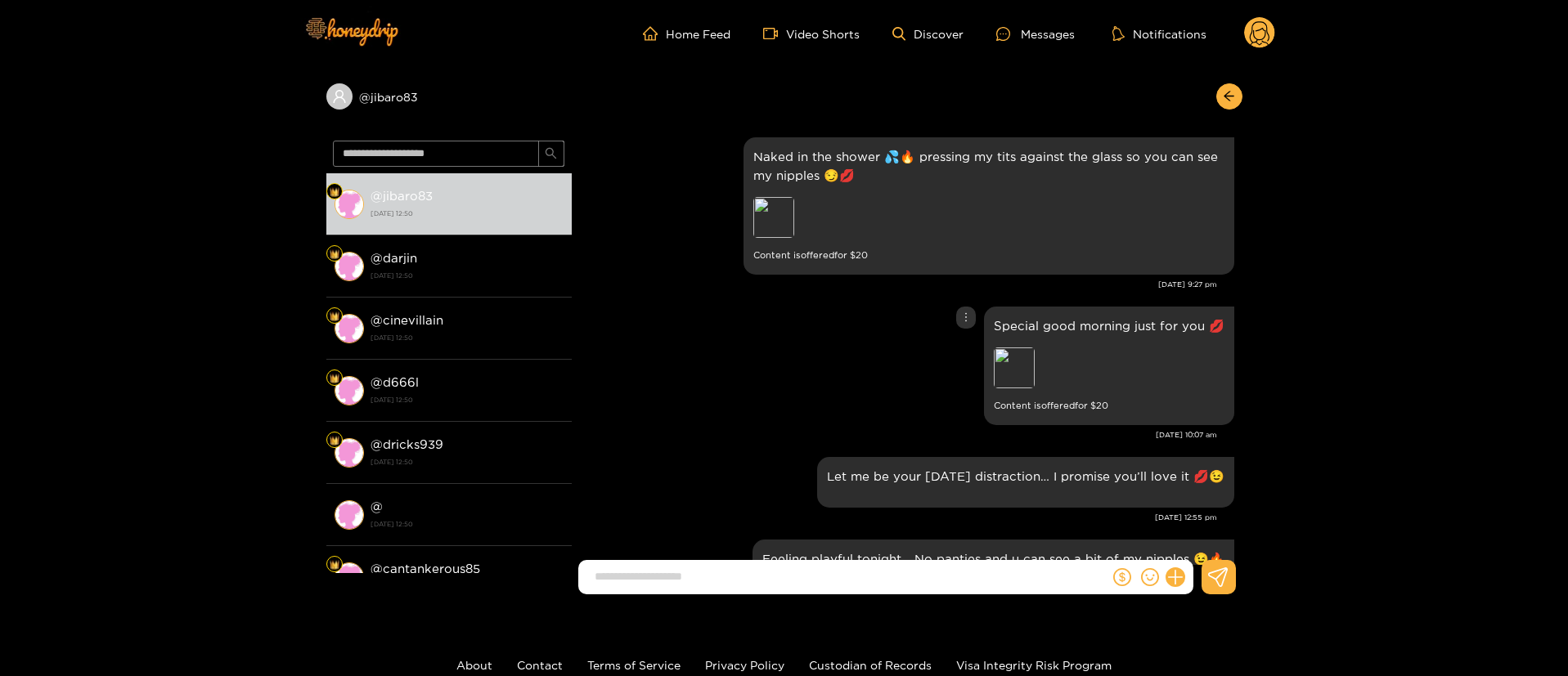
scroll to position [1104, 0]
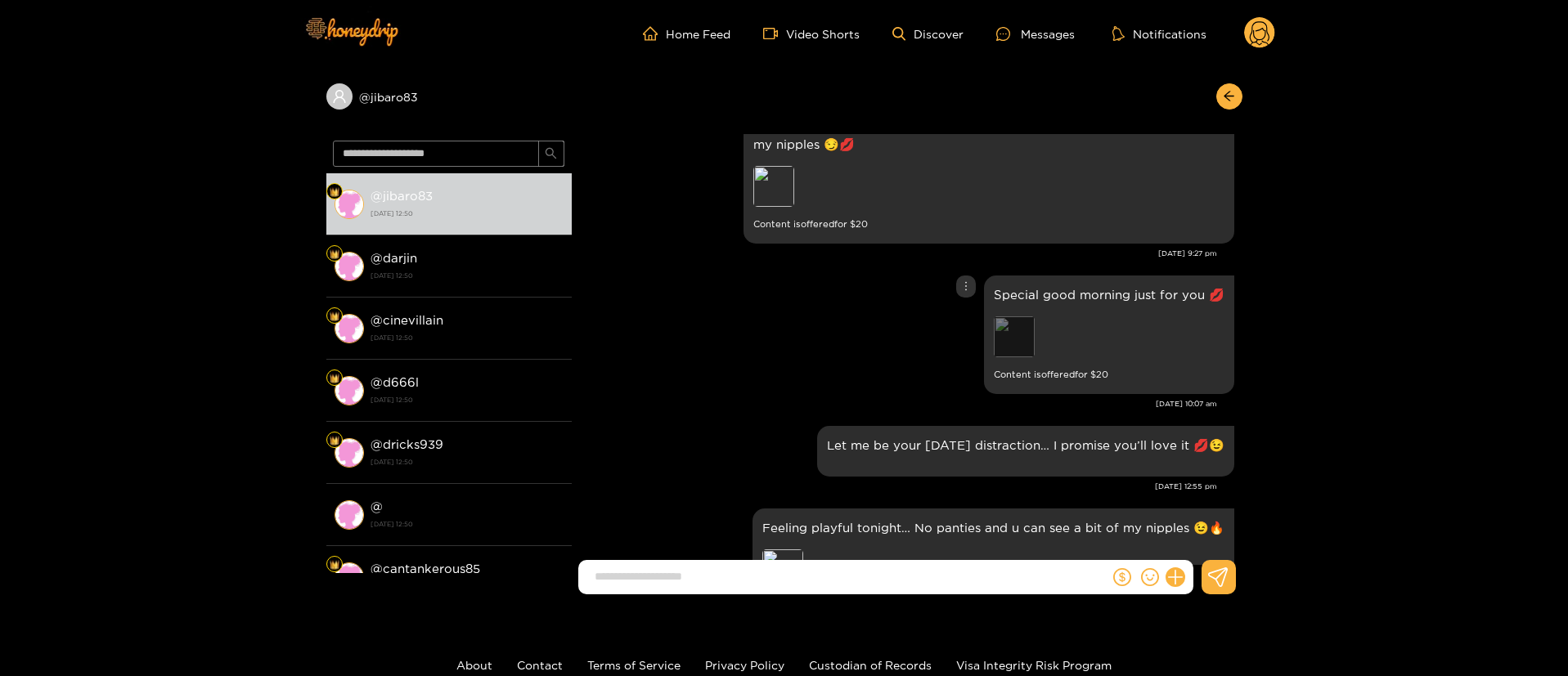
click at [1022, 321] on div "Preview" at bounding box center [1014, 336] width 41 height 41
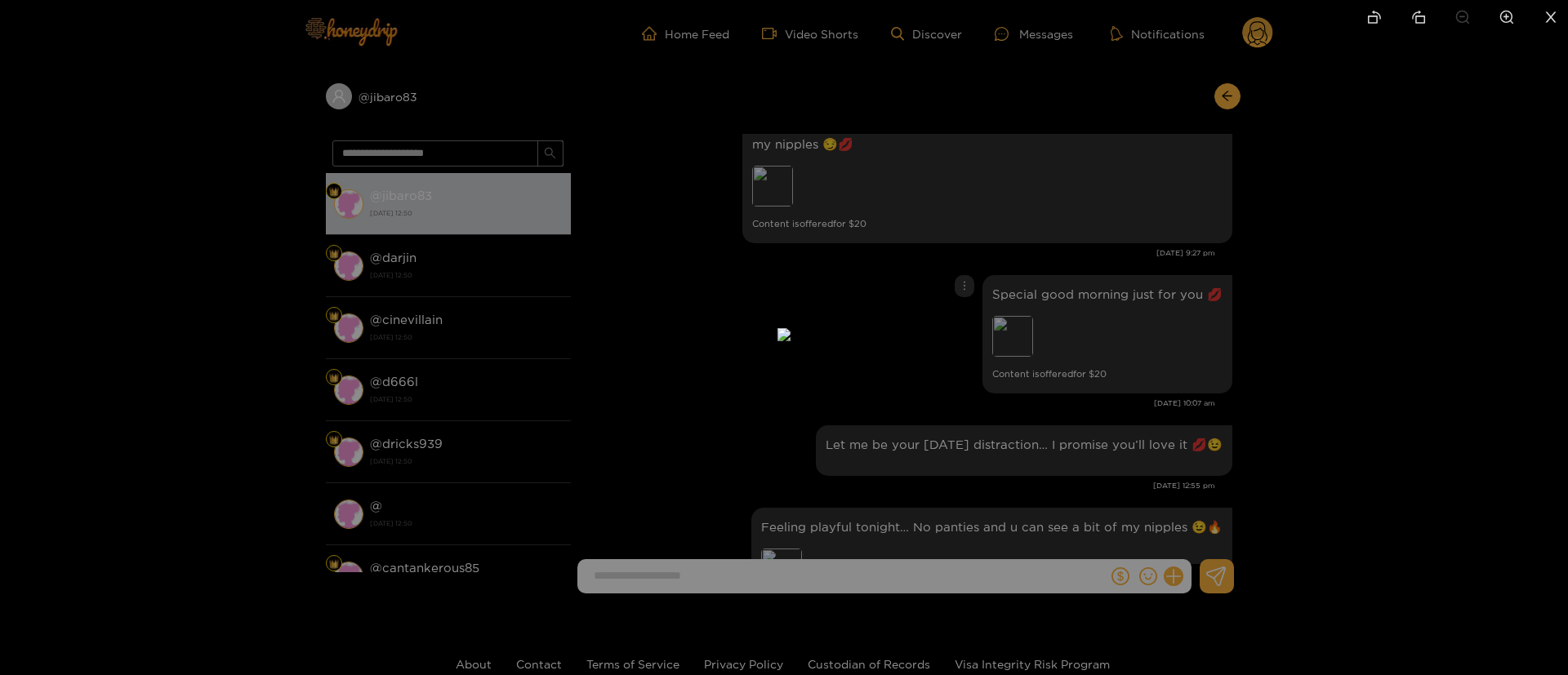
click at [1241, 320] on div at bounding box center [784, 338] width 1568 height 675
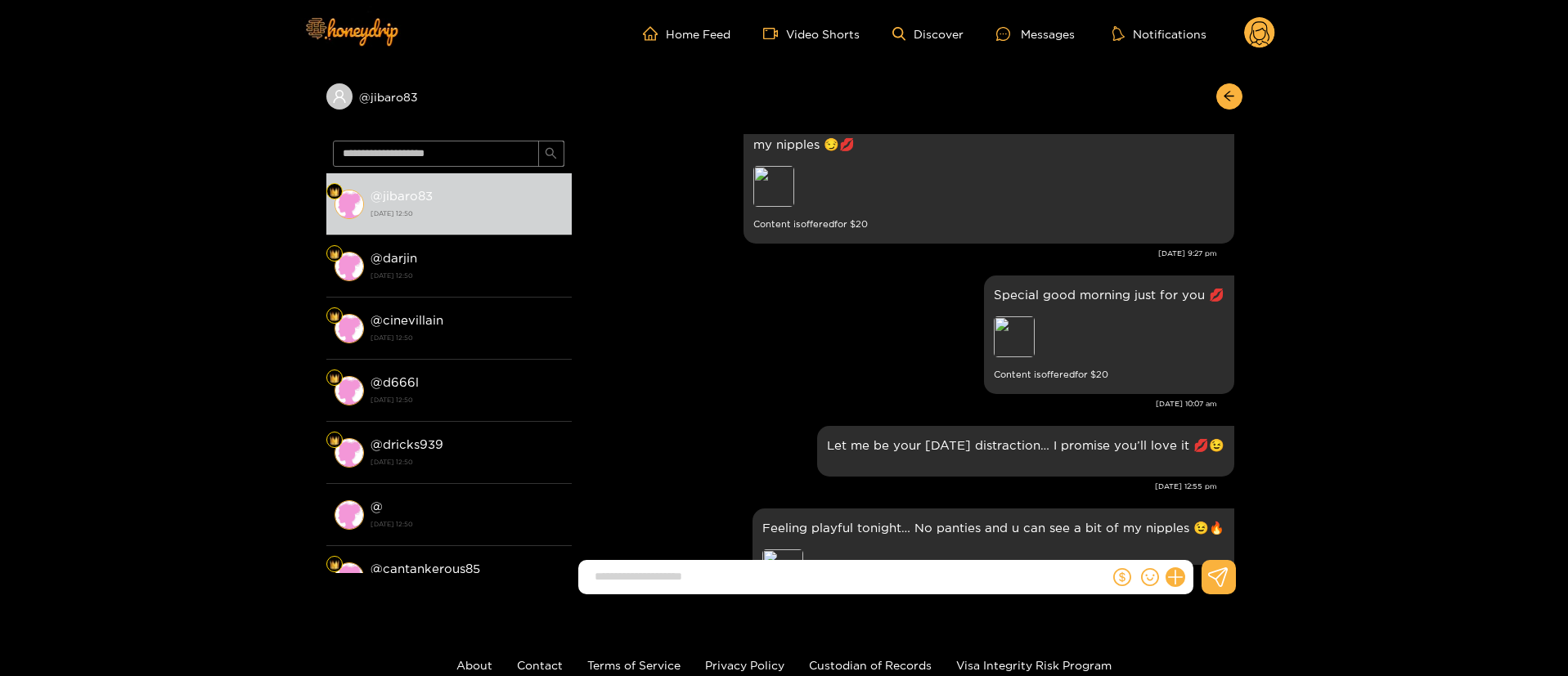
scroll to position [1226, 0]
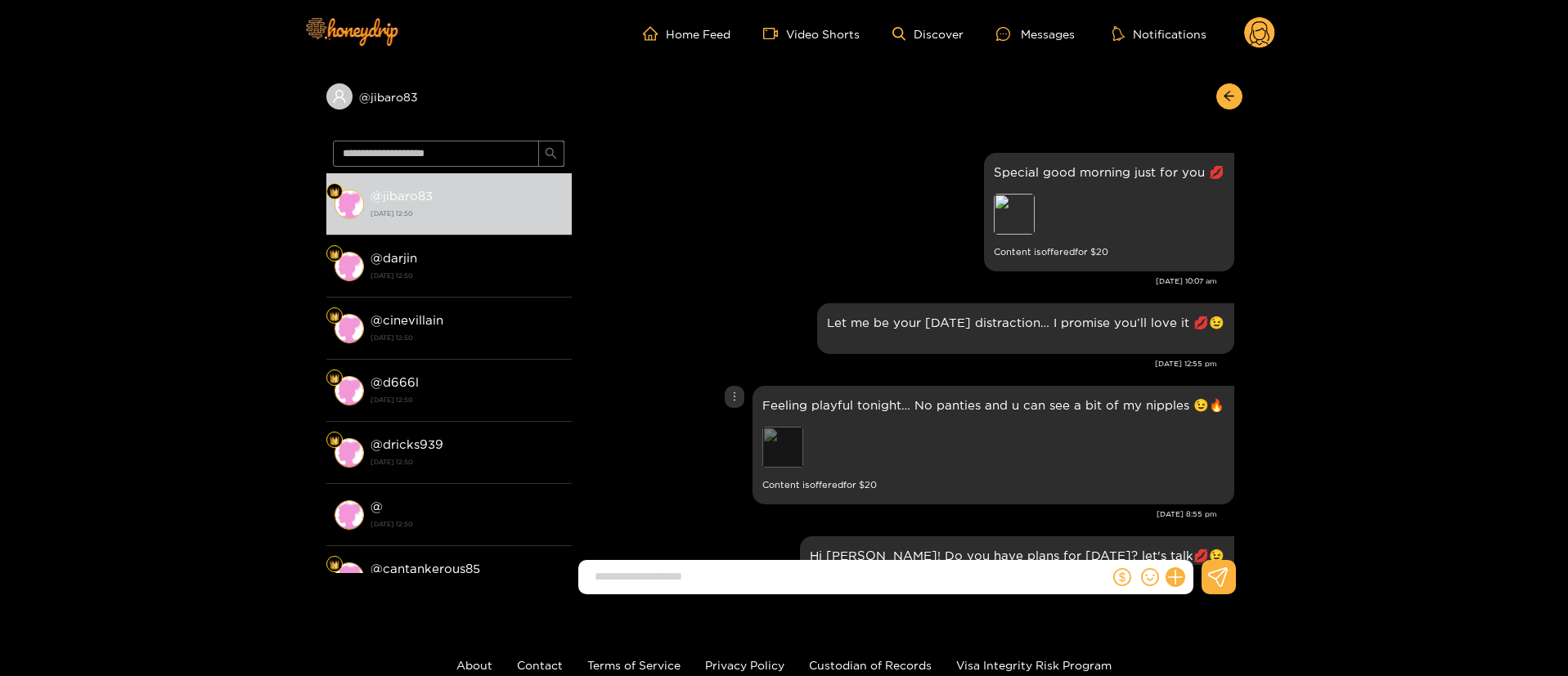
click at [788, 464] on div "Preview" at bounding box center [782, 447] width 41 height 41
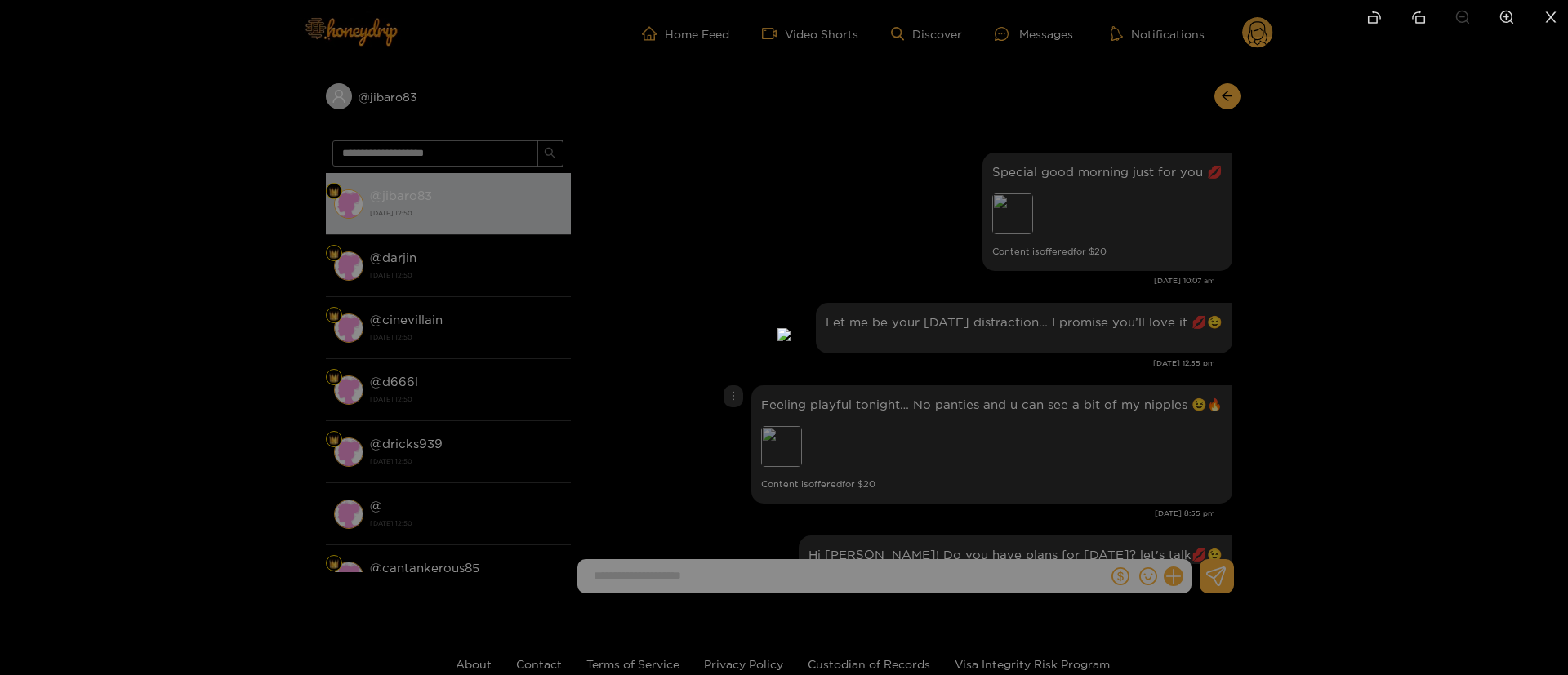
click at [790, 341] on img at bounding box center [784, 335] width 13 height 13
click at [1341, 336] on div at bounding box center [784, 338] width 1568 height 675
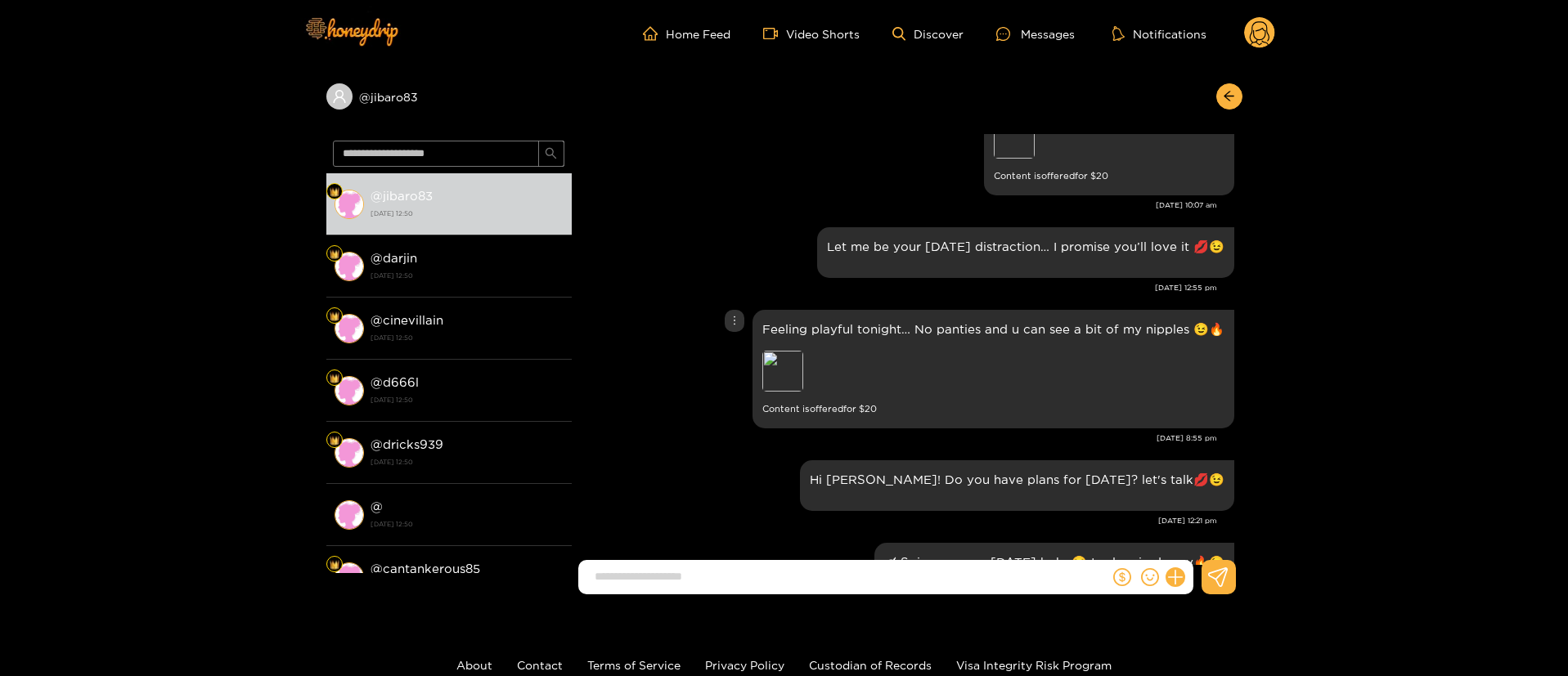
scroll to position [1350, 0]
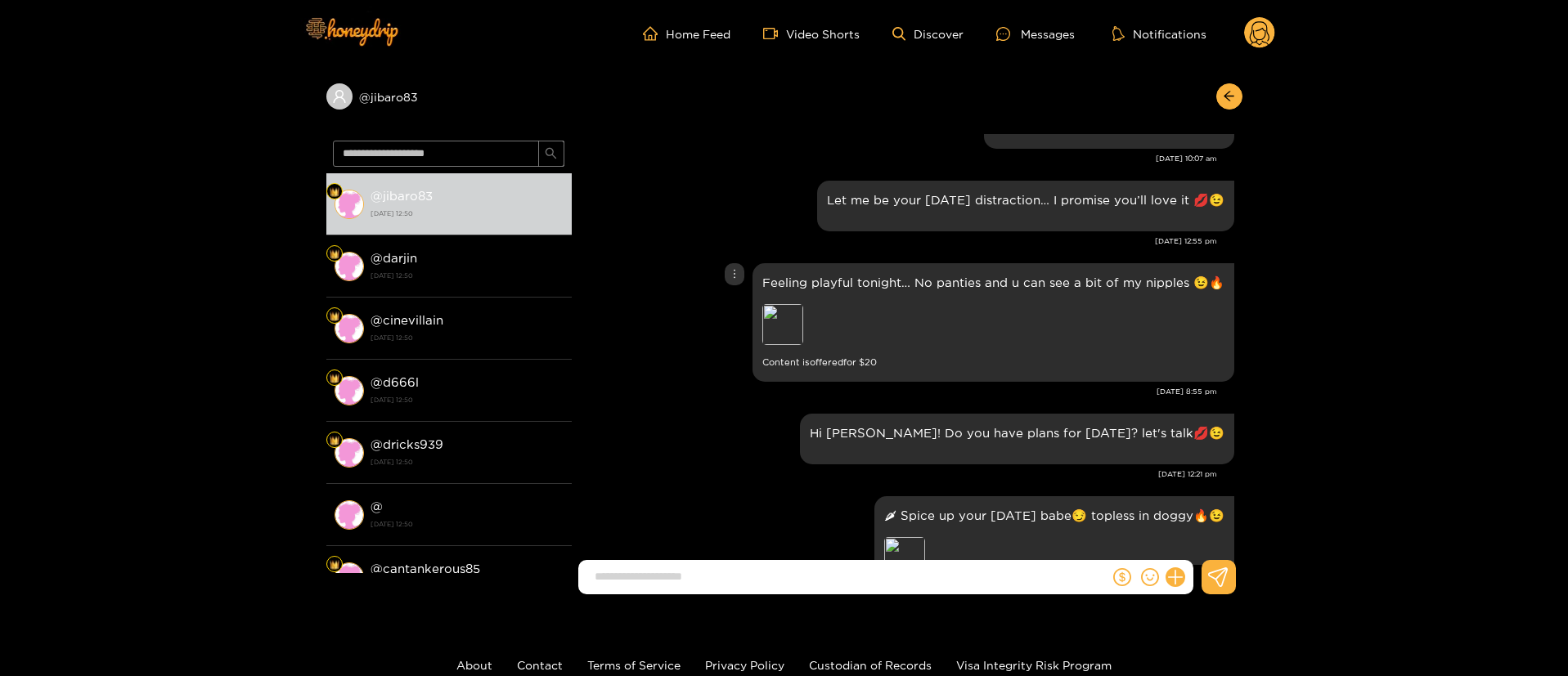
click at [835, 296] on div "Feeling playful tonight… No panties and u can see a bit of my nipples 😉🔥 Previe…" at bounding box center [993, 322] width 462 height 99
click at [832, 292] on div "Feeling playful tonight… No panties and u can see a bit of my nipples 😉🔥 Previe…" at bounding box center [993, 322] width 462 height 99
click at [832, 292] on p "Feeling playful tonight… No panties and u can see a bit of my nipples 😉🔥" at bounding box center [993, 282] width 462 height 19
click at [819, 284] on p "Feeling playful tonight… No panties and u can see a bit of my nipples 😉🔥" at bounding box center [993, 282] width 462 height 19
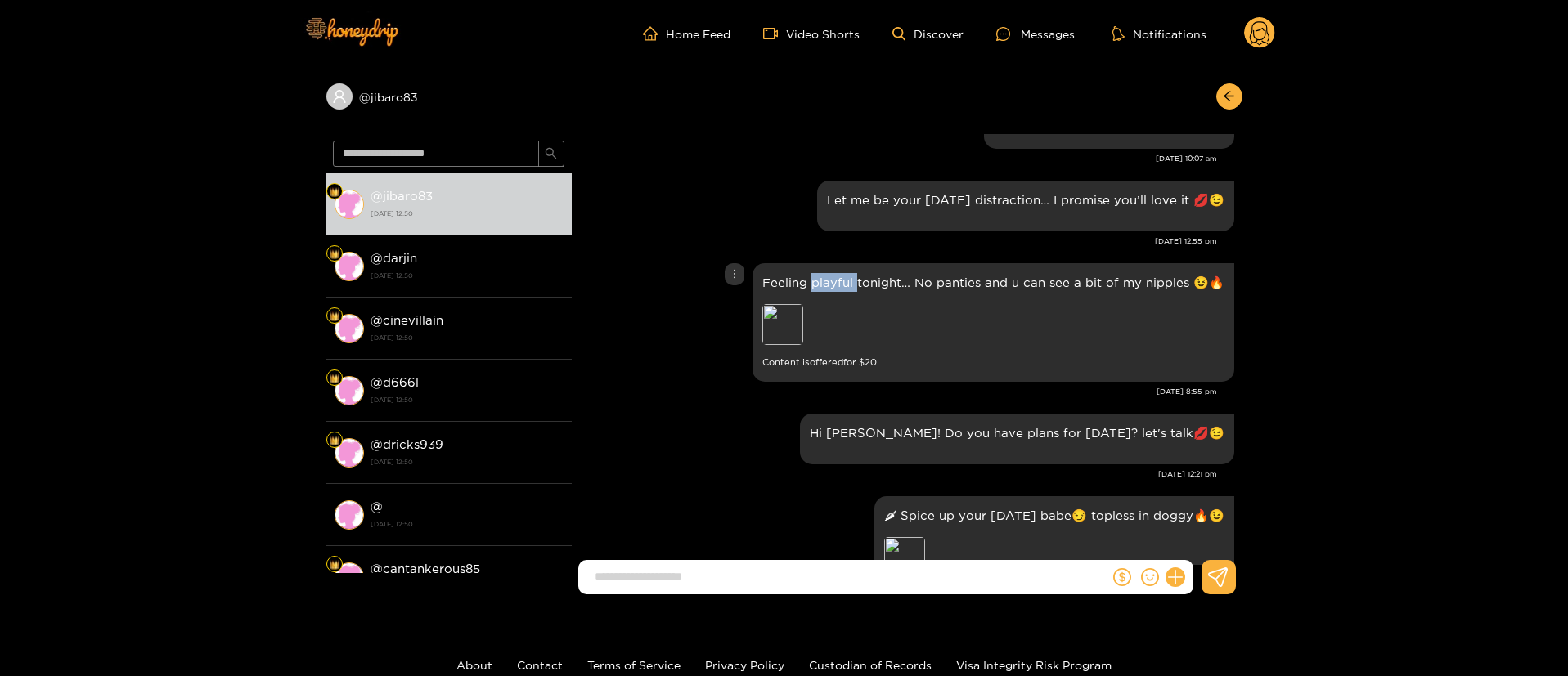
click at [819, 284] on p "Feeling playful tonight… No panties and u can see a bit of my nipples 😉🔥" at bounding box center [993, 282] width 462 height 19
click at [740, 275] on icon "more" at bounding box center [734, 274] width 12 height 12
click at [737, 308] on div "Unsend" at bounding box center [737, 308] width 41 height 17
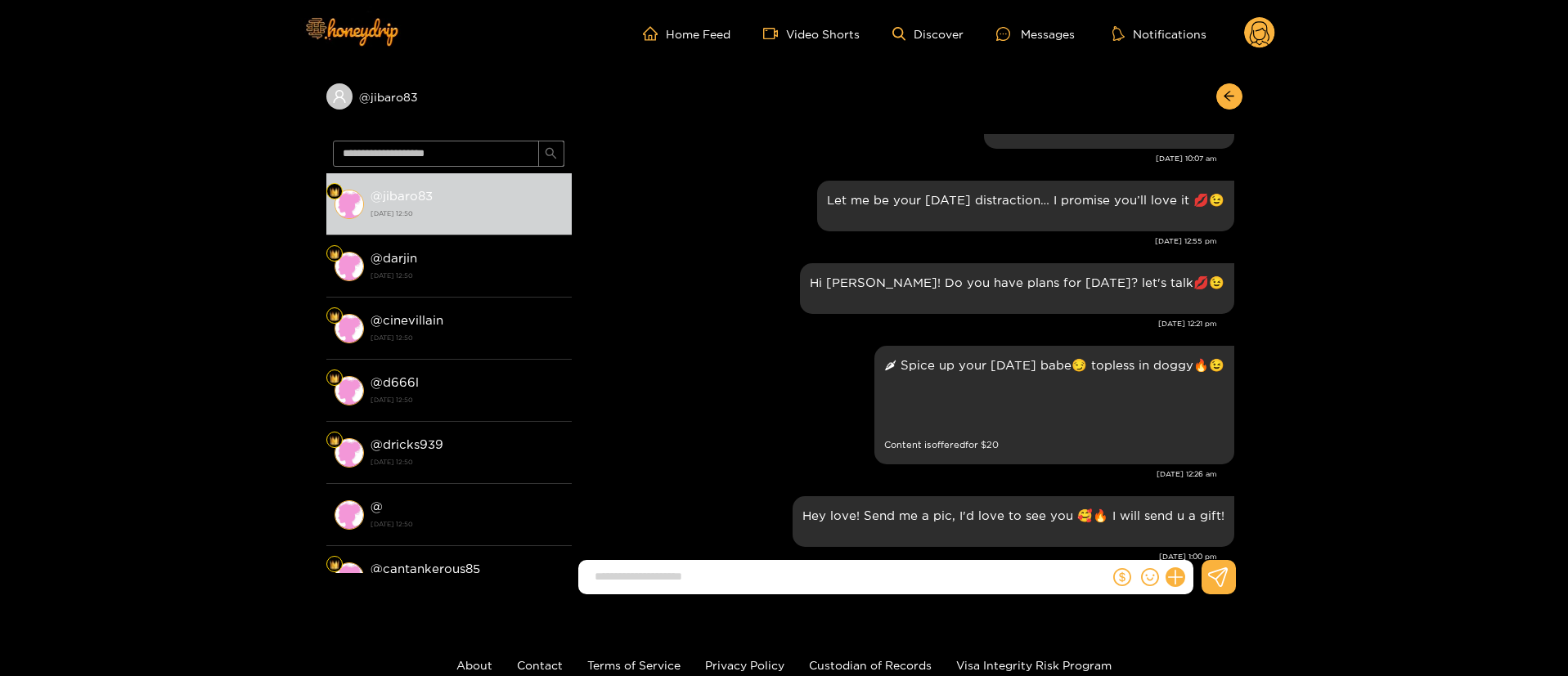
scroll to position [2302, 0]
